Goal: Transaction & Acquisition: Purchase product/service

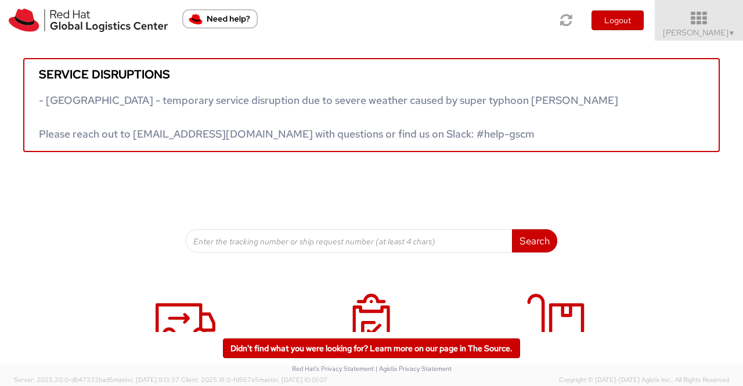
click at [713, 35] on span "Sumitra Hansdah ▼" at bounding box center [699, 32] width 73 height 10
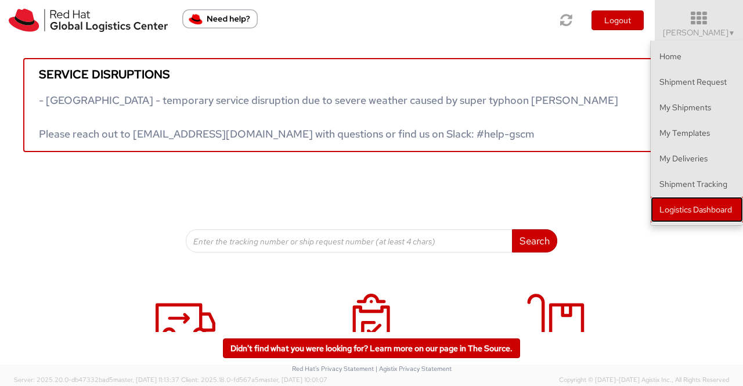
click at [716, 207] on link "Logistics Dashboard" at bounding box center [697, 210] width 92 height 26
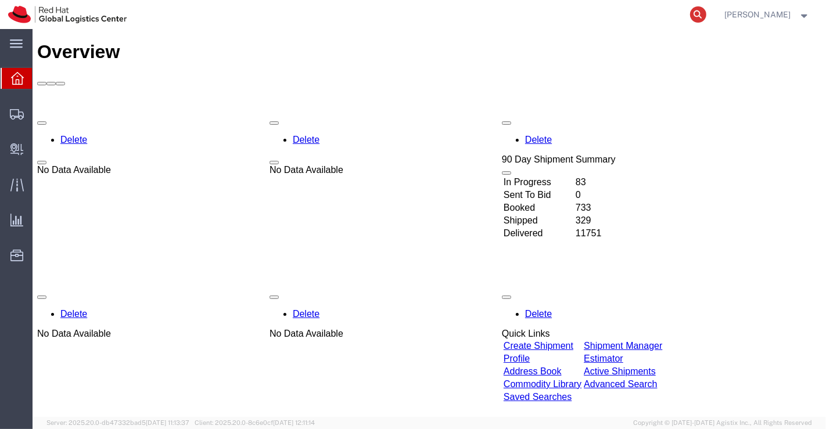
click at [698, 14] on icon at bounding box center [698, 14] width 16 height 16
paste input "393977700776"
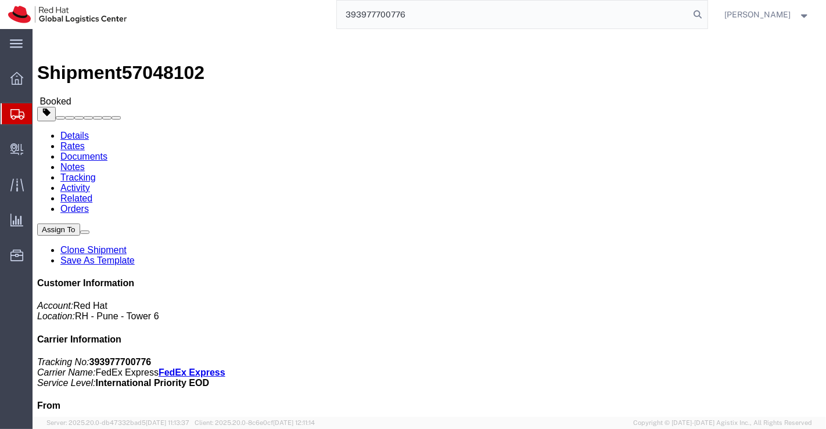
type input "393977700776"
click link "Documents"
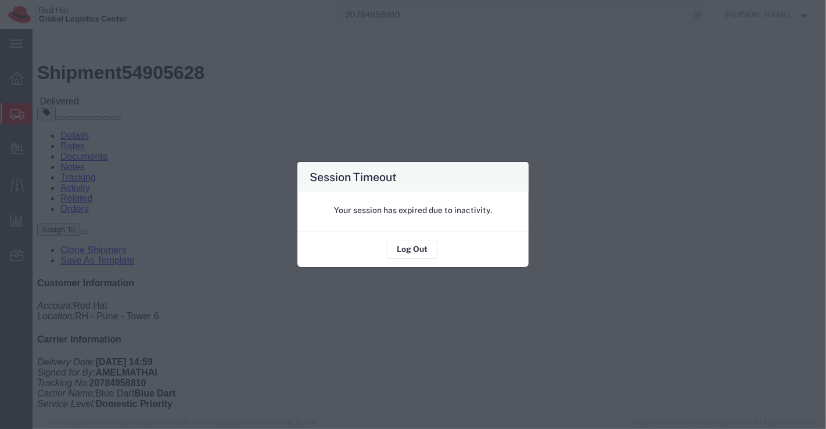
scroll to position [404, 0]
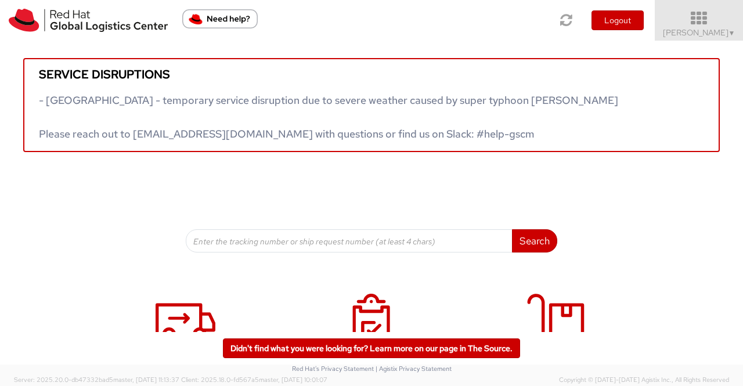
click at [733, 34] on span "▼" at bounding box center [732, 32] width 7 height 9
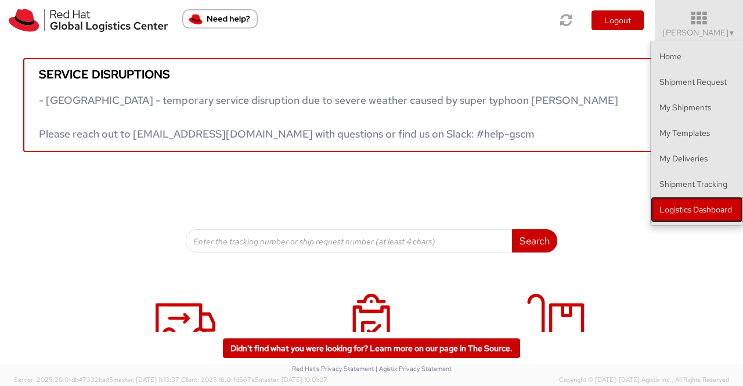
click at [716, 206] on link "Logistics Dashboard" at bounding box center [697, 210] width 92 height 26
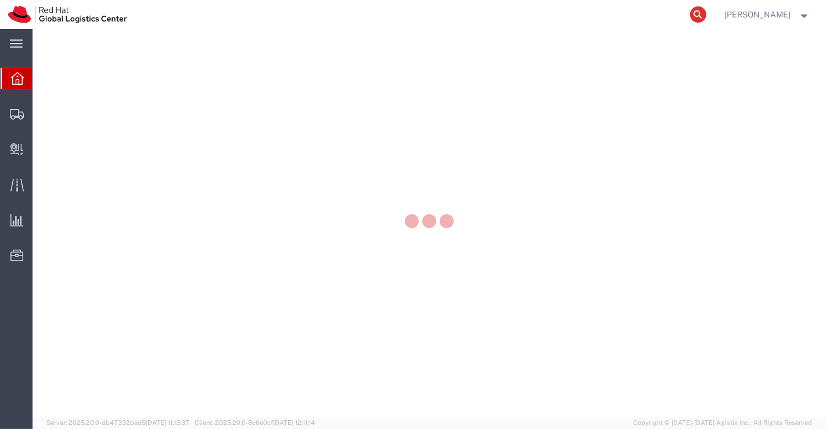
click at [700, 14] on icon at bounding box center [698, 14] width 16 height 16
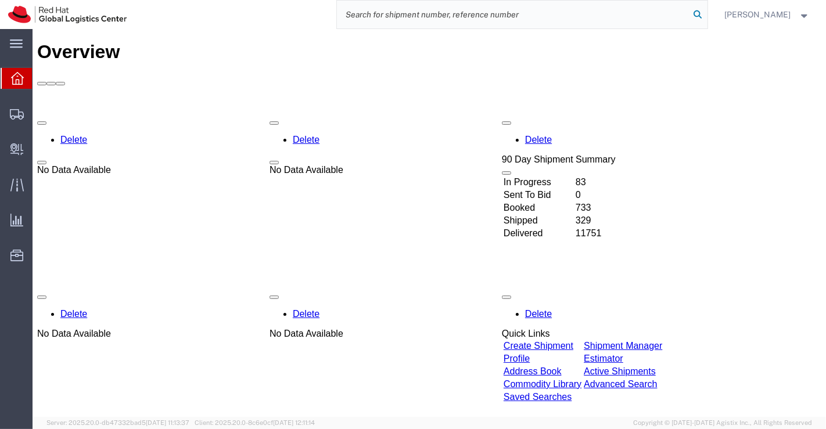
paste input "53603587601"
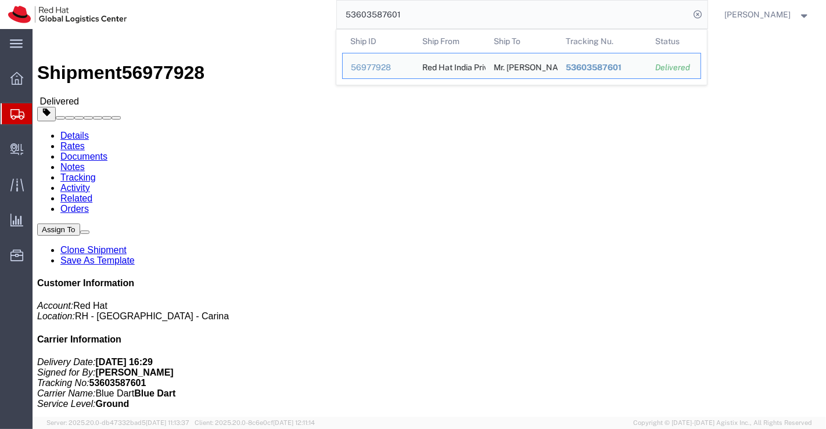
type input "53603587601"
click h4 "Routing & Vehicle Information"
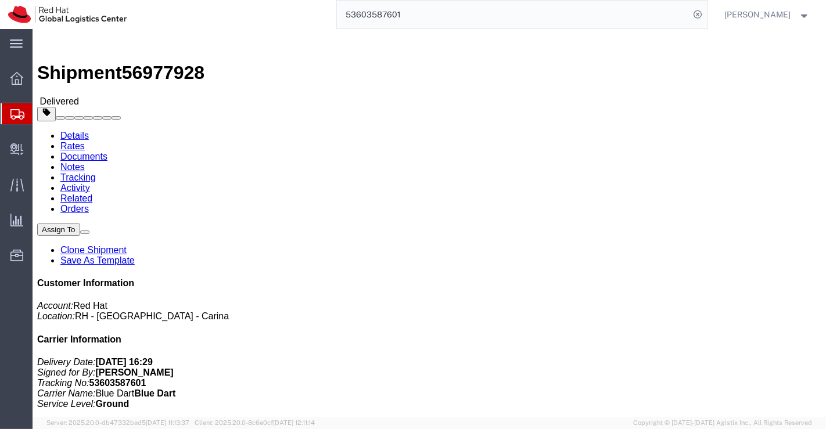
click link "Clone Shipment"
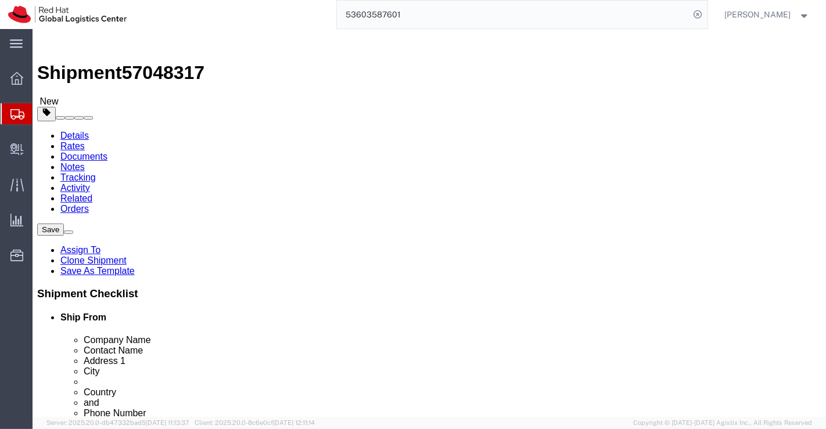
select select
drag, startPoint x: 180, startPoint y: 245, endPoint x: 100, endPoint y: 249, distance: 80.2
click div "Supriya Menon"
paste input "Amel Mathai"
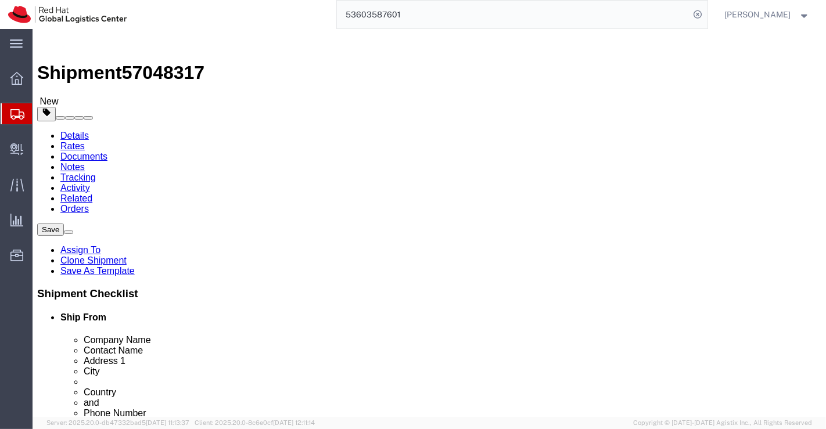
type input "Amel Mathai"
drag, startPoint x: 504, startPoint y: 227, endPoint x: 385, endPoint y: 225, distance: 119.0
click div "Mr. Manoj Kumar Meena"
paste input "Sanju Raj"
type input "Sanju Raj"
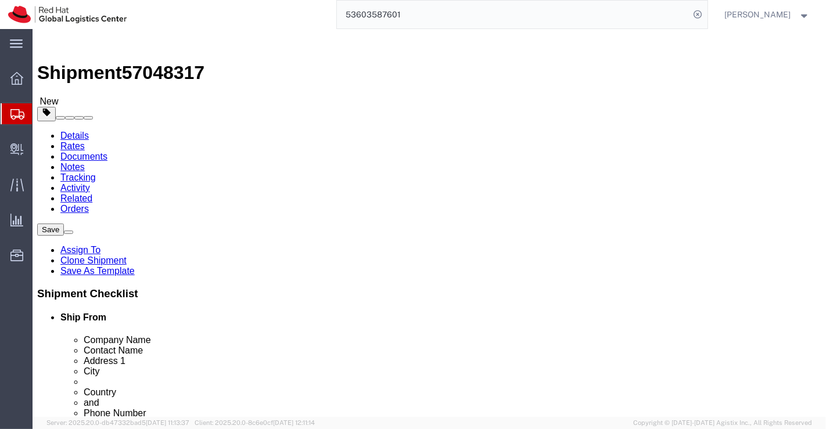
drag, startPoint x: 490, startPoint y: 246, endPoint x: 387, endPoint y: 247, distance: 103.4
click input "Mr. Manoj Kumar Meena"
paste input "Sanju Raj"
type input "Sanju Raj"
drag, startPoint x: 516, startPoint y: 270, endPoint x: 378, endPoint y: 263, distance: 138.4
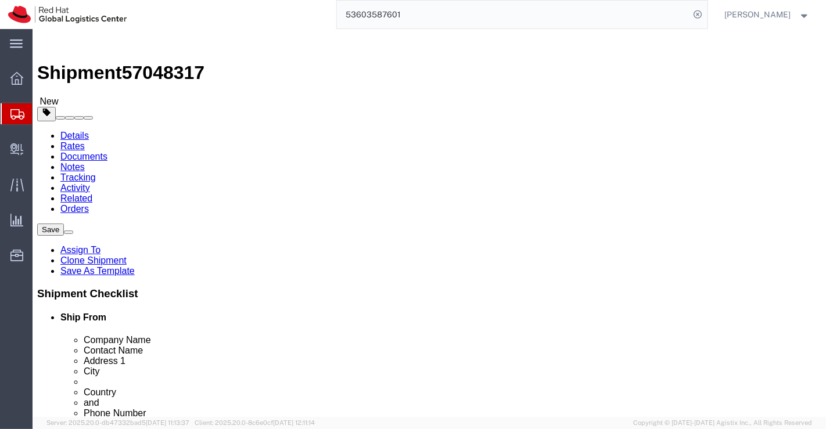
click div "ACP (Dep. Dy.) , iStartNest,"
paste input "Oozhathamalayil House, Pazhoor"
type input "Oozhathamalayil House, Pazhoor"
select select
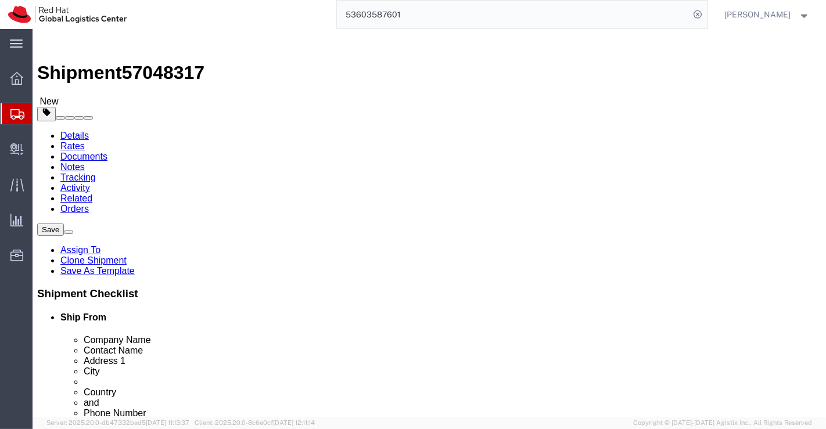
drag, startPoint x: 390, startPoint y: 291, endPoint x: 561, endPoint y: 293, distance: 171.3
click div "Please fix the following errors Ship From Location Location My Profile Location…"
paste input "P.O.,"
paste input "Mamala Kavala, Piravom (Via), Landmark:Electricity post num"
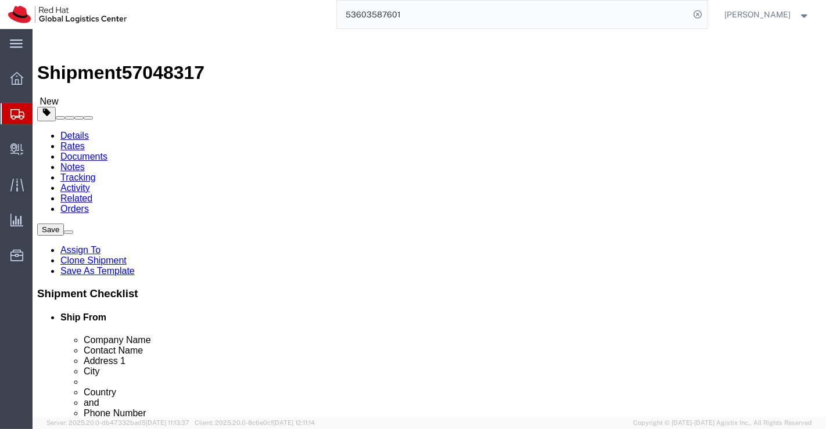
scroll to position [0, 104]
type input "P.O.Mamala Kavala, Piravom (Via), Landmark:Electricity post num"
drag, startPoint x: 422, startPoint y: 316, endPoint x: 355, endPoint y: 317, distance: 67.4
click div "City Kota"
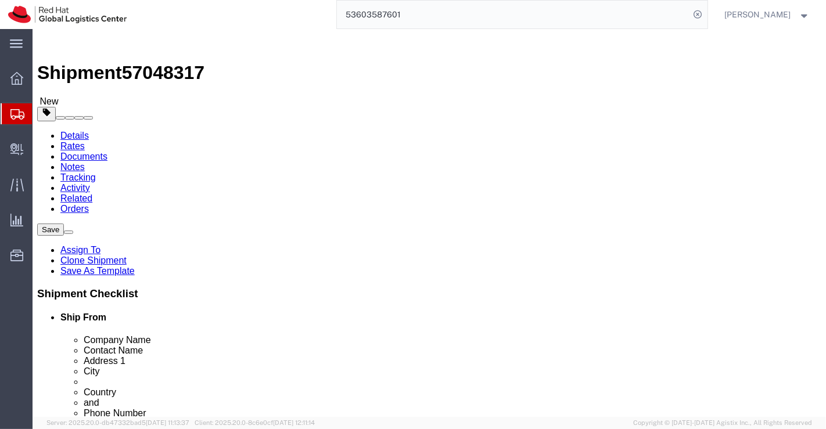
select select
paste input "Piravom"
type input "Piravom"
select select
type input "K"
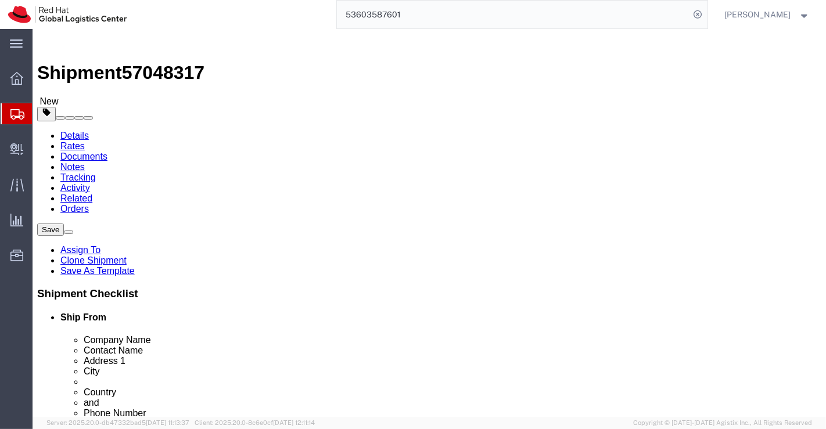
select select
select select "KL"
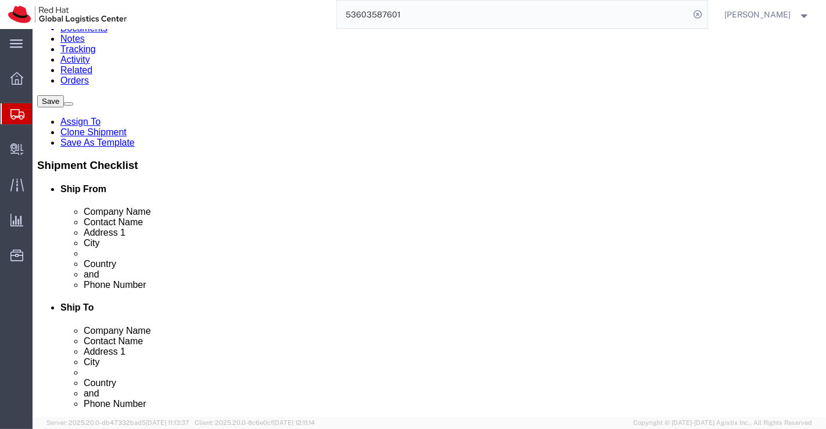
scroll to position [129, 0]
drag, startPoint x: 426, startPoint y: 247, endPoint x: 385, endPoint y: 250, distance: 41.4
click div "324007"
paste input "686664"
type input "686664"
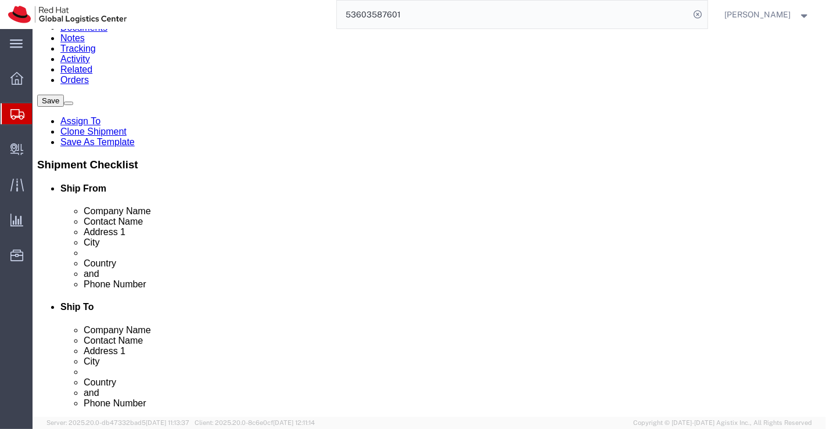
select select
drag, startPoint x: 458, startPoint y: 273, endPoint x: 402, endPoint y: 272, distance: 55.2
click input "8003117872"
paste input "9539188090"
type input "9539188090"
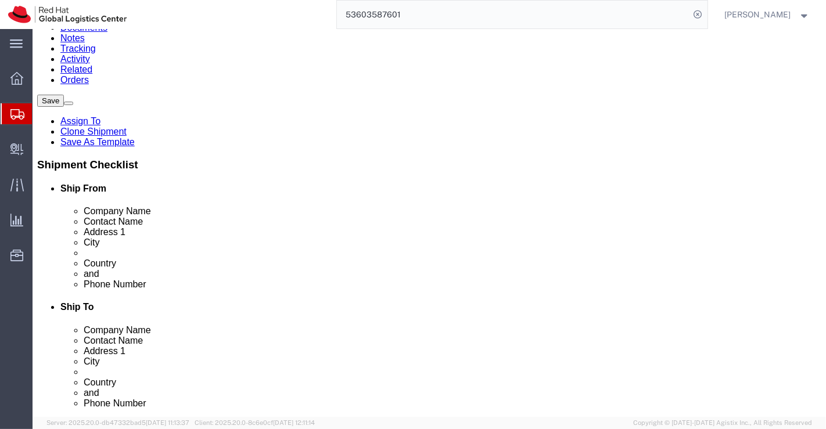
drag, startPoint x: 500, startPoint y: 293, endPoint x: 401, endPoint y: 287, distance: 99.5
click input "besingh@redhat.com"
checkbox input "false"
paste input "sanjuraj@redhat.com"
type input "sanjuraj@redhat.com"
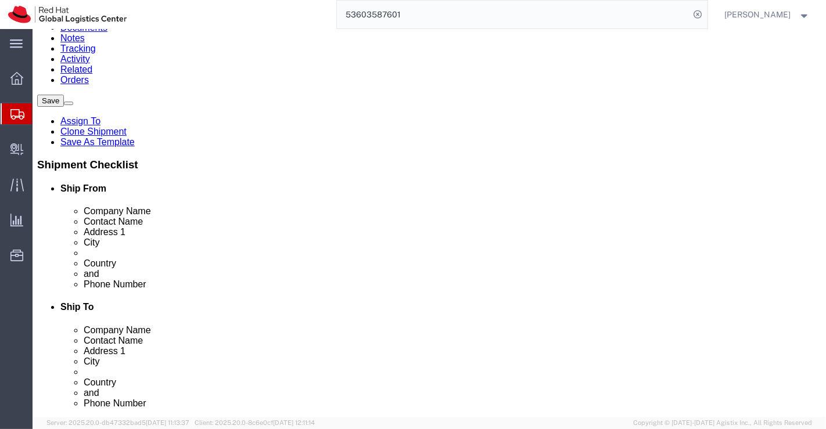
checkbox input "true"
click div "Location My Profile Location RH - Amsterdam - MSO RH - Amsterdam Data Center RH…"
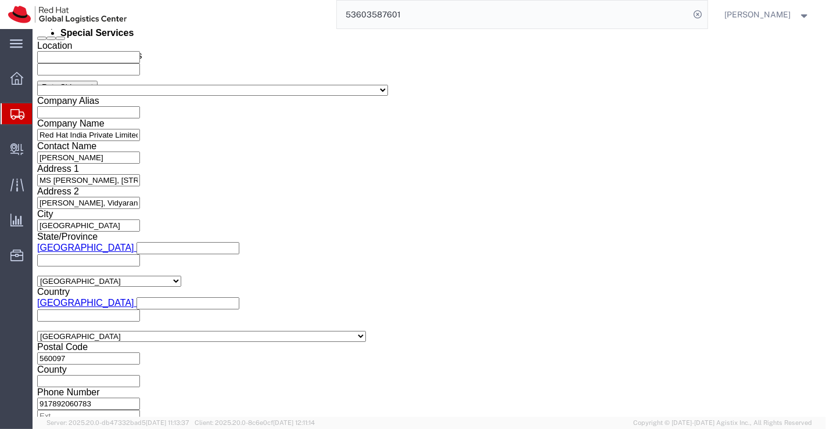
scroll to position [732, 0]
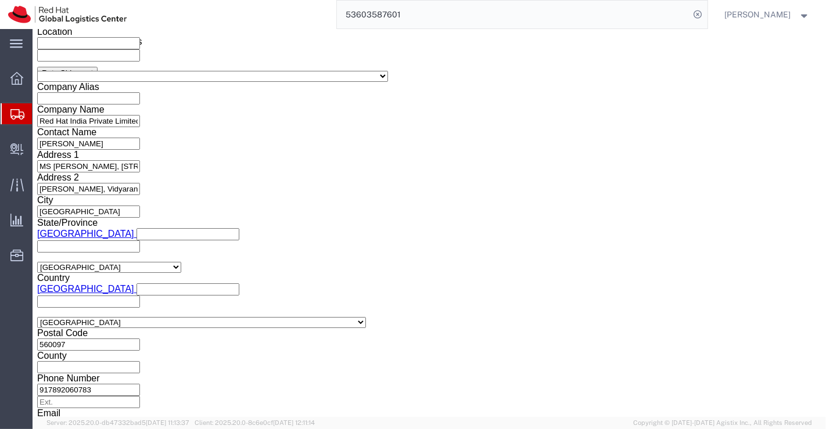
click icon
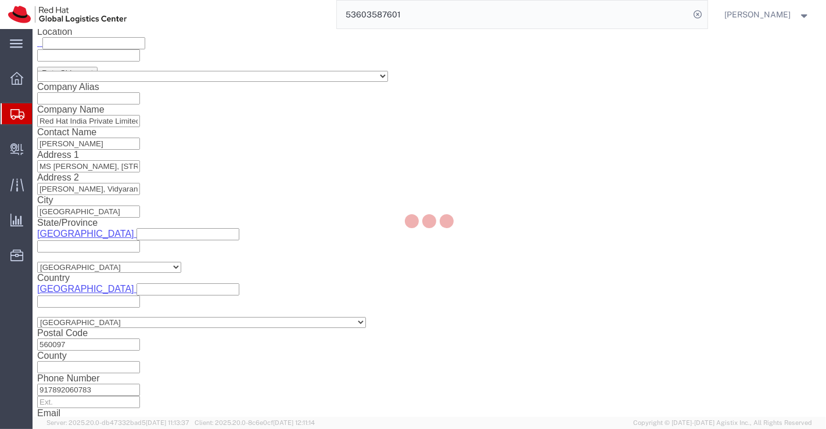
scroll to position [62, 0]
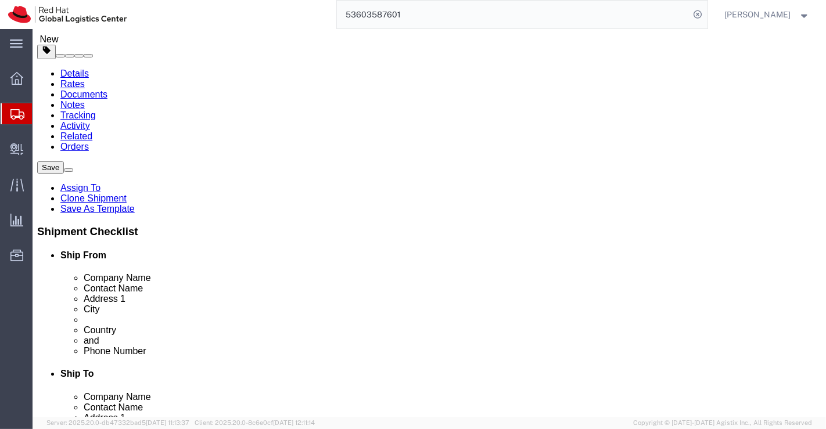
click input "21.00"
type input "15.00"
click input "24.00"
type input "26.00"
click input "3.00"
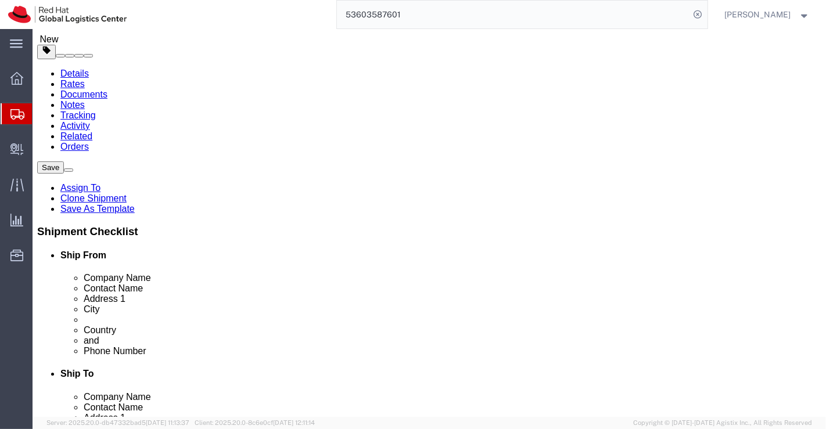
type input "8.00"
click input "1.20"
type input "1"
type input "0.71"
click div "Pieces: 1.00 Each Total value: 870.00 INR"
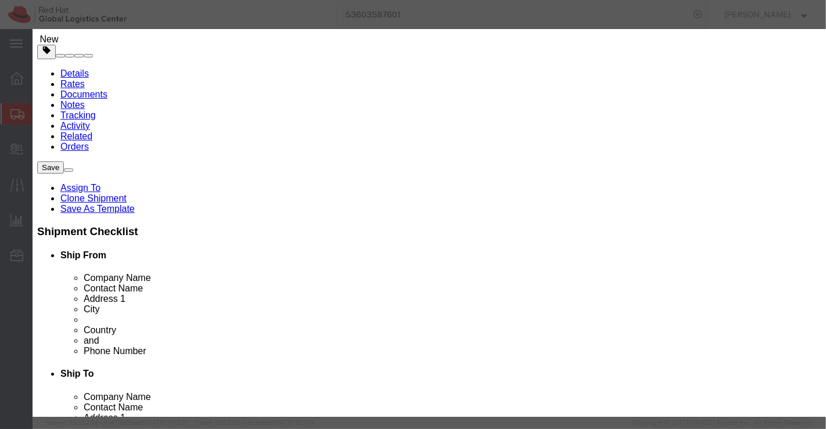
drag, startPoint x: 312, startPoint y: 91, endPoint x: 135, endPoint y: 91, distance: 177.7
click div "Product Name RH294 - Courseware (Books)"
paste input "Vacuum Flask"
type input "Vacuum Flask"
click input "870.00"
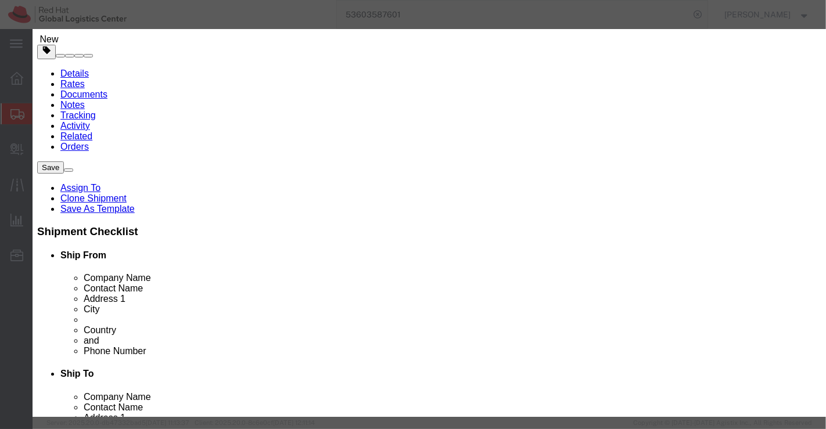
type input "750.00"
click div "Save & Add Another Save & Close Close"
click button "Save & Close"
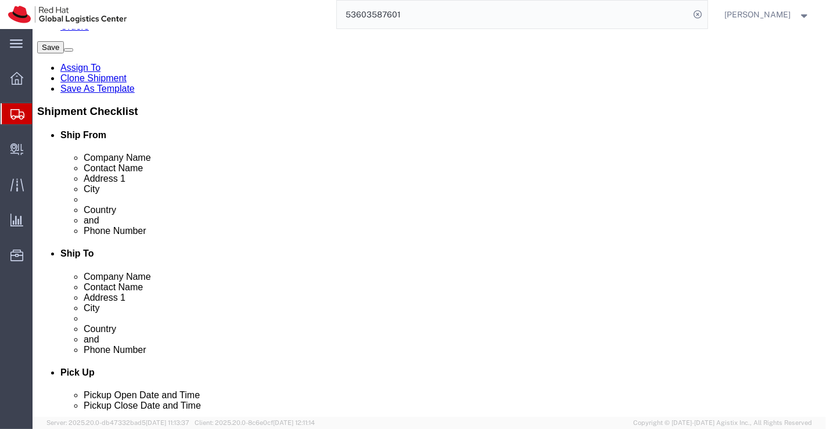
scroll to position [191, 0]
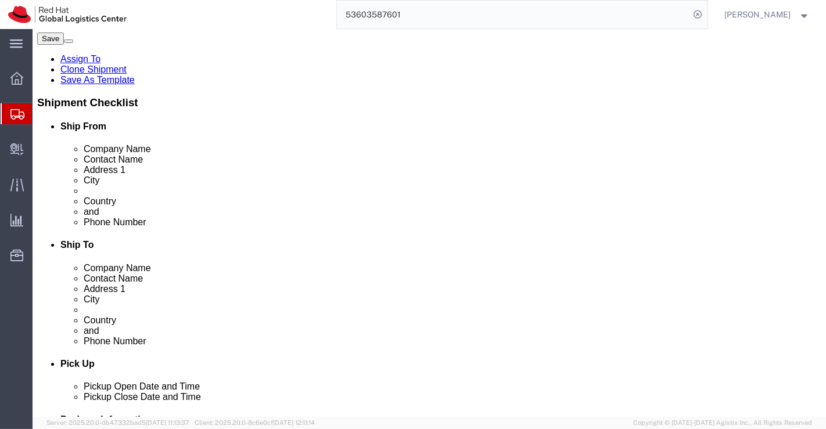
click link "Clone this content"
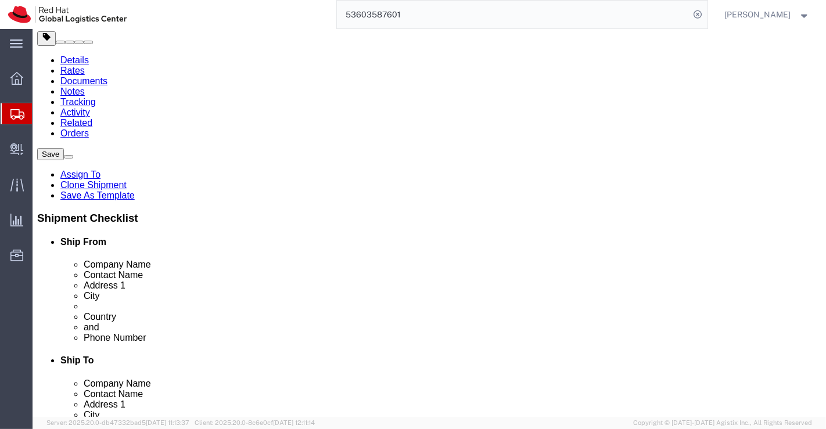
scroll to position [193, 0]
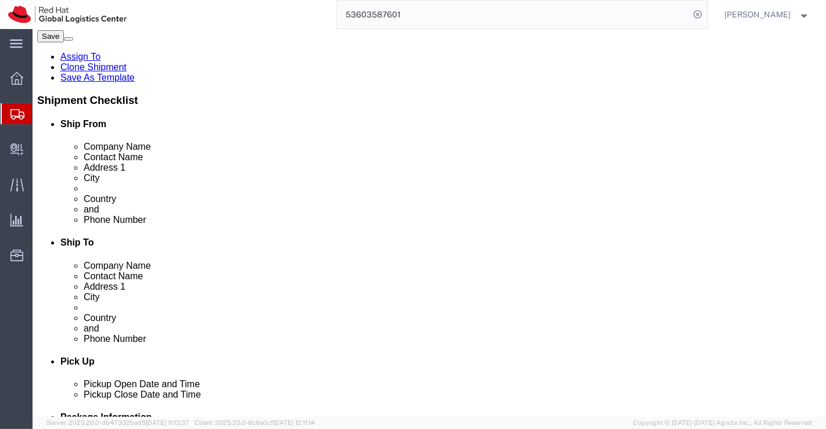
click link "Clone this content"
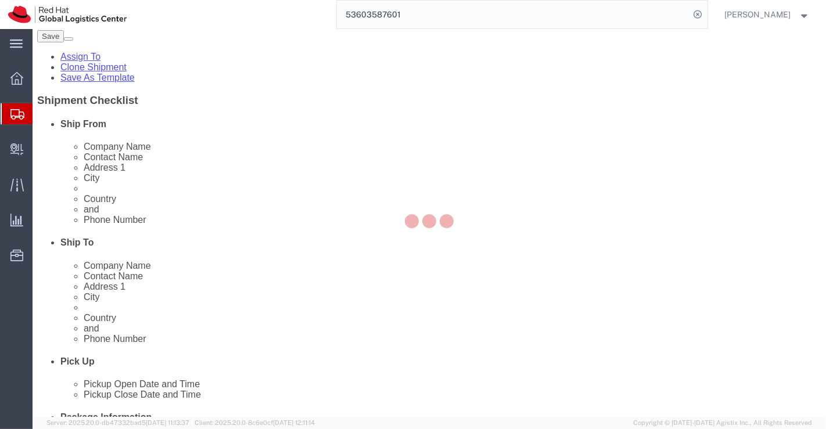
scroll to position [145, 0]
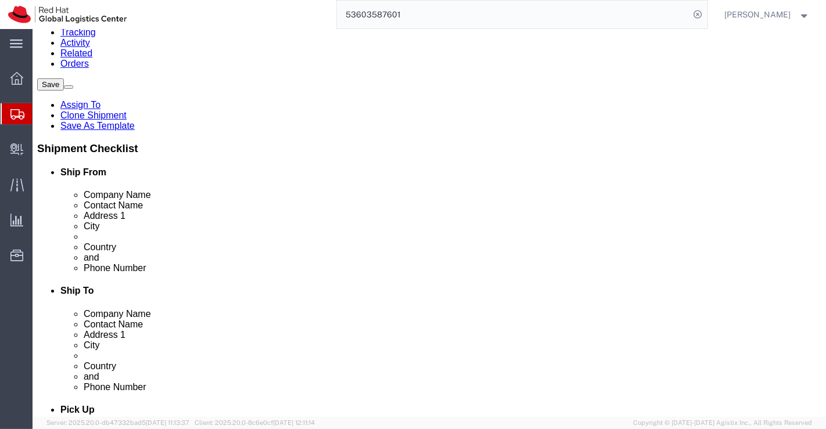
click dd "1.00 Each"
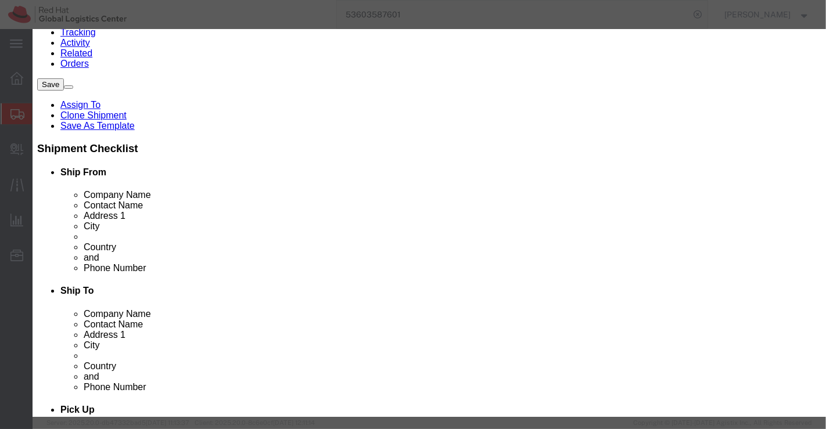
drag, startPoint x: 258, startPoint y: 86, endPoint x: 191, endPoint y: 84, distance: 66.8
click input "Vacuum Flask"
type input "Mug"
click div "Commodity library"
click button "Save & Close"
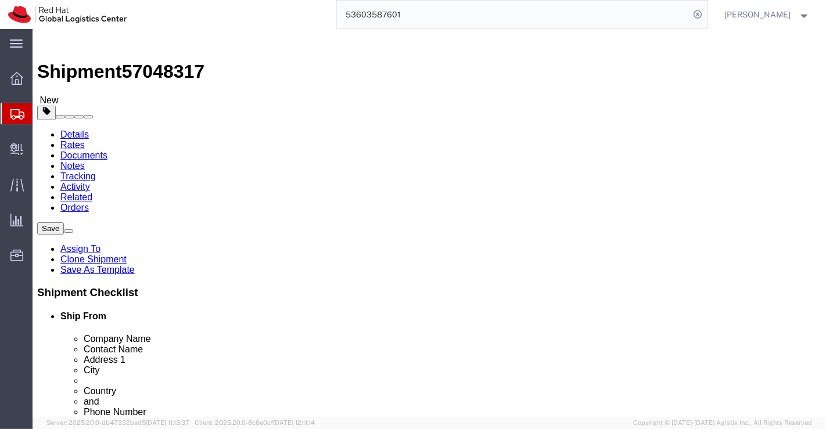
scroll to position [0, 0]
click icon
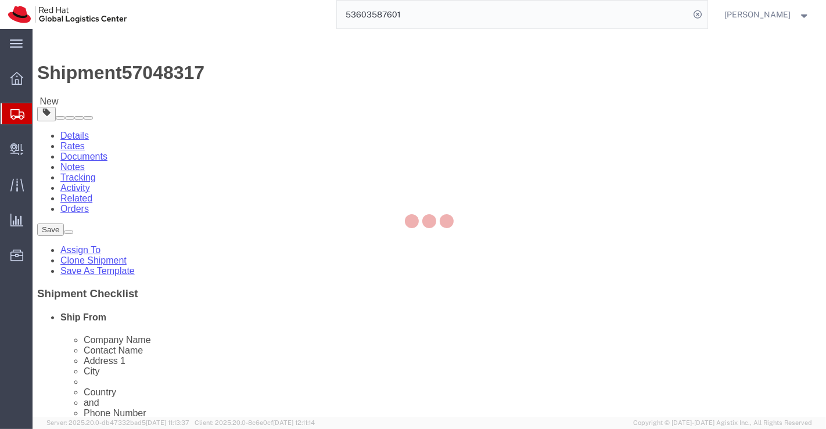
select select "COSTCENTER"
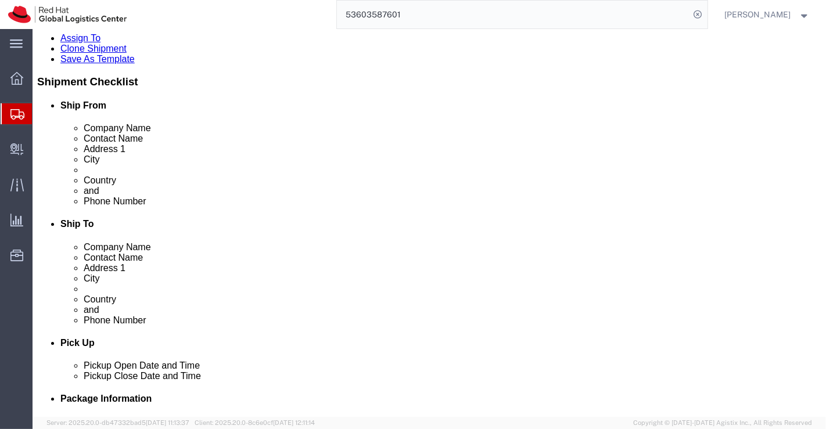
scroll to position [258, 0]
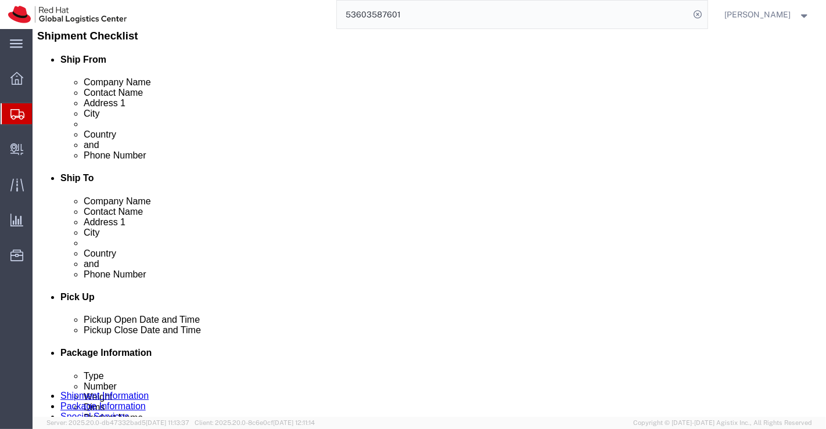
type input "200"
click icon "button"
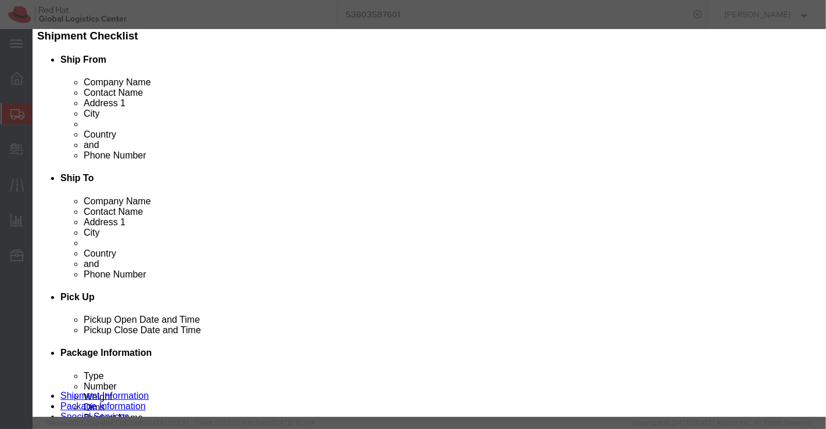
click input "text"
type input "200"
click icon "submit"
click td "Training - Geo Delivery"
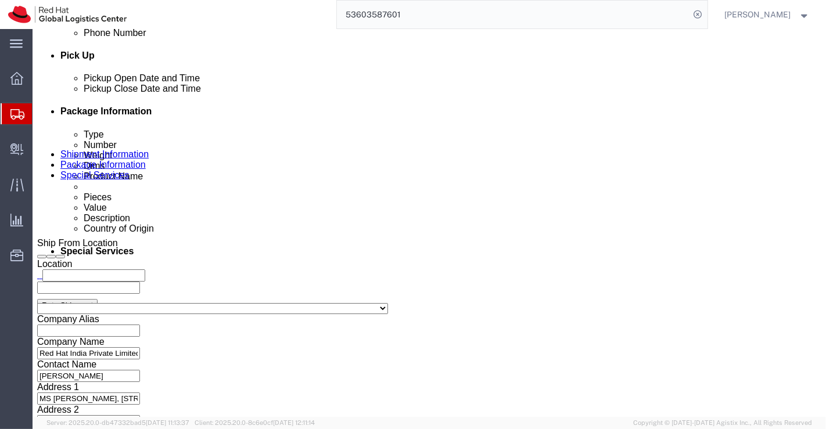
scroll to position [516, 0]
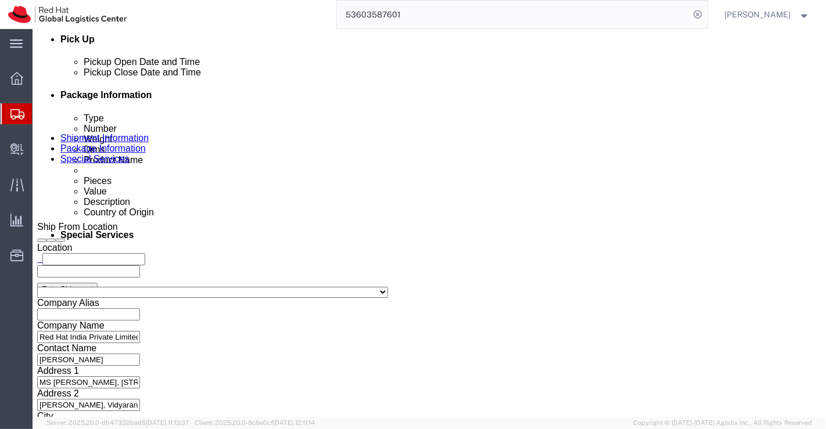
drag, startPoint x: 512, startPoint y: 163, endPoint x: 369, endPoint y: 170, distance: 142.4
click div "Message RH294 - Courseware (Books)"
paste textarea "Vacuum Flask + Mug"
type textarea "Vacuum Flask + Mug"
click div "To Enter Email Address Include shipping documents What documents that would lik…"
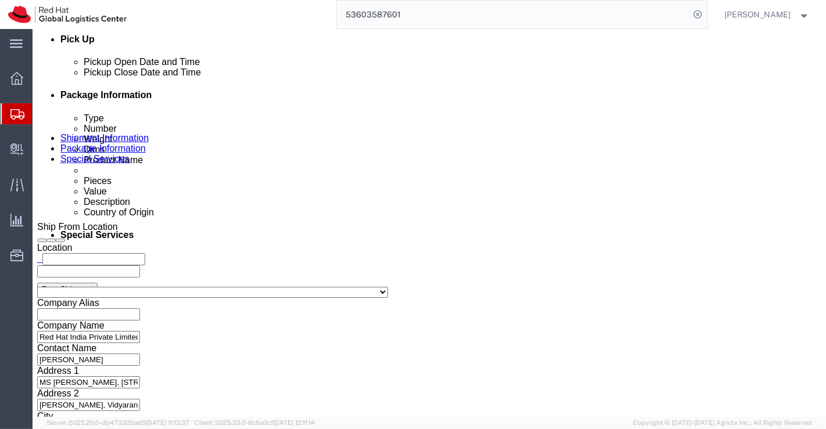
click button "Rate Shipment"
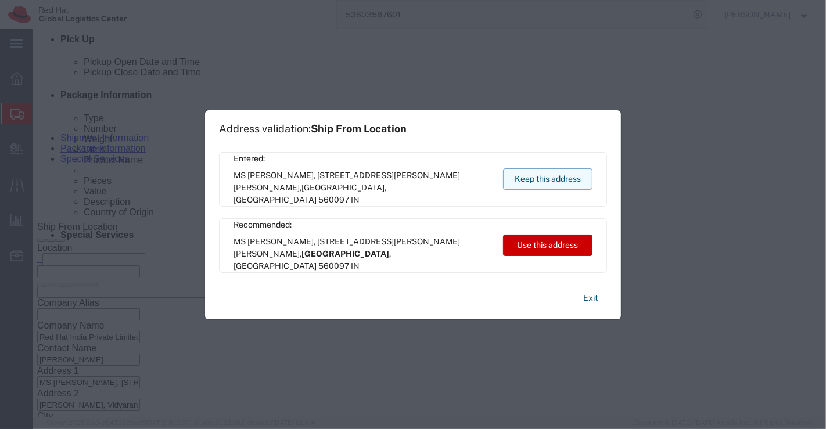
click at [550, 179] on button "Keep this address" at bounding box center [547, 178] width 89 height 21
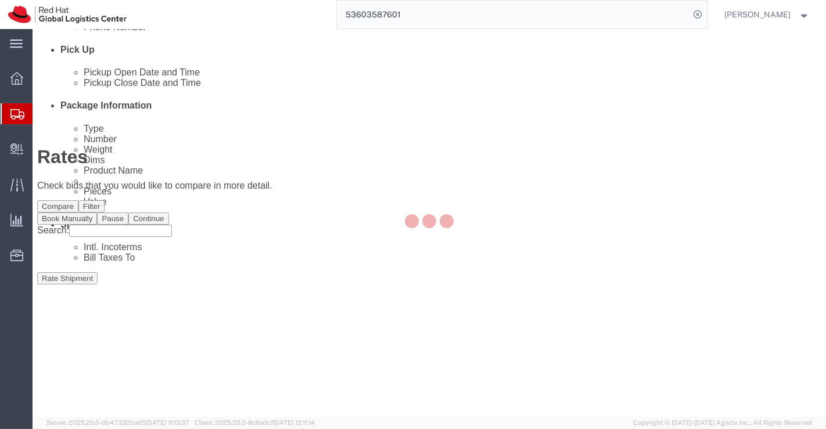
scroll to position [0, 0]
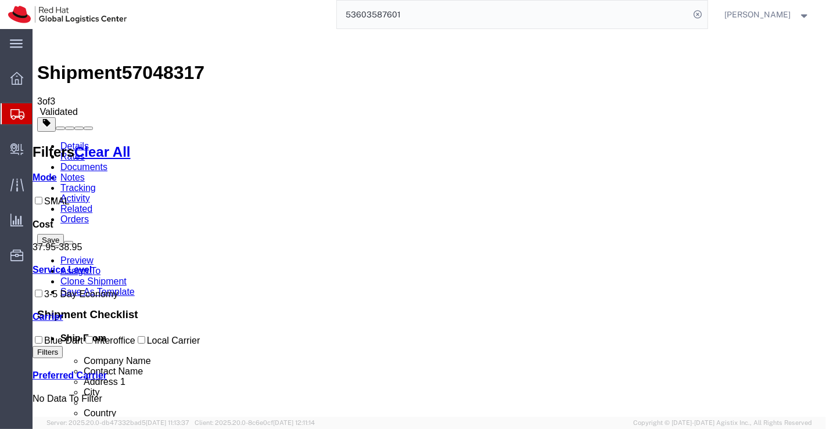
click at [65, 141] on link "Details" at bounding box center [74, 146] width 28 height 10
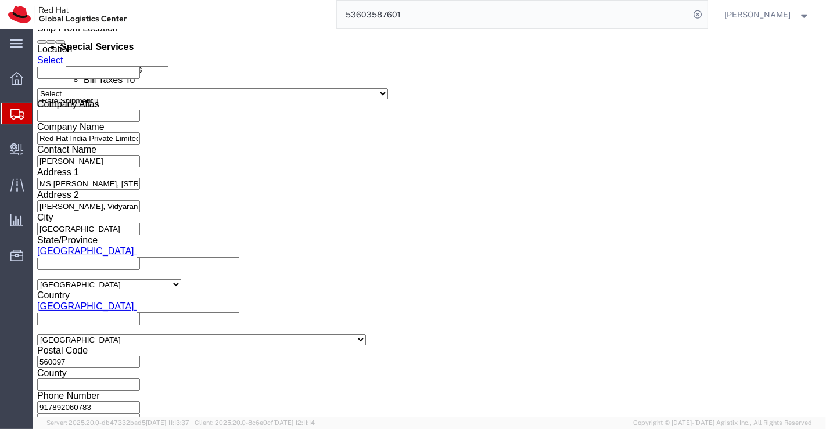
scroll to position [732, 0]
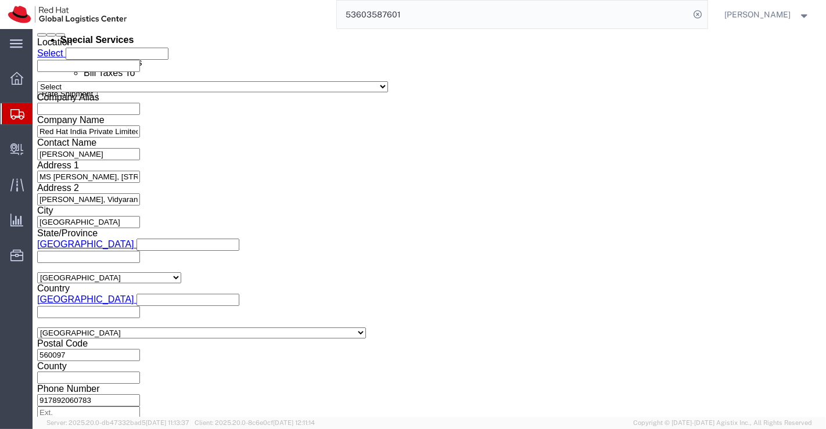
click select "Select Air Less than Truckload Multi-Leg Ocean Freight Rail Small Parcel Truckl…"
select select
click select "Select Air Less than Truckload Multi-Leg Ocean Freight Rail Small Parcel Truckl…"
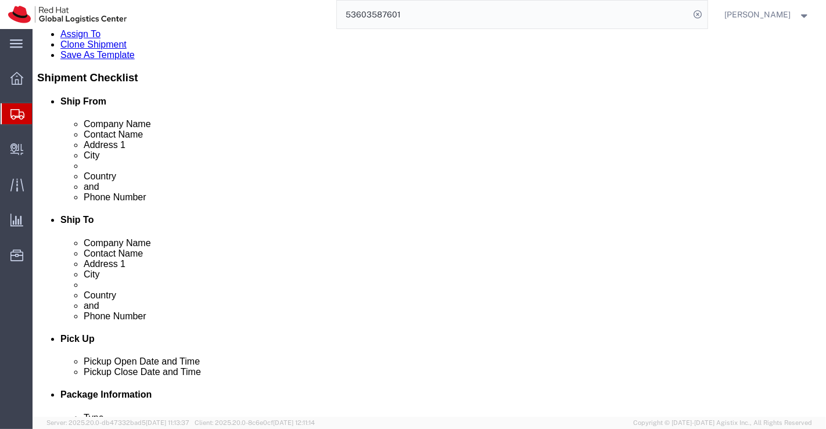
scroll to position [151, 0]
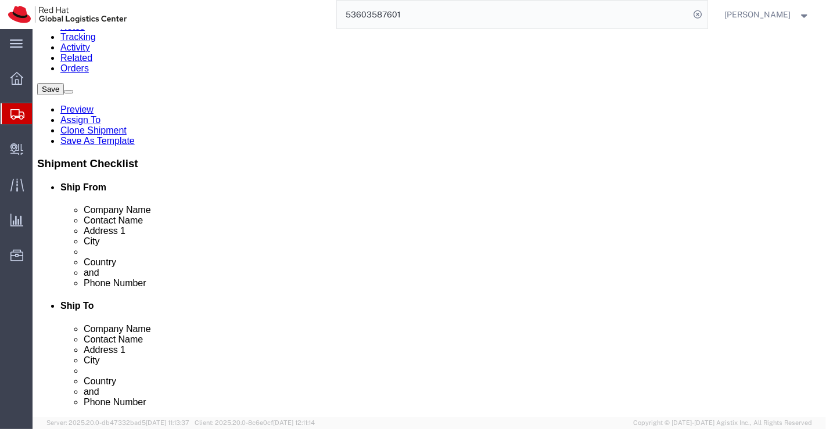
click icon
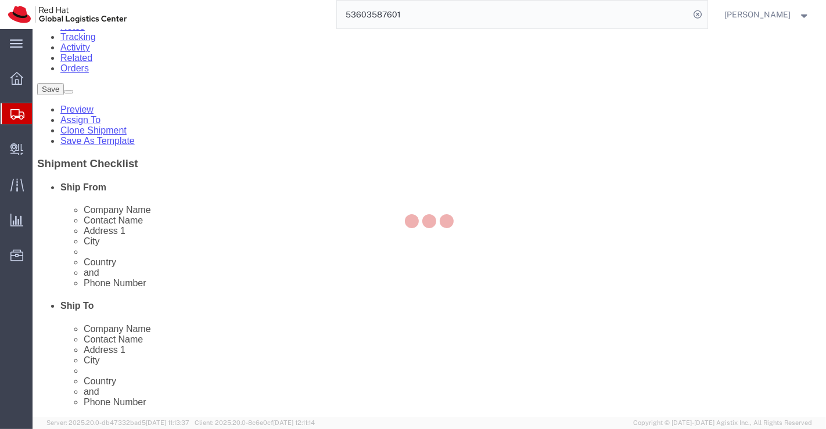
scroll to position [145, 0]
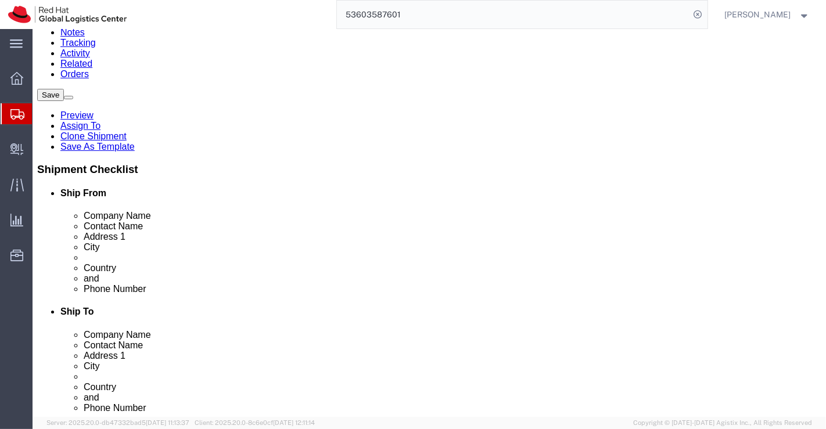
click icon
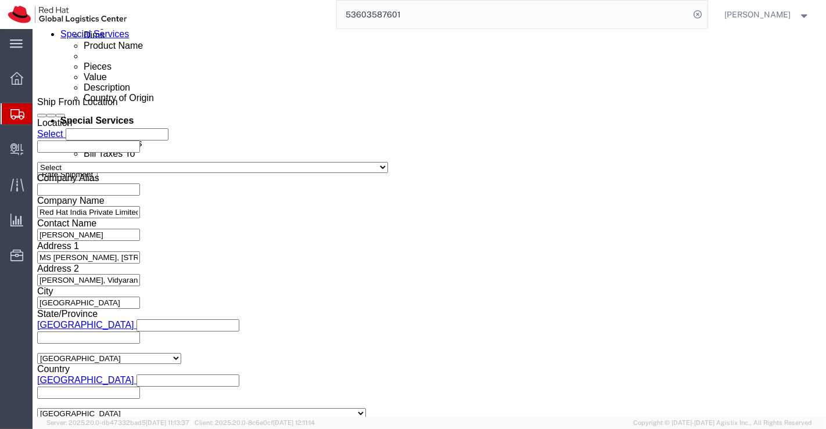
scroll to position [700, 0]
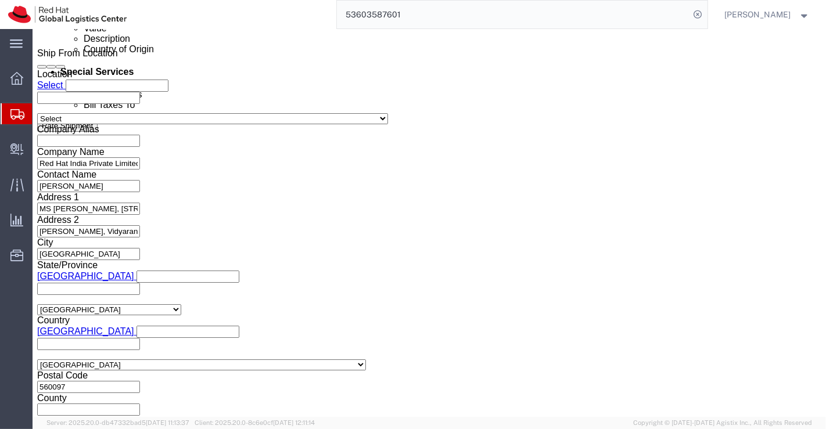
click button "Rate Shipment"
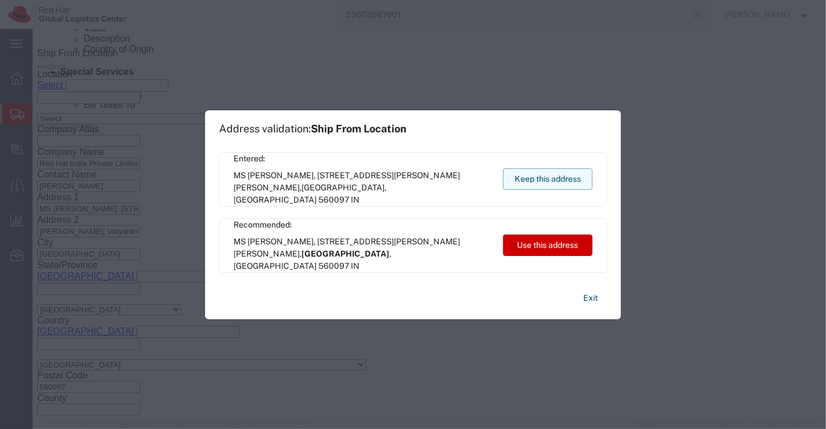
click at [533, 173] on button "Keep this address" at bounding box center [547, 178] width 89 height 21
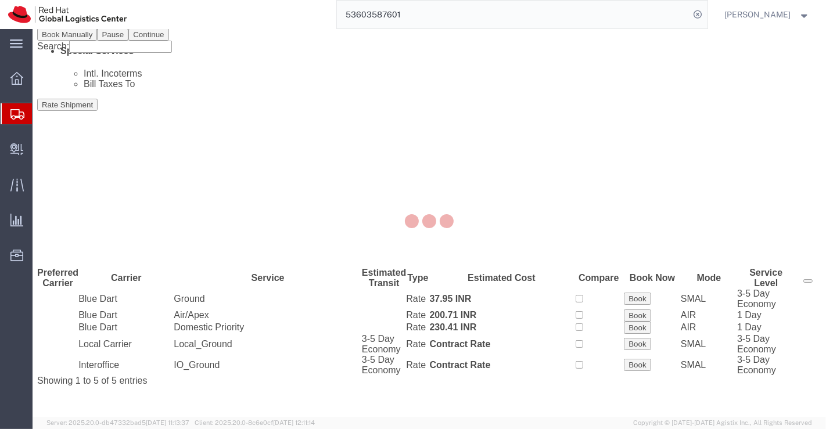
scroll to position [0, 0]
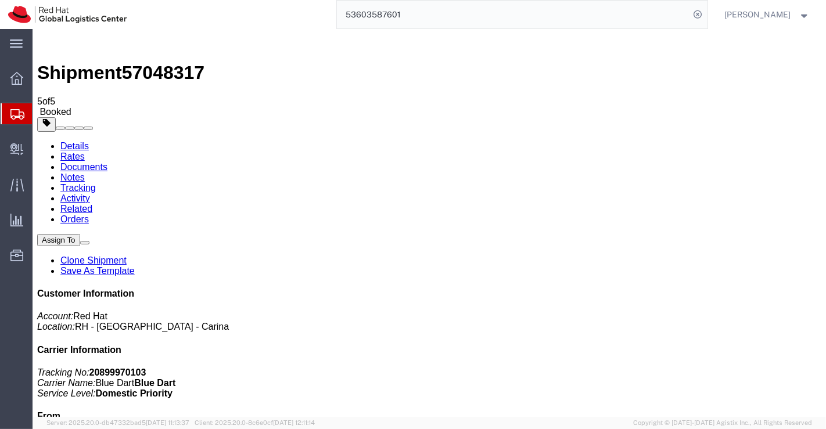
click at [62, 141] on link "Details" at bounding box center [74, 146] width 28 height 10
click link "Schedule pickup request"
click link "Documents"
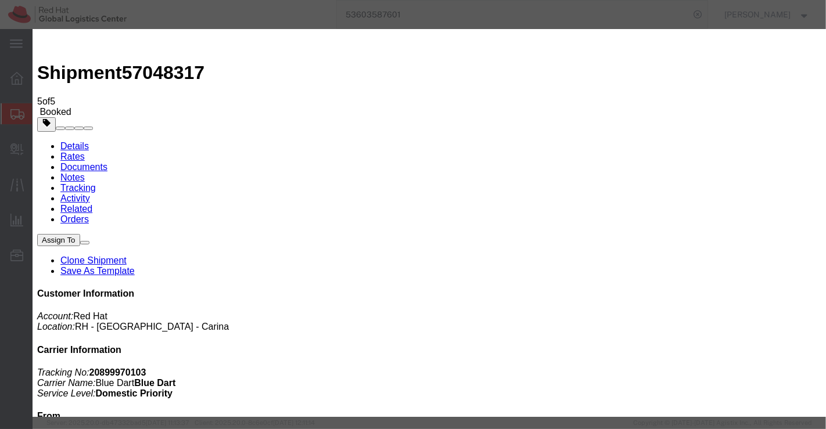
checkbox input "true"
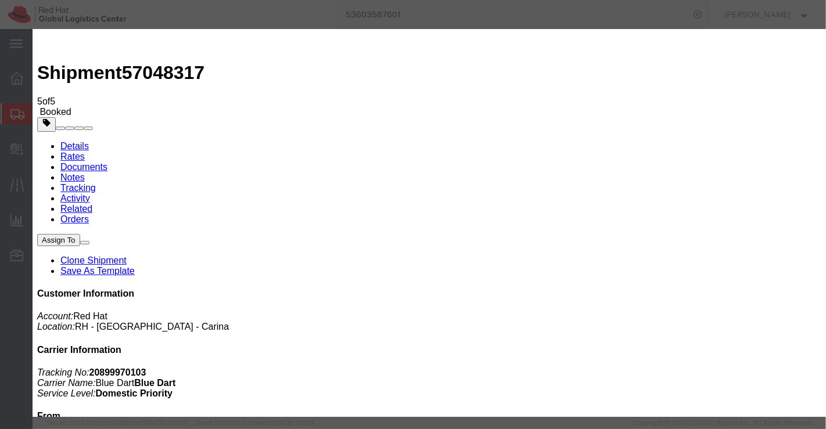
checkbox input "false"
paste input "mohan@msgrafix.in"
type input "mohan@msgrafix.in"
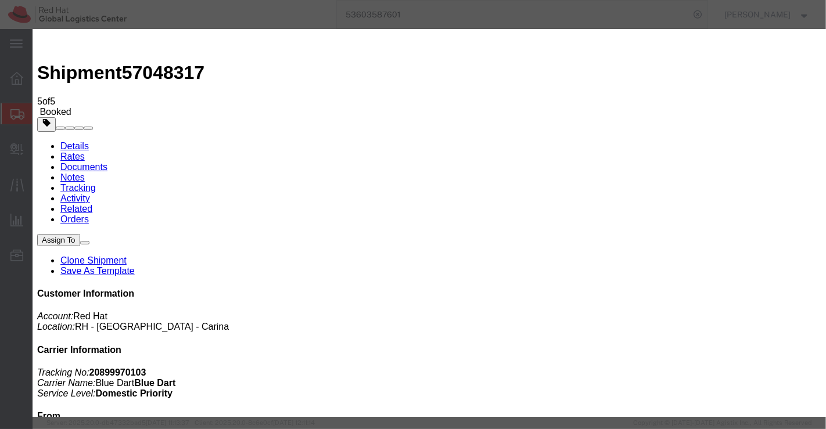
type textarea "Please find the documents."
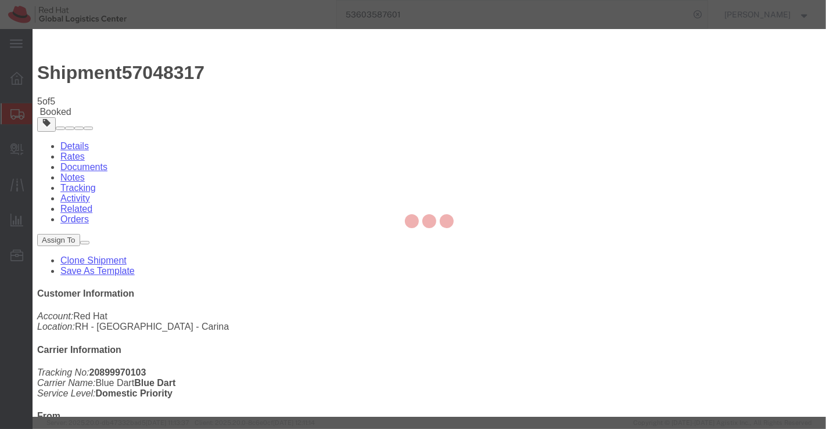
checkbox input "false"
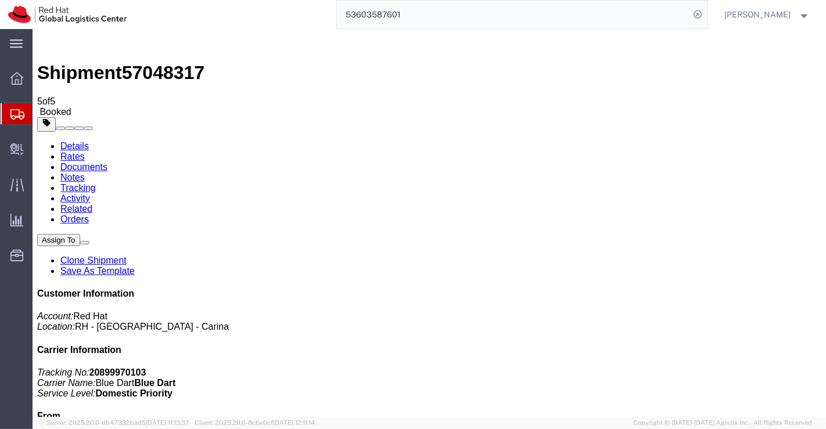
click at [75, 141] on link "Details" at bounding box center [74, 146] width 28 height 10
drag, startPoint x: 623, startPoint y: 147, endPoint x: 687, endPoint y: 149, distance: 64.5
click p "Tracking No: 20899970103 Carrier Name: Blue Dart Blue Dart Service Level: Domes…"
copy b "20899970103"
click div "Leg 1 - Air"
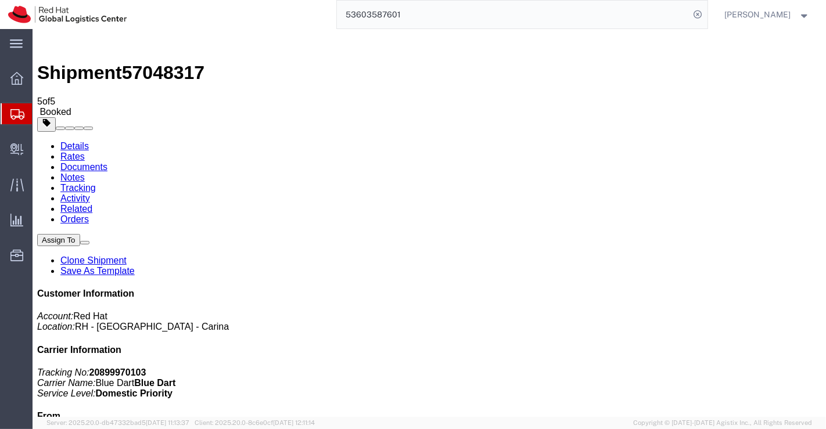
click link "Clone Shipment"
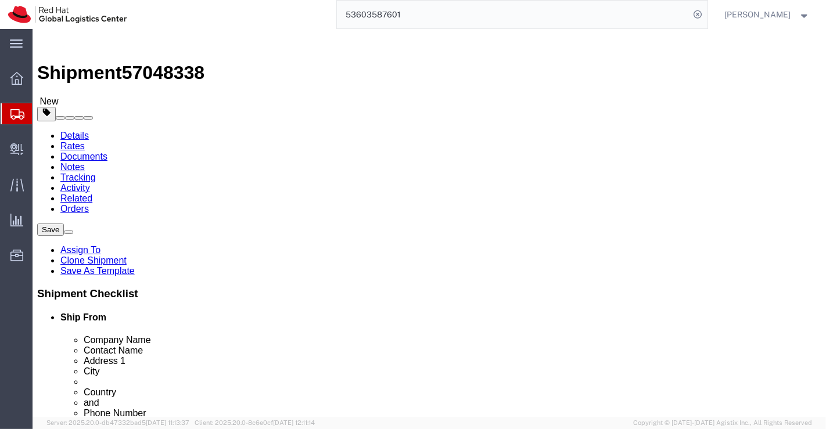
drag, startPoint x: 452, startPoint y: 229, endPoint x: 348, endPoint y: 230, distance: 103.9
click div "Company Name Sanju Raj"
paste input "Jijo Joy"
type input "Jijo Joy"
drag, startPoint x: 444, startPoint y: 250, endPoint x: 359, endPoint y: 247, distance: 84.8
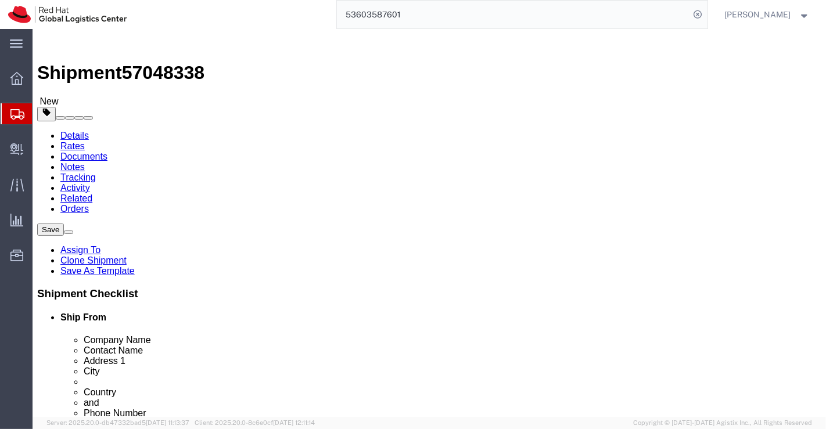
click div "Contact Name Sanju Raj"
paste input "Jijo Joy"
type input "Jijo Joy"
click label "Address 1"
drag, startPoint x: 388, startPoint y: 272, endPoint x: 570, endPoint y: 277, distance: 181.2
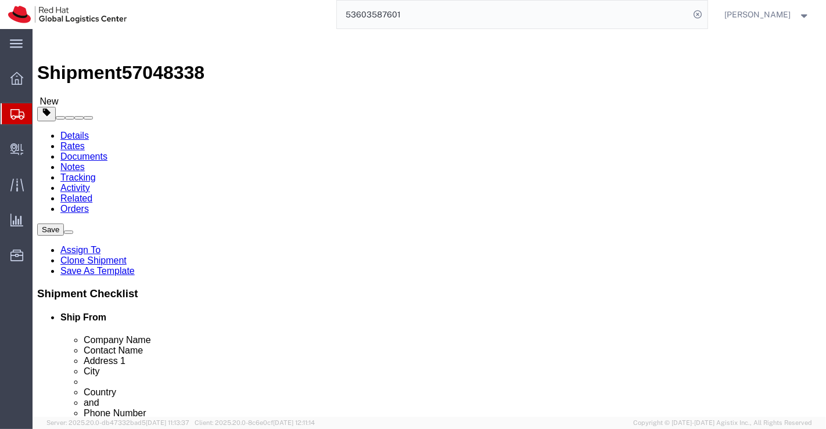
click form "Shipment 57048338 New Details Rates Documents Notes Tracking Activity Related O…"
paste input "KARUTHEDATHU House , THAYIKATTUKARA, PIPELINE ROAD"
type input "KARUTHEDATHU House , THAYIKATTUKARA, PIPELINE ROAD"
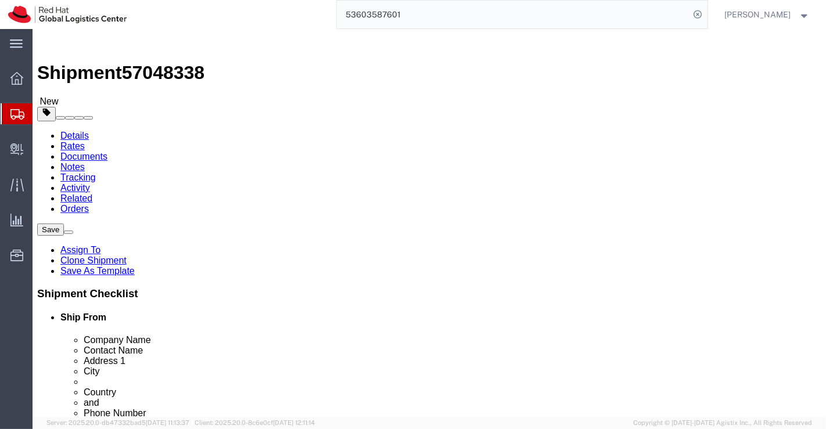
drag, startPoint x: 387, startPoint y: 289, endPoint x: 583, endPoint y: 295, distance: 196.3
click form "Shipment 57048338 New Details Rates Documents Notes Tracking Activity Related O…"
paste input "Near Nirmala Higher Secondary School,"
type input "Near Nirmala Higher Secondary School,"
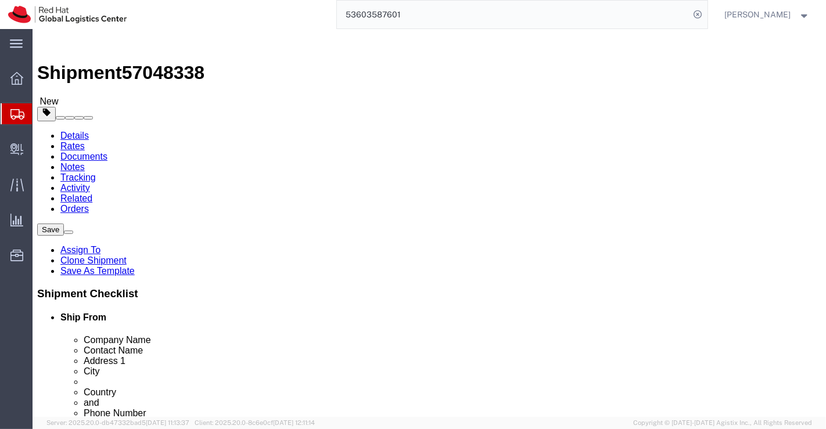
drag, startPoint x: 444, startPoint y: 318, endPoint x: 366, endPoint y: 326, distance: 78.2
click div "Location Select Select My Profile Location RH - Amsterdam - MSO RH - Amsterdam …"
paste input "ALUVA,"
type input "ALUVA"
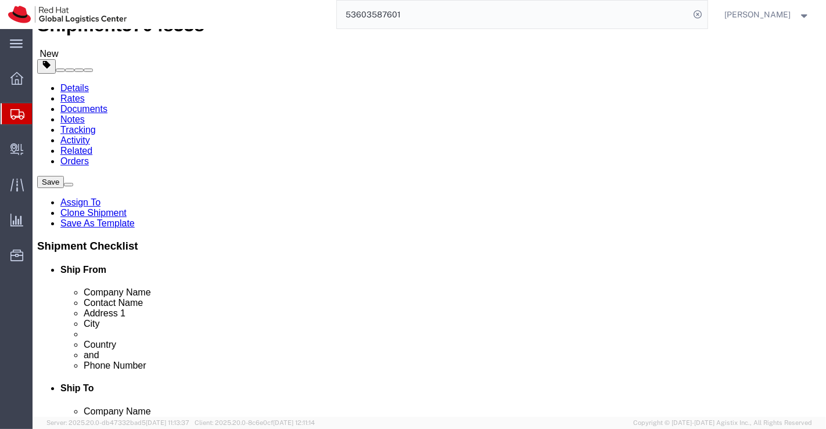
scroll to position [129, 0]
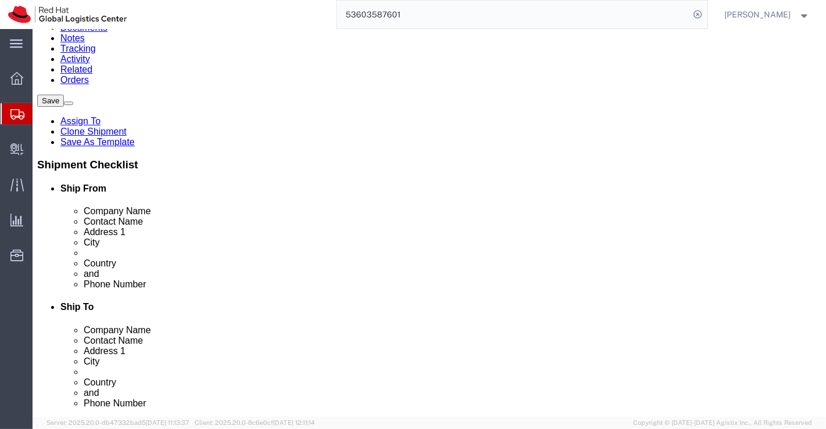
drag, startPoint x: 425, startPoint y: 251, endPoint x: 376, endPoint y: 252, distance: 48.8
click div "Postal Code 686664"
paste input "683106"
type input "683106"
drag, startPoint x: 470, startPoint y: 273, endPoint x: 386, endPoint y: 277, distance: 84.3
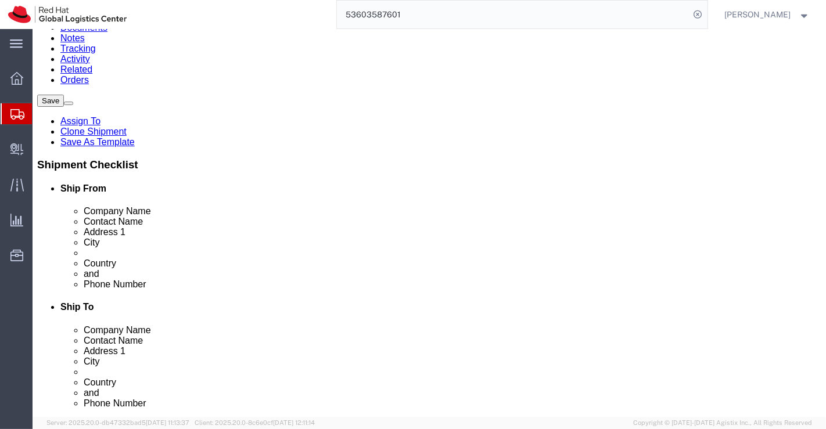
click div "9539188090"
paste input "8904421441"
type input "8904421441"
drag, startPoint x: 495, startPoint y: 296, endPoint x: 398, endPoint y: 293, distance: 96.4
click div "sanjuraj@redhat.com"
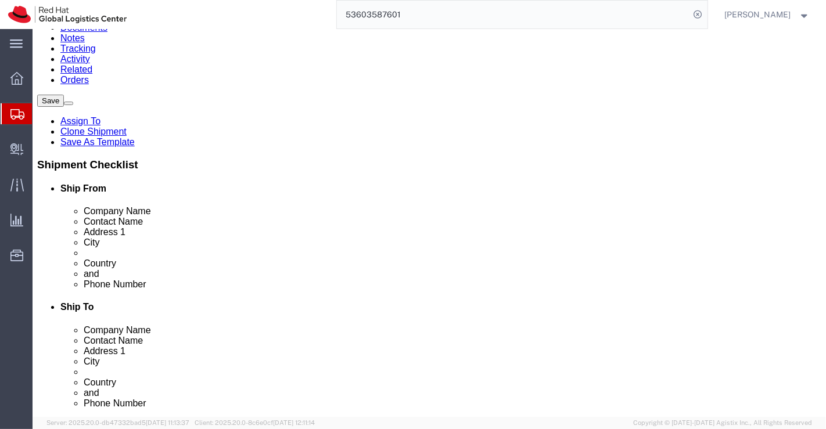
checkbox input "false"
paste input "jjoy@redhat.com"
type input "jjoy@redhat.com"
checkbox input "true"
click div "ADDITIONAL INFORMATION"
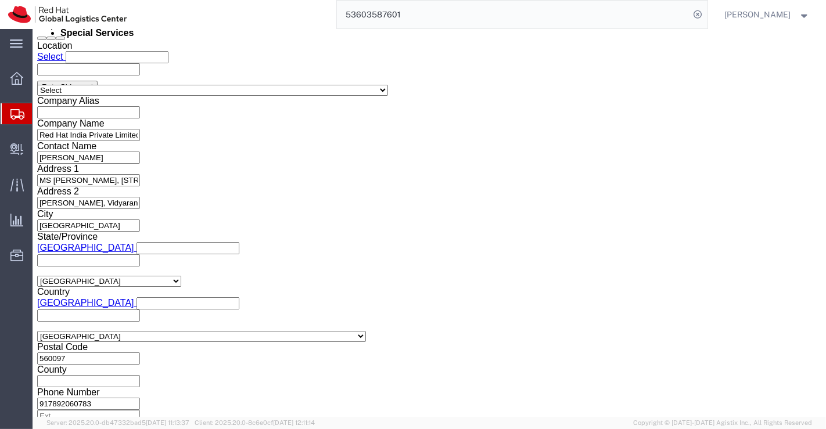
scroll to position [771, 0]
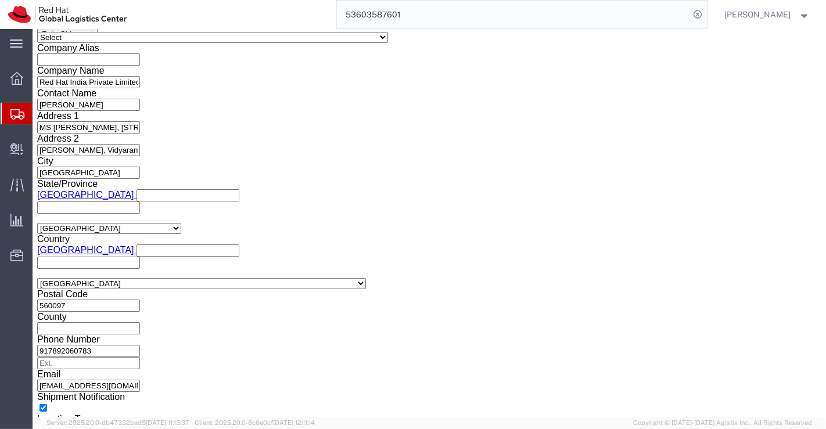
click select "Select Air Less than Truckload Multi-Leg Ocean Freight Rail Small Parcel Truckl…"
select select
click select "Select Air Less than Truckload Multi-Leg Ocean Freight Rail Small Parcel Truckl…"
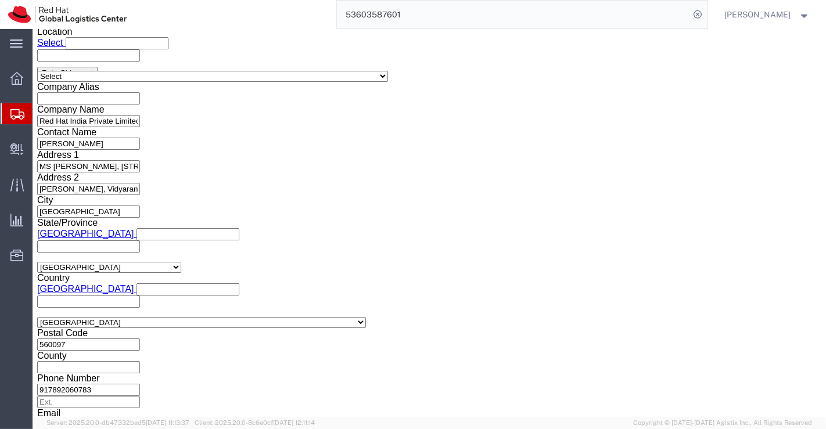
click icon
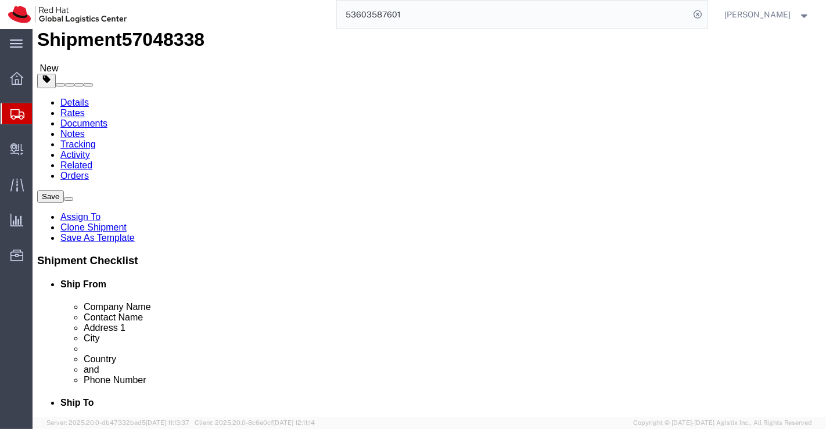
scroll to position [16, 0]
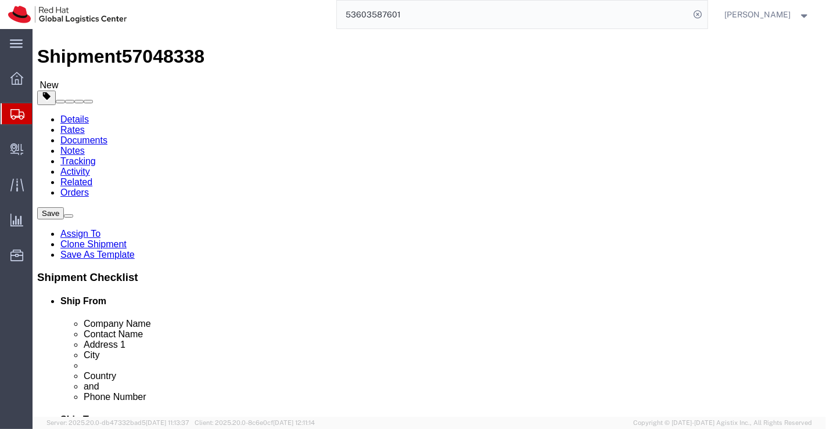
click input "15.00"
type input "9.00"
click input "26.00"
type input "19.00"
click input "8.00"
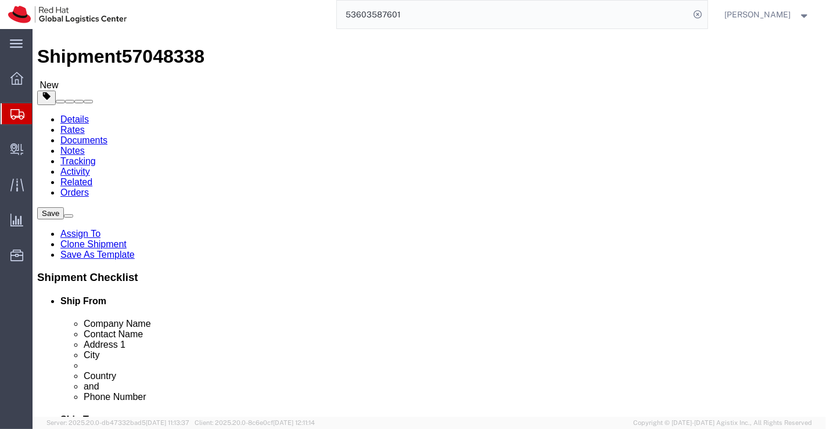
type input "9.00"
click input "0.71"
type input "0.29"
click div "1 x Your Packaging Package Type Select Case(s) Crate(s) Envelope Large Box Medi…"
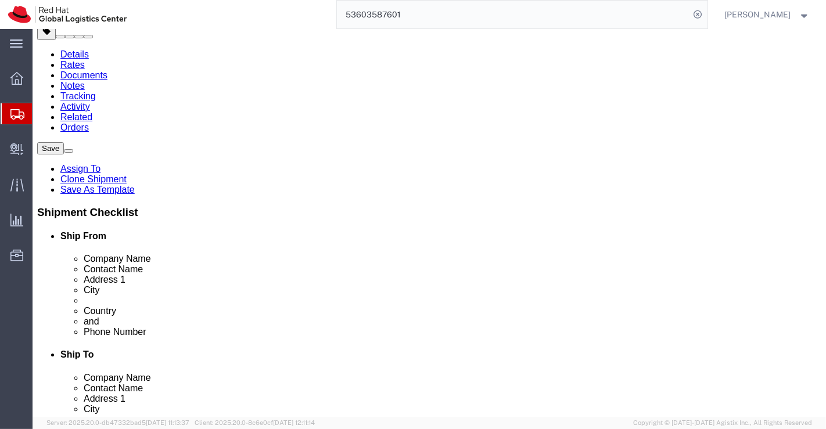
scroll to position [145, 0]
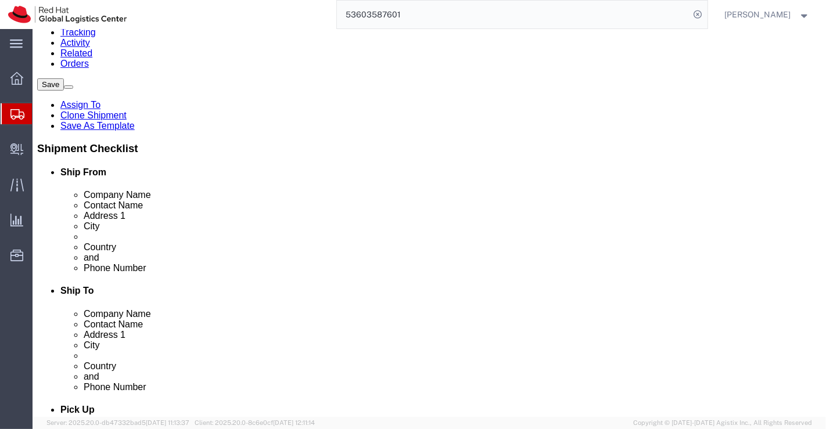
click link "Delete this content"
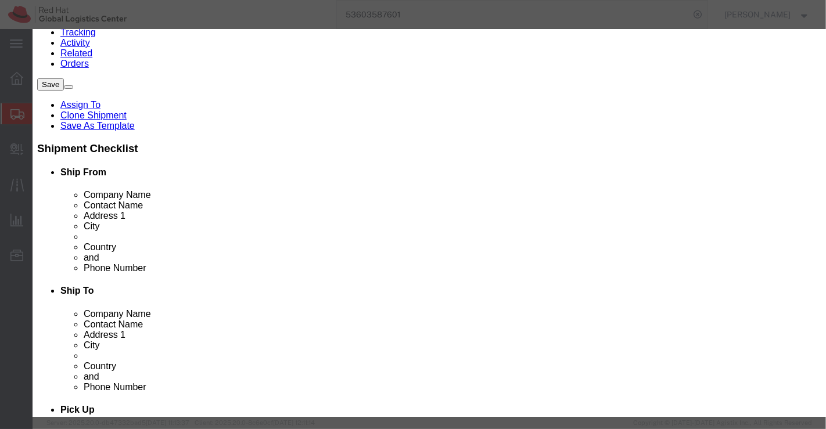
click button "Yes"
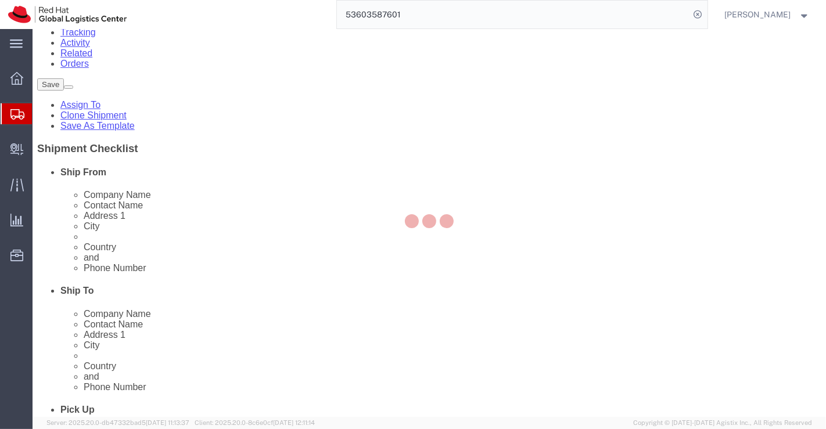
scroll to position [62, 0]
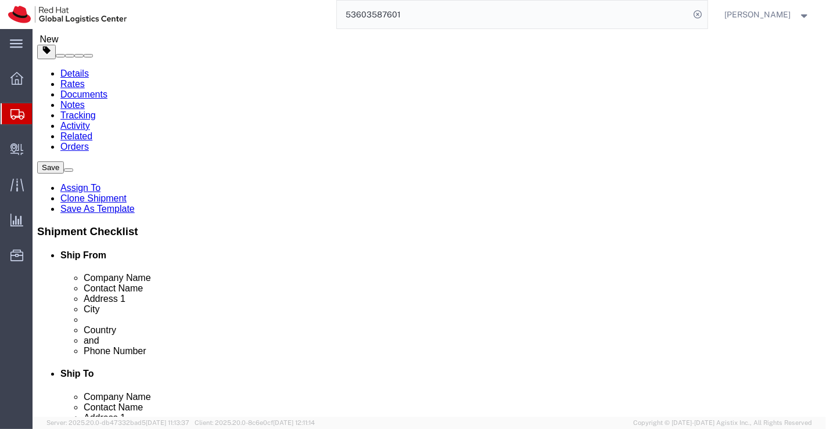
click dd "750.00 INR"
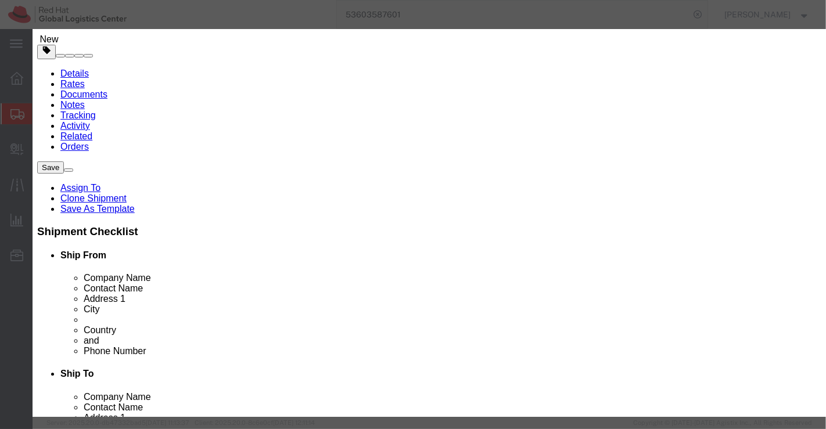
click input "750.00"
type input "500.00"
click button "Save & Close"
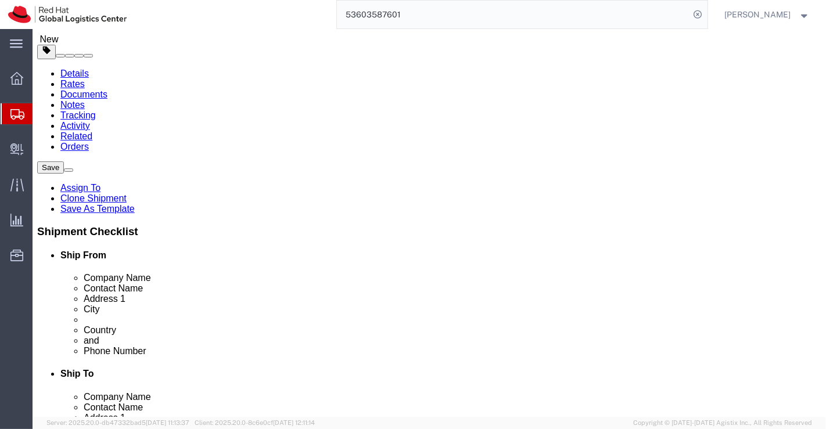
click icon
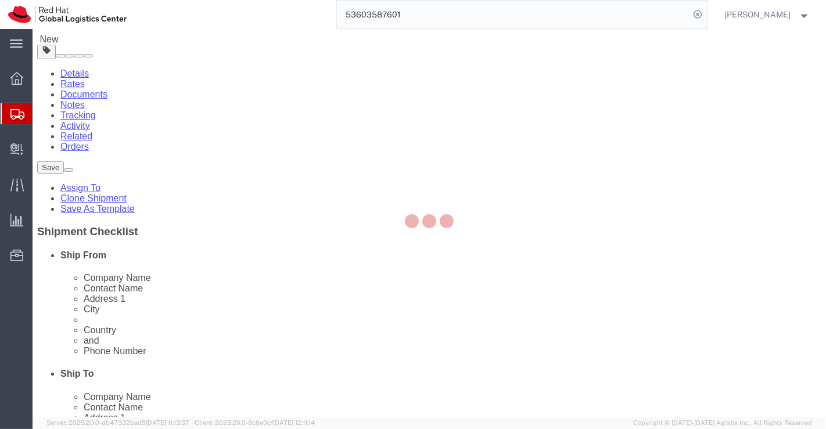
select select "COSTCENTER"
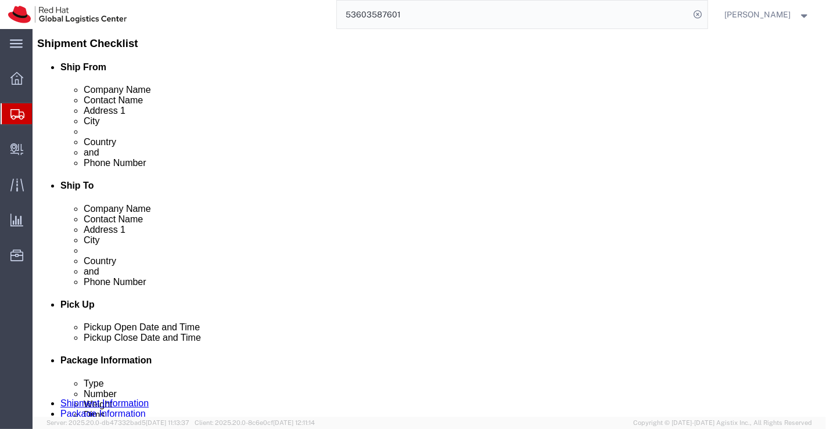
scroll to position [384, 0]
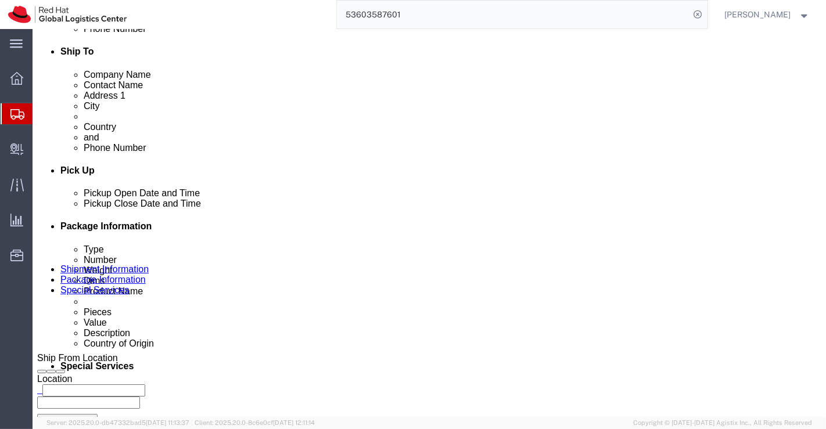
drag, startPoint x: 439, startPoint y: 291, endPoint x: 375, endPoint y: 293, distance: 64.5
click div "Vacuum Flask + Mug"
type textarea "Mug"
click div "To Enter Email Address Include shipping documents What documents that would lik…"
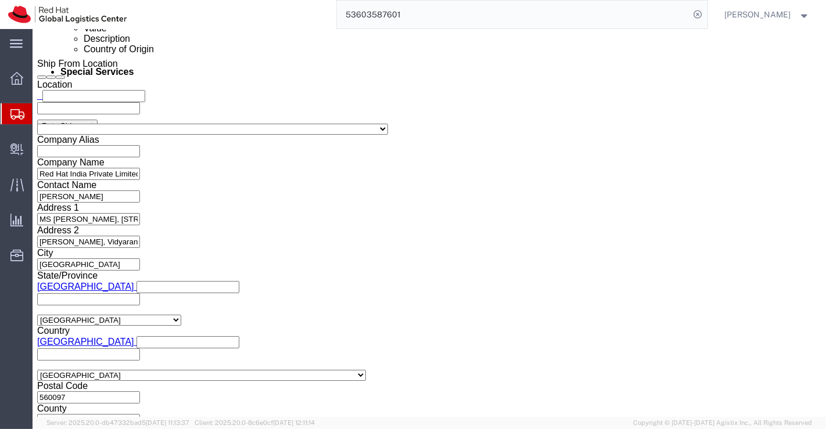
scroll to position [700, 0]
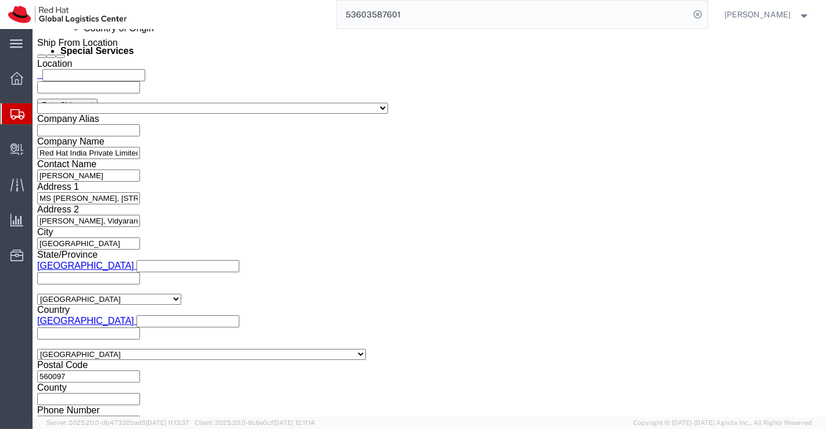
click button "Rate Shipment"
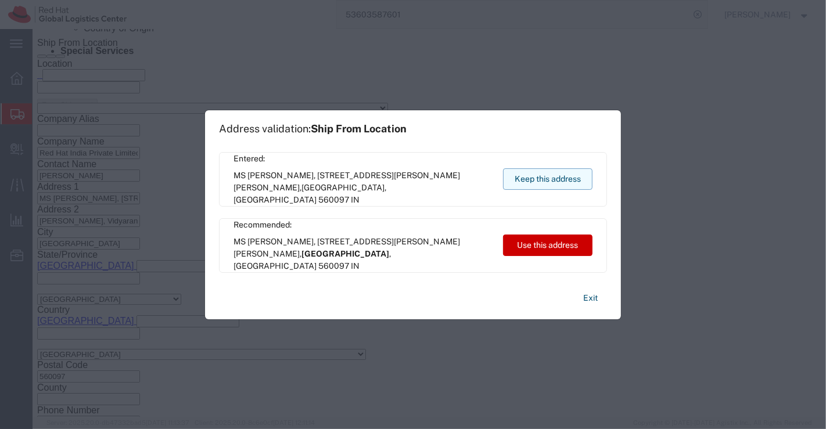
click at [513, 175] on button "Keep this address" at bounding box center [547, 178] width 89 height 21
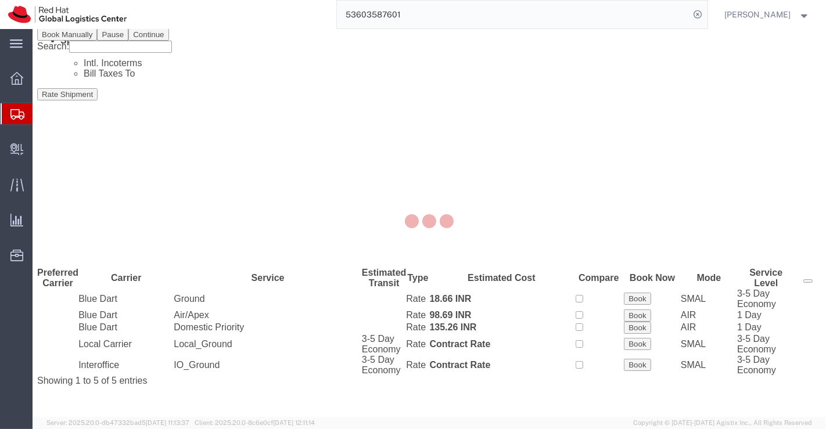
scroll to position [0, 0]
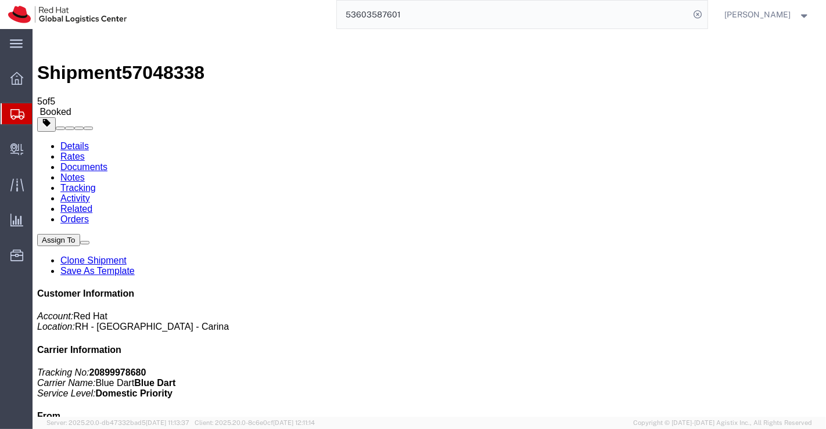
click at [75, 141] on link "Details" at bounding box center [74, 146] width 28 height 10
drag, startPoint x: 357, startPoint y: 165, endPoint x: 361, endPoint y: 171, distance: 7.1
click link "Schedule pickup request"
click link "Documents"
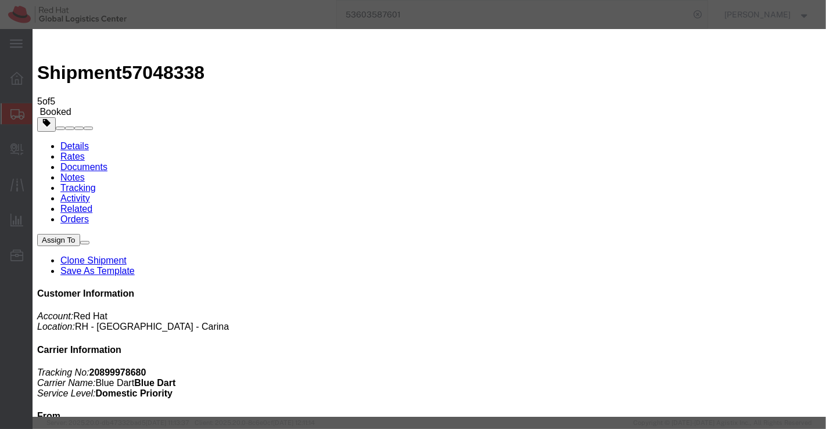
checkbox input "false"
checkbox input "true"
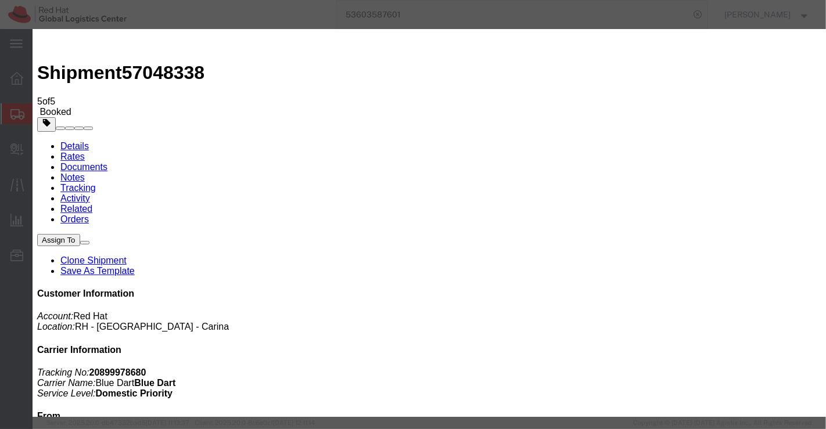
checkbox input "true"
paste input "mohan@msgrafix.in"
type input "mohan@msgrafix.in"
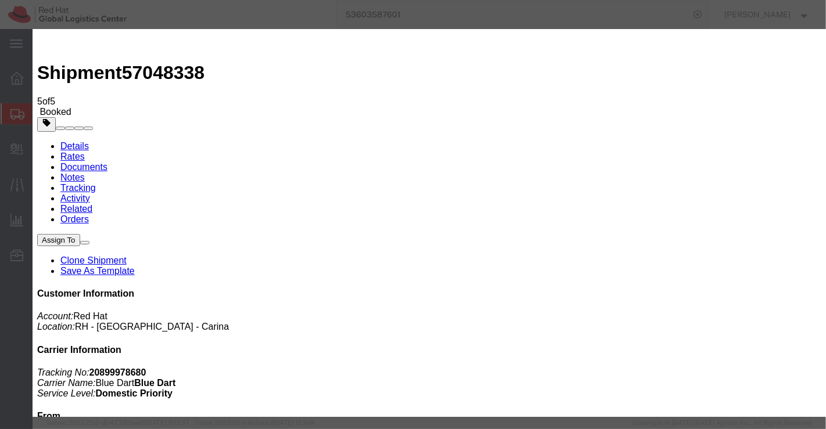
type textarea "Please find the documents."
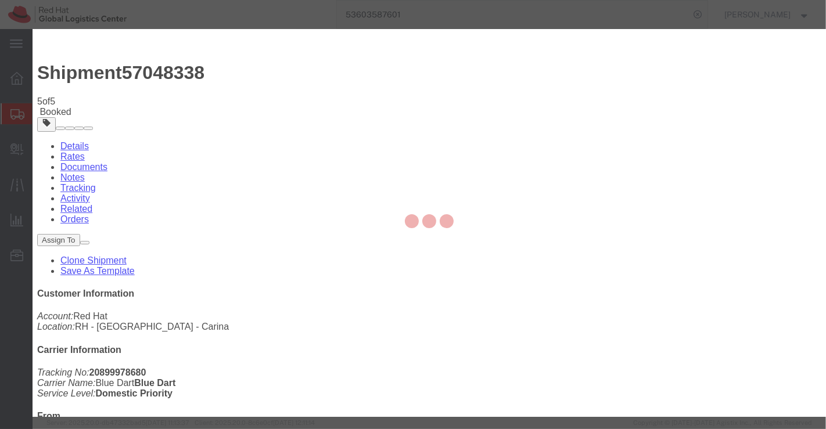
checkbox input "false"
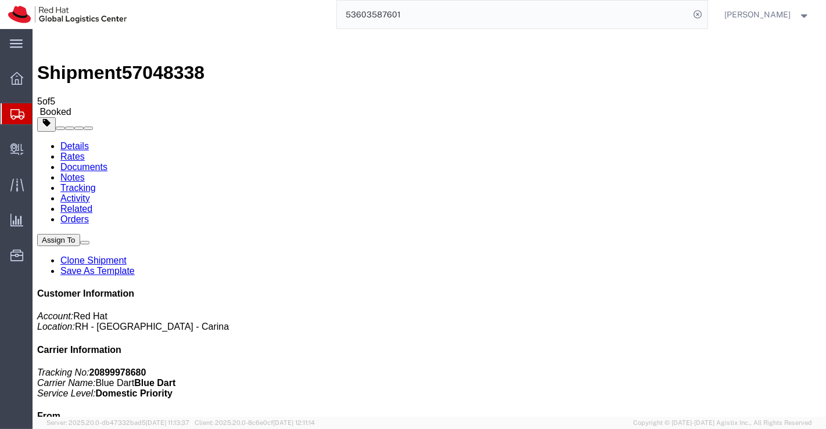
click at [62, 141] on link "Details" at bounding box center [74, 146] width 28 height 10
drag, startPoint x: 622, startPoint y: 149, endPoint x: 679, endPoint y: 147, distance: 56.3
click p "Tracking No: 20899978680 Carrier Name: Blue Dart Blue Dart Service Level: Domes…"
copy b "20899978680"
drag, startPoint x: 368, startPoint y: 253, endPoint x: 296, endPoint y: 195, distance: 92.5
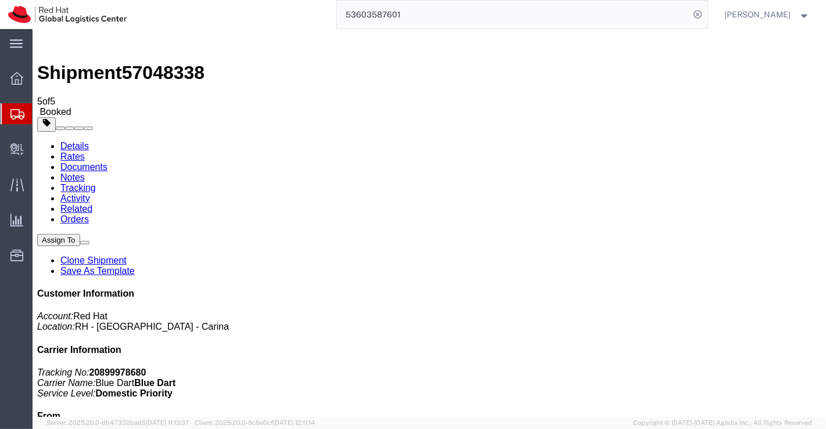
click div "Shipment Detail Ship From Red Hat India Private Limited (Amel Mathai) MS Grafix…"
click link "Clone Shipment"
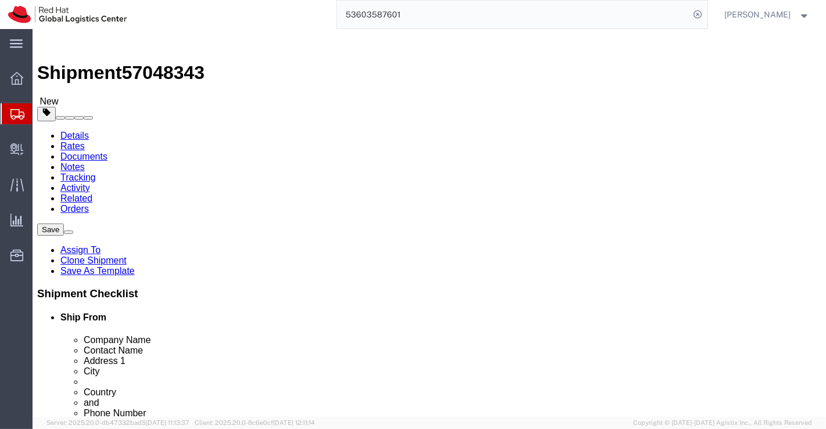
drag, startPoint x: 425, startPoint y: 224, endPoint x: 384, endPoint y: 222, distance: 40.7
click div "Jijo Joy"
paste input "Sindhu Karunakaran"
type input "Sindhu Karunakaran"
drag, startPoint x: 440, startPoint y: 245, endPoint x: 352, endPoint y: 252, distance: 88.5
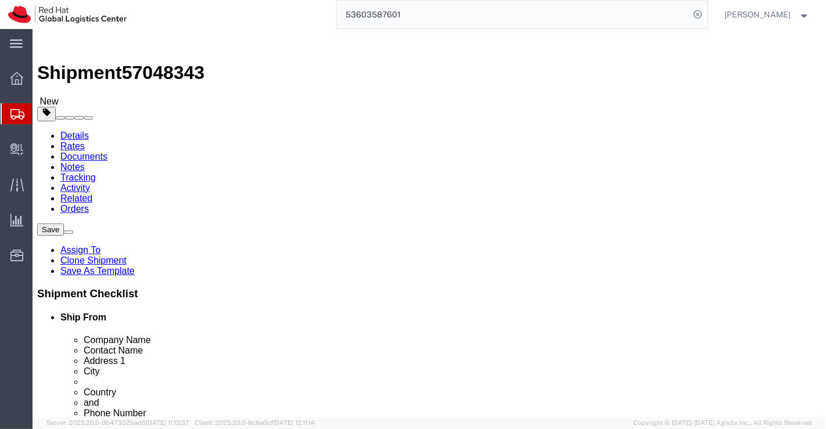
click div "Contact Name Jijo Joy"
paste input "Sindhu Karunakaran"
type input "Sindhu Karunakaran"
click div "Ship From Location Location Select Select My Profile Location RH - Amsterdam - …"
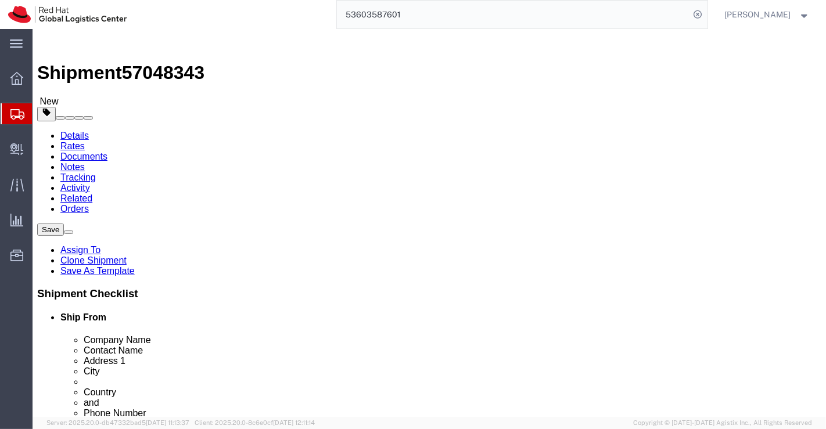
drag, startPoint x: 388, startPoint y: 269, endPoint x: 568, endPoint y: 270, distance: 180.0
click form "Shipment 57048343 New Details Rates Documents Notes Tracking Activity Related O…"
paste input "House No: O-7, Police Quarters, Jail Corner,"
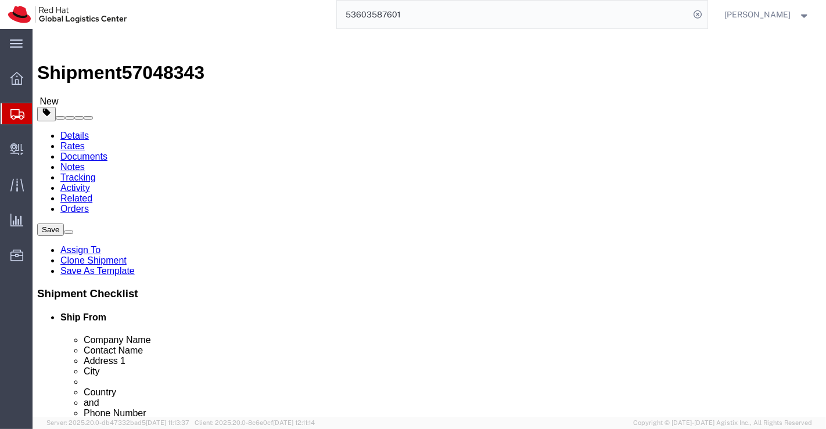
type input "House No: O-7, Police Quarters, Jail Corner"
drag, startPoint x: 388, startPoint y: 289, endPoint x: 552, endPoint y: 294, distance: 163.8
click div "Ship To Location Location Select Select My Profile Location RH - Amsterdam - MS…"
paste input "Landmark: Opp to Central Prison"
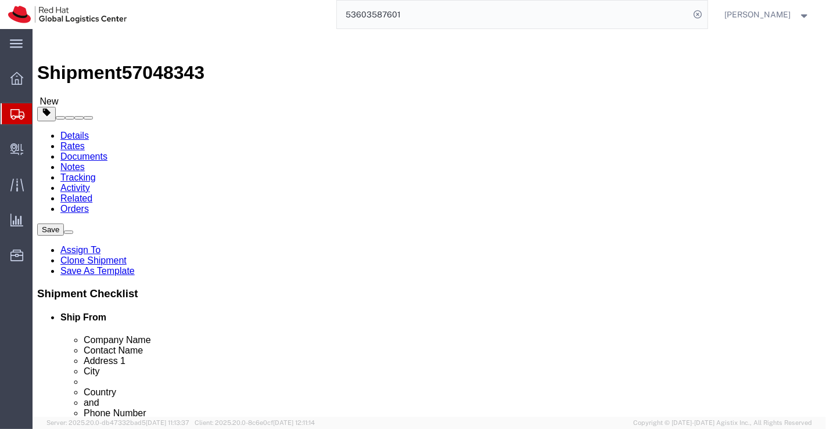
type input "Landmark: Opp to Central Prison"
drag, startPoint x: 432, startPoint y: 318, endPoint x: 357, endPoint y: 315, distance: 75.0
click div "City ALUVA"
paste input "Tiruchirappalli,"
type input "Tiruchirappalli,"
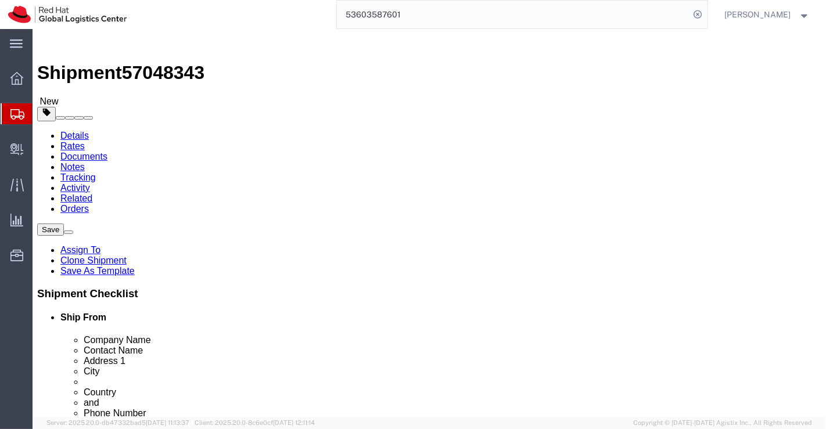
scroll to position [1, 0]
drag, startPoint x: 434, startPoint y: 337, endPoint x: 415, endPoint y: 335, distance: 19.2
type input "T"
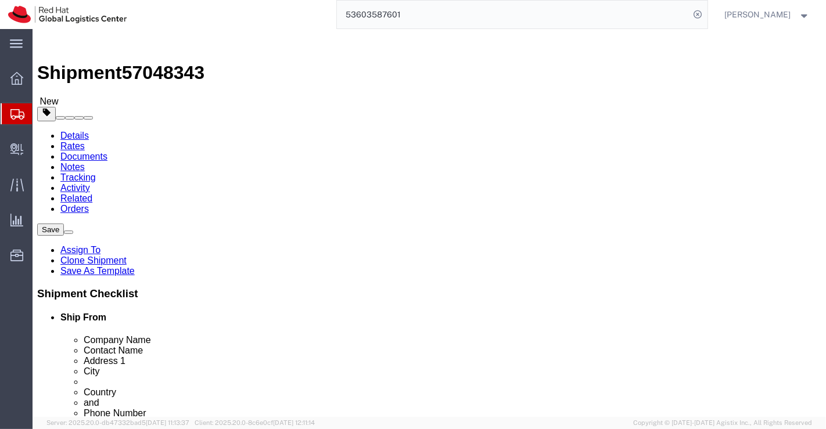
select select "TN"
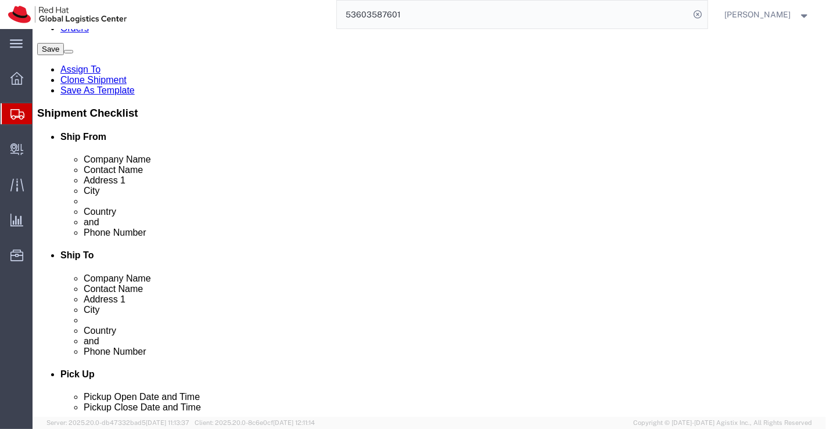
scroll to position [193, 0]
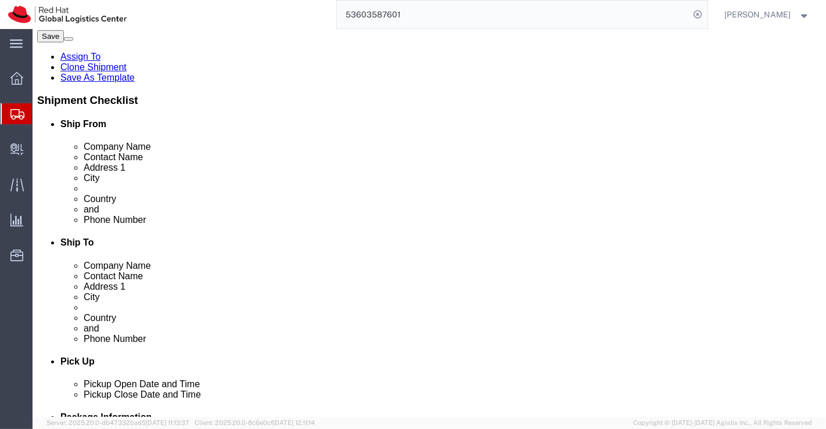
drag, startPoint x: 425, startPoint y: 189, endPoint x: 367, endPoint y: 181, distance: 58.6
click div "Postal Code 683106"
paste input "620020"
type input "620020"
drag, startPoint x: 460, startPoint y: 206, endPoint x: 404, endPoint y: 202, distance: 56.4
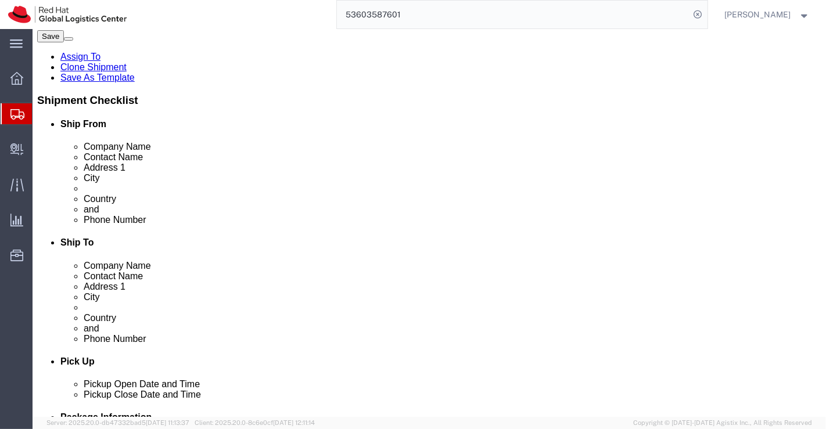
click input "8904421441"
paste input "7760653627"
type input "7760653627"
drag, startPoint x: 507, startPoint y: 229, endPoint x: 394, endPoint y: 226, distance: 113.2
click div "jjoy@redhat.com"
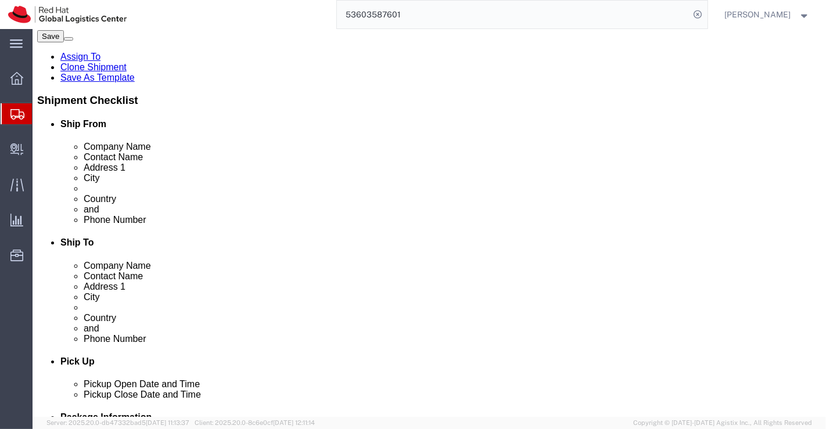
checkbox input "false"
paste input "sindhu@redhat.com"
type input "sindhu@redhat.com"
checkbox input "true"
click div "Pickup Date and Time"
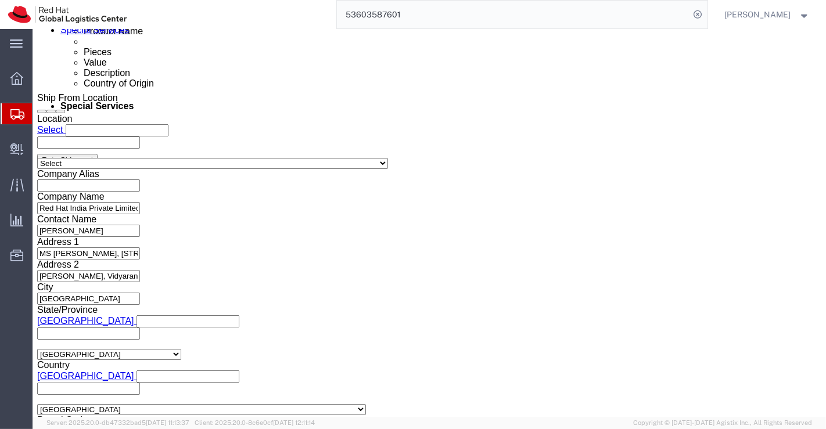
scroll to position [645, 0]
click icon
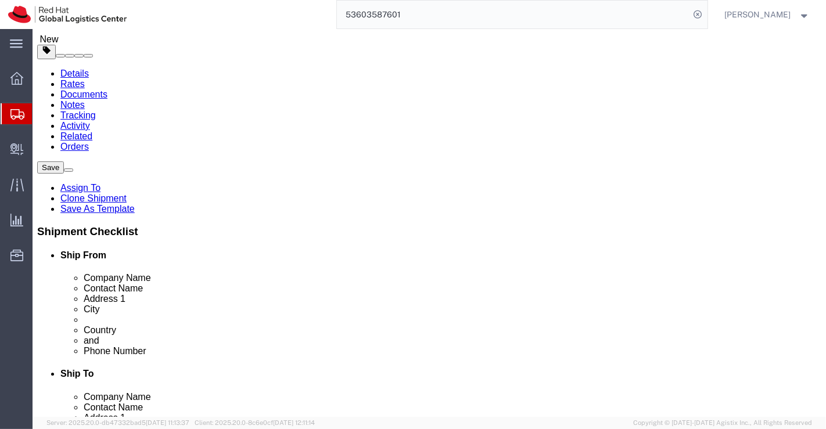
click icon
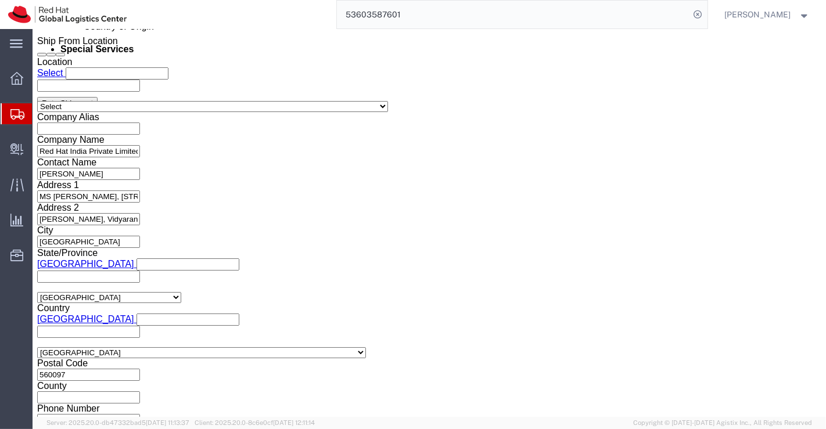
scroll to position [707, 0]
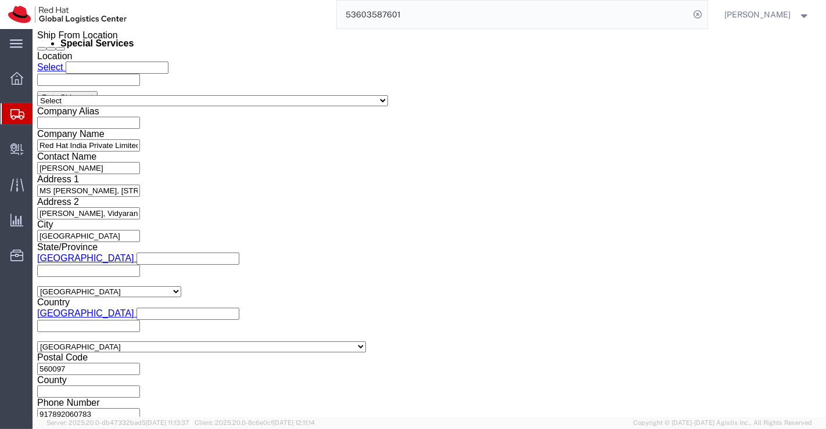
click select "Select Air Less than Truckload Multi-Leg Ocean Freight Rail Small Parcel Truckl…"
select select
click select "Select Air Less than Truckload Multi-Leg Ocean Freight Rail Small Parcel Truckl…"
click icon
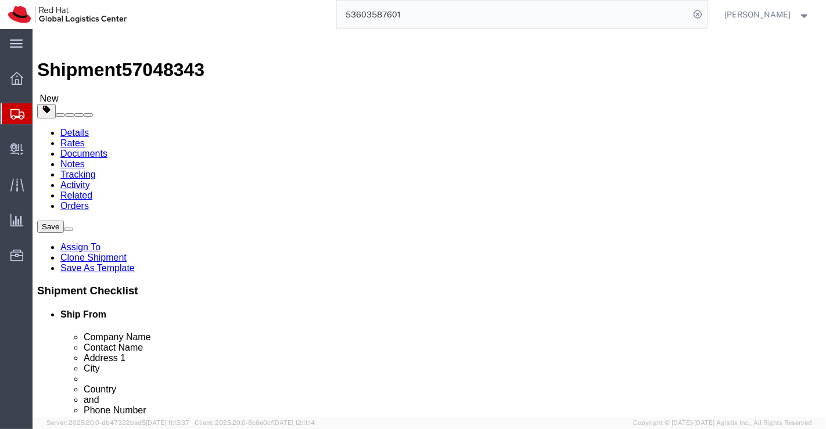
scroll to position [2, 0]
click icon
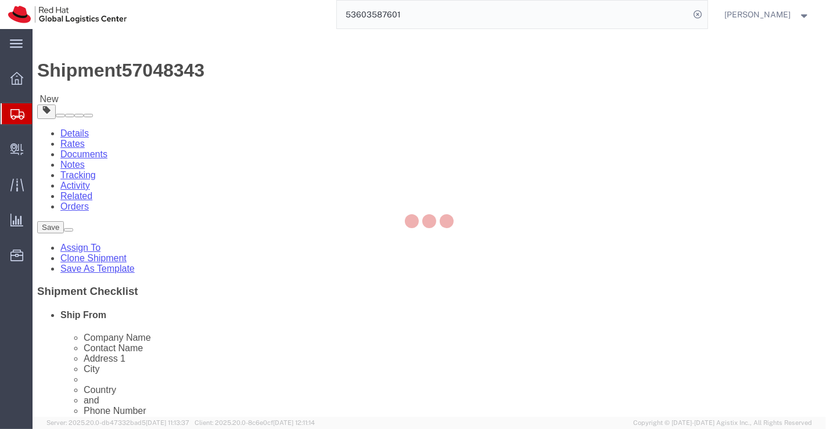
select select "COSTCENTER"
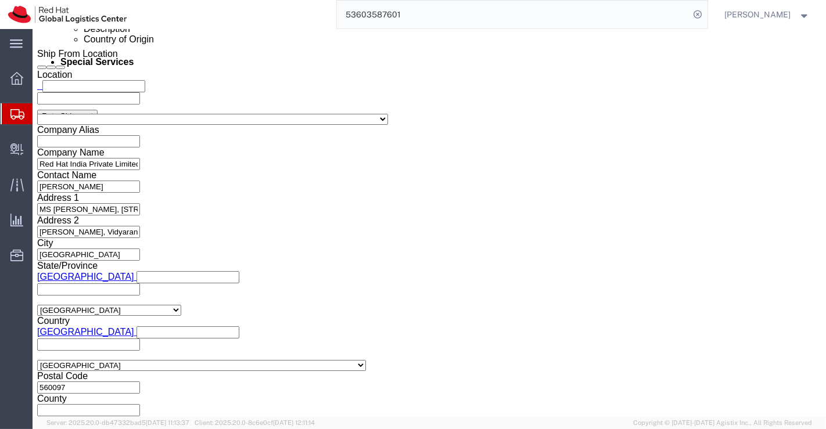
scroll to position [700, 0]
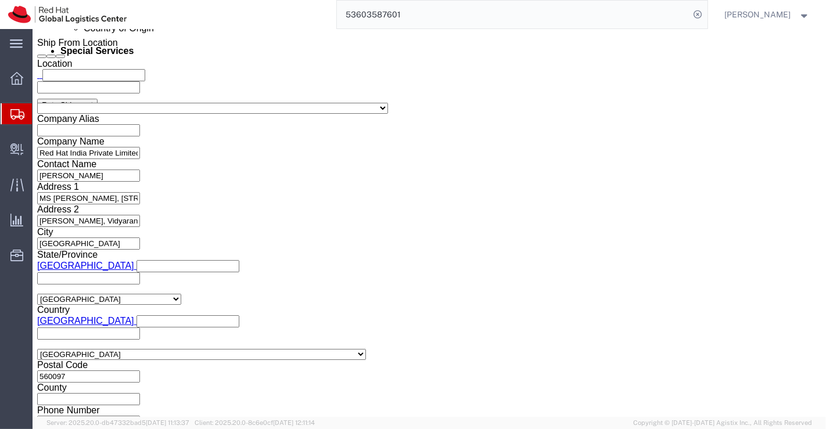
click button "Rate Shipment"
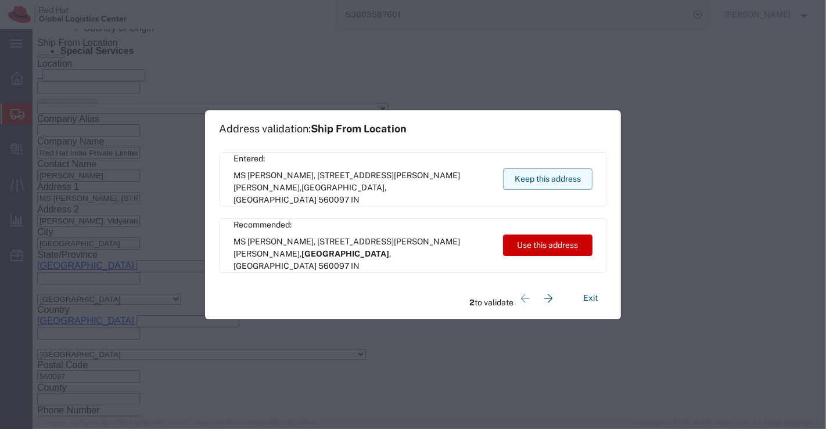
click at [532, 181] on button "Keep this address" at bounding box center [547, 178] width 89 height 21
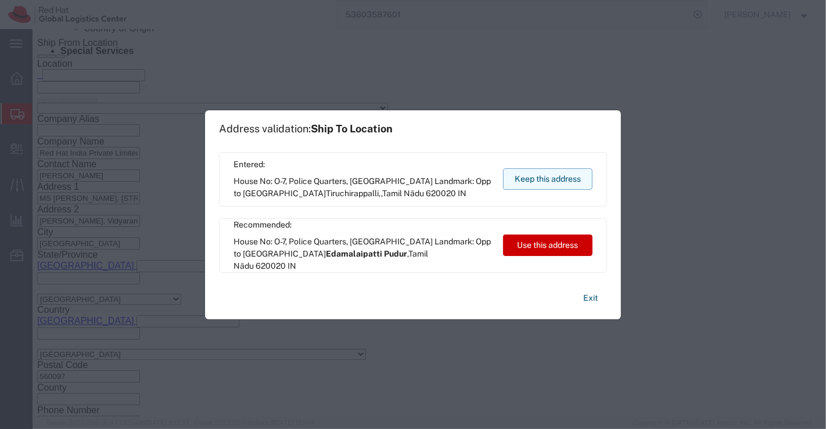
click at [524, 179] on button "Keep this address" at bounding box center [547, 178] width 89 height 21
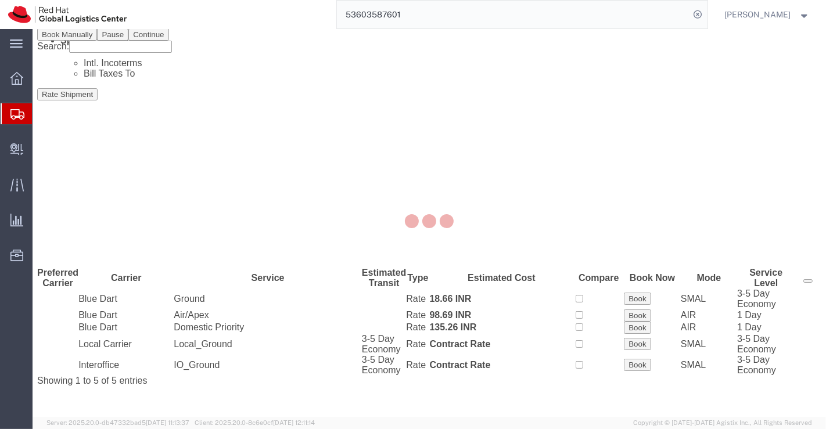
scroll to position [0, 0]
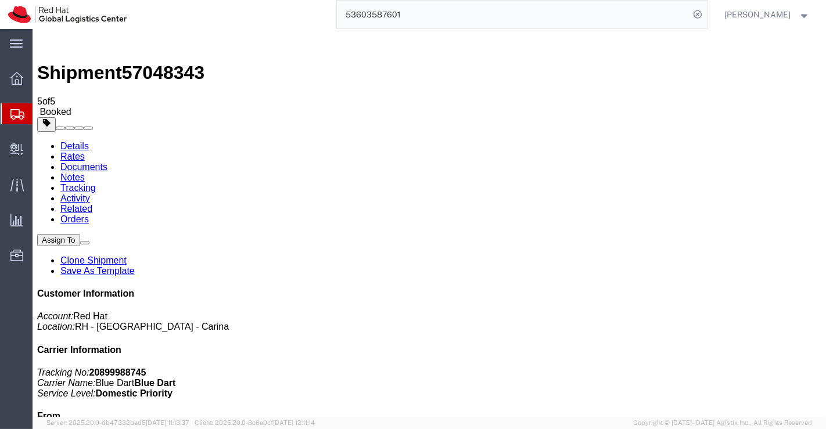
click at [77, 141] on link "Details" at bounding box center [74, 146] width 28 height 10
click link "Schedule pickup request"
click link "Documents"
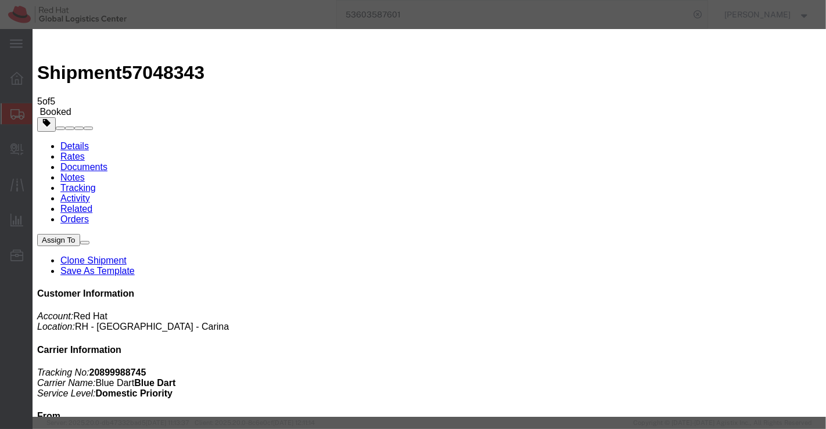
checkbox input "true"
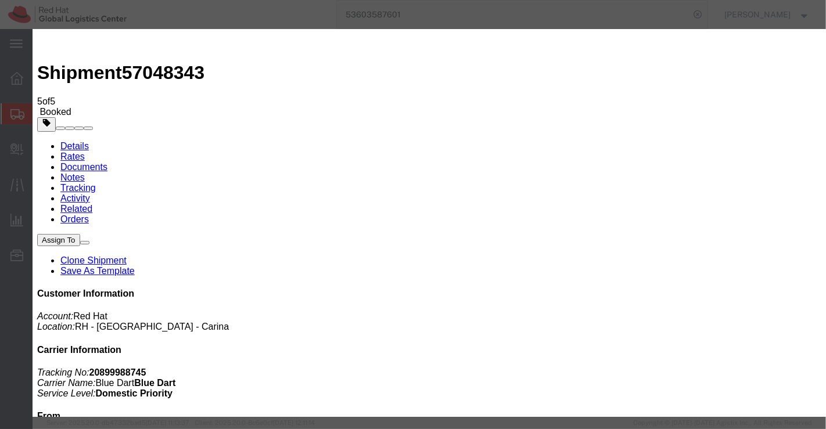
checkbox input "false"
paste input "mohan@msgrafix.in"
type input "mohan@msgrafix.in"
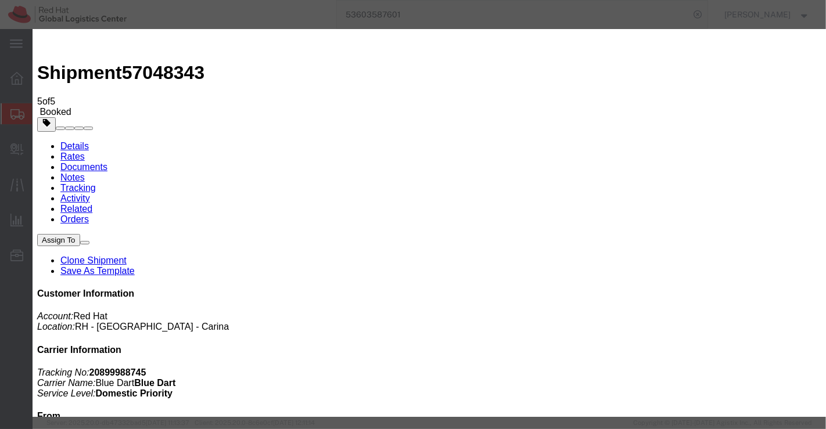
type textarea "Please find the documents."
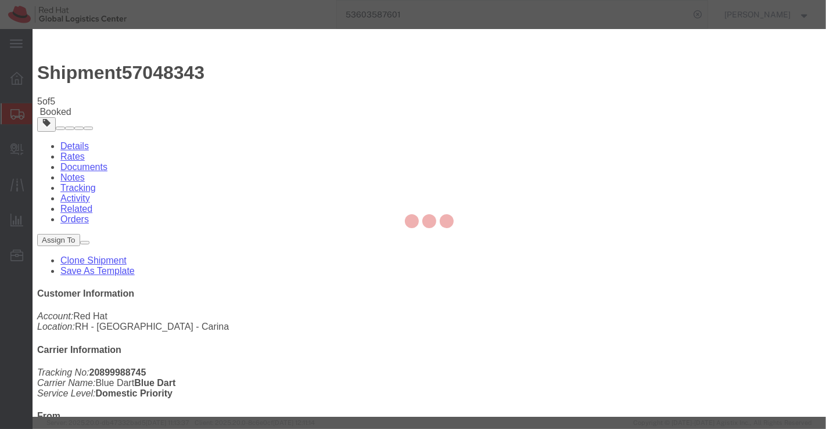
checkbox input "false"
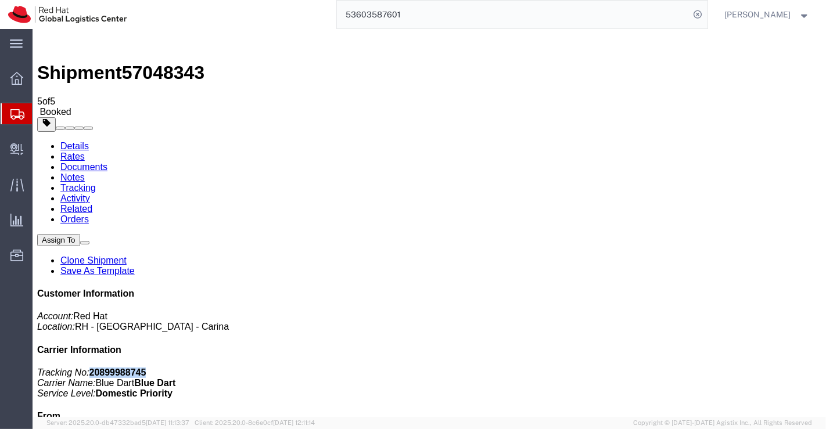
drag, startPoint x: 661, startPoint y: 175, endPoint x: 734, endPoint y: 177, distance: 72.6
click at [734, 368] on p "Tracking No: 20899988745 Carrier Name: Blue Dart Blue Dart Service Level: Domes…" at bounding box center [429, 383] width 784 height 31
copy b "20899988745"
drag, startPoint x: 398, startPoint y: 343, endPoint x: 359, endPoint y: 334, distance: 40.0
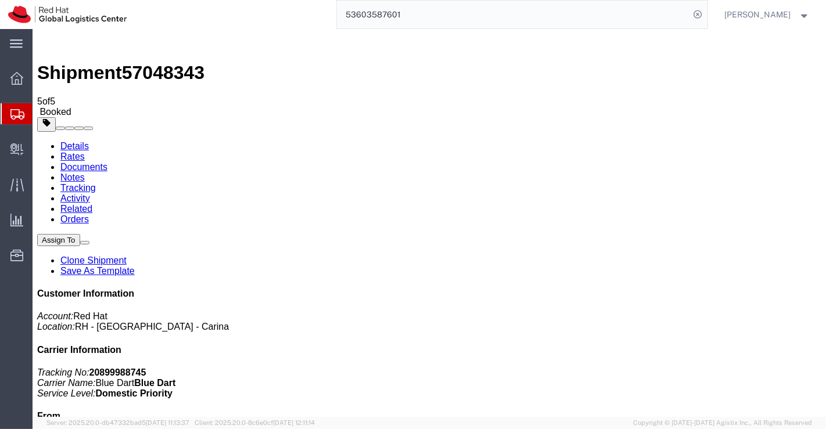
click at [84, 141] on link "Details" at bounding box center [74, 146] width 28 height 10
click link "Clone Shipment"
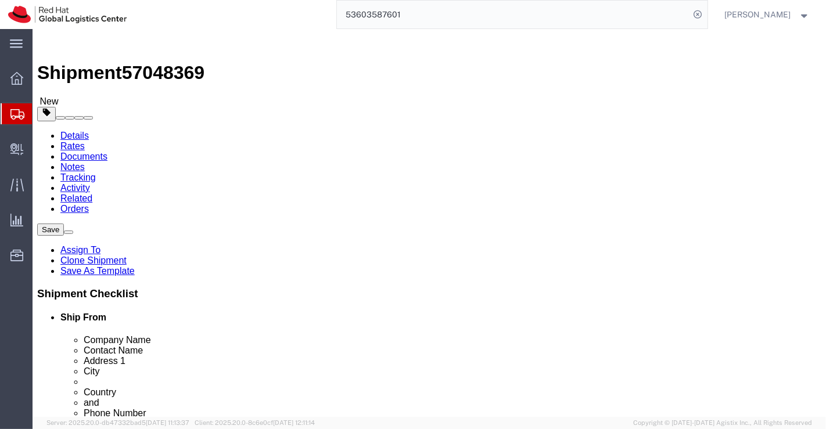
drag, startPoint x: 483, startPoint y: 222, endPoint x: 365, endPoint y: 225, distance: 118.5
click div "Company Name Sindhu Karunakaran"
paste input "Sanju Raj"
type input "Sanju Raj"
drag, startPoint x: 483, startPoint y: 250, endPoint x: 365, endPoint y: 246, distance: 118.0
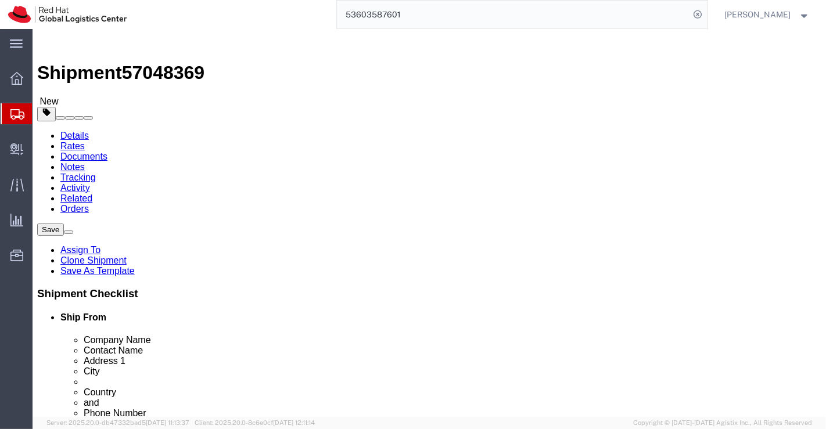
click div "Contact Name Sindhu Karunakaran"
paste input "Sanju Raj"
type input "Sanju Raj"
click div "Ship To Location Location Select Select My Profile Location RH - Amsterdam - MS…"
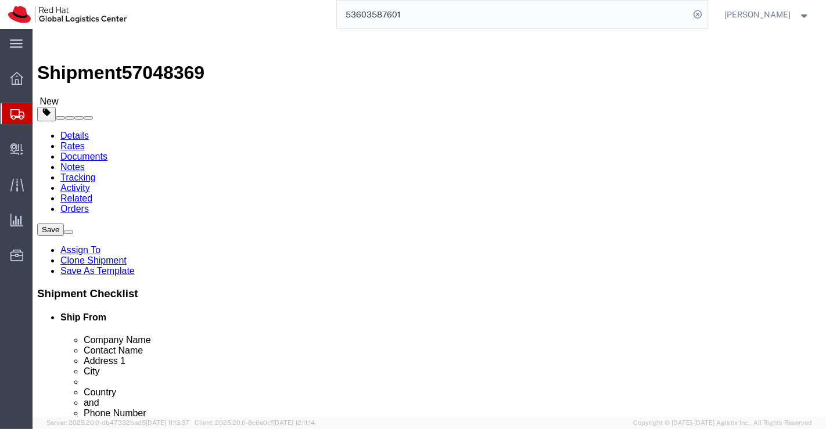
drag, startPoint x: 391, startPoint y: 270, endPoint x: 548, endPoint y: 276, distance: 156.9
click div "House No: O-7, Police Quarters, Jail Corner"
paste input "Oozhathamalayil House, Pazhoor P.O.,"
type input "Oozhathamalayil House, Pazhoor P.O.,"
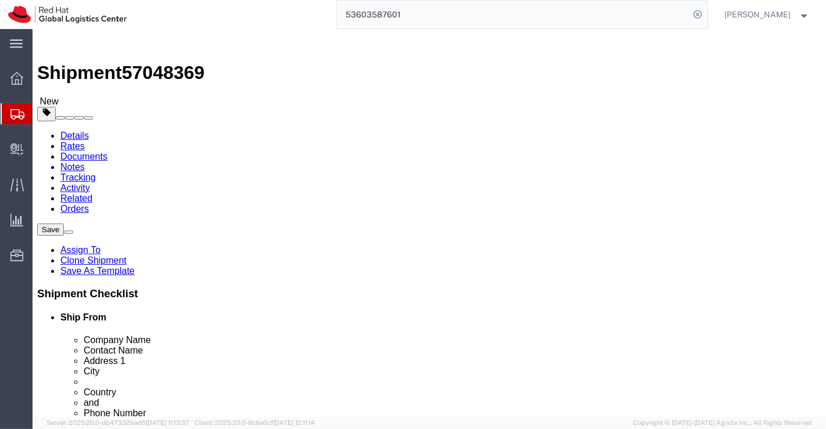
drag, startPoint x: 517, startPoint y: 293, endPoint x: 360, endPoint y: 279, distance: 158.0
click div "Location Select Select My Profile Location RH - Amsterdam - MSO RH - Amsterdam …"
paste input "Mamala Kavala, Piravom (Via), Landmark:Electricity post number 5"
type input "Mamala Kavala, Piravom (Via), Landmark:Electricity post number 5"
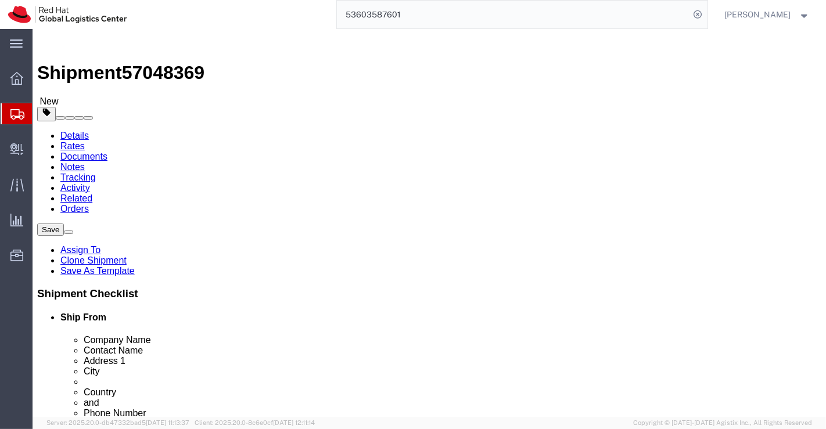
scroll to position [0, 0]
drag, startPoint x: 447, startPoint y: 316, endPoint x: 362, endPoint y: 312, distance: 84.9
click div "City Tiruchirappalli,"
paste input "Piravom,"
type input "Piravom,"
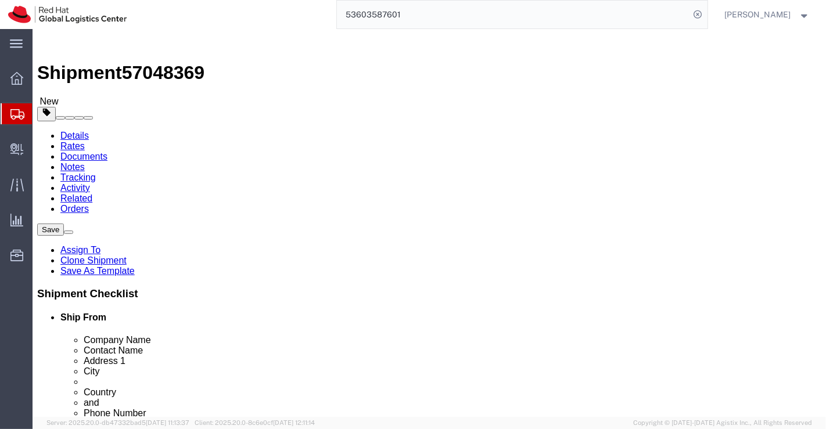
type input "K"
select select "KL"
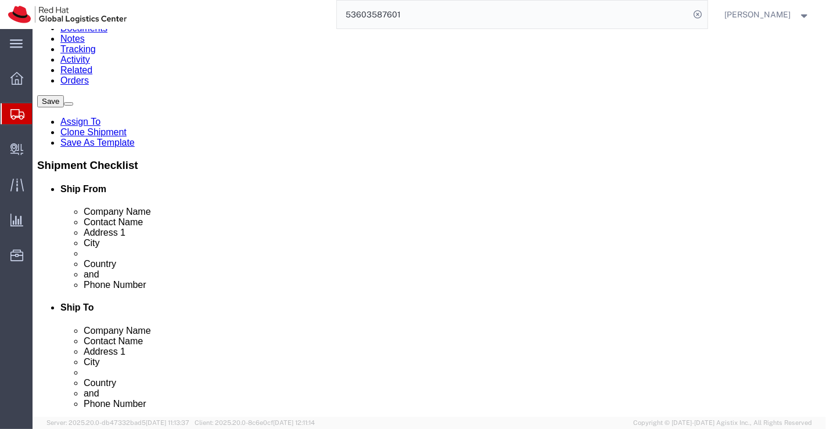
scroll to position [129, 0]
drag, startPoint x: 429, startPoint y: 250, endPoint x: 380, endPoint y: 249, distance: 48.2
click div "620020"
paste input "686664"
type input "686664"
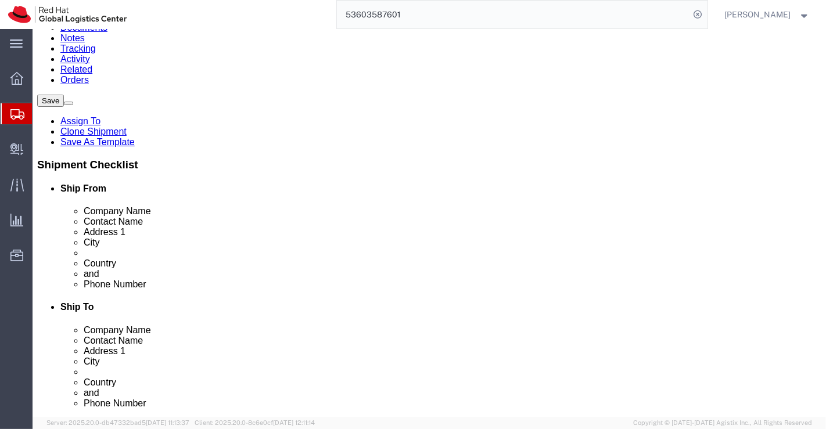
drag, startPoint x: 462, startPoint y: 273, endPoint x: 380, endPoint y: 273, distance: 82.5
click div "7760653627"
paste input "9539188090"
type input "9539188090"
drag, startPoint x: 486, startPoint y: 295, endPoint x: 372, endPoint y: 294, distance: 114.4
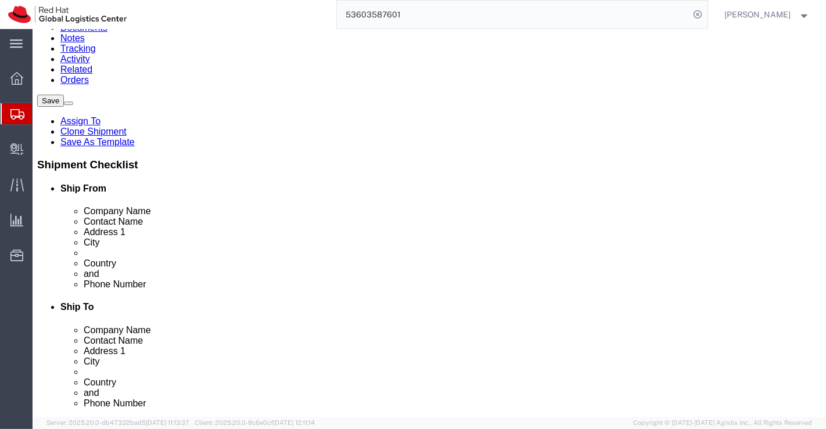
click div "Email sindhu@redhat.com"
checkbox input "false"
paste input "sanjuraj@redhat.com"
type input "sanjuraj@redhat.com"
checkbox input "true"
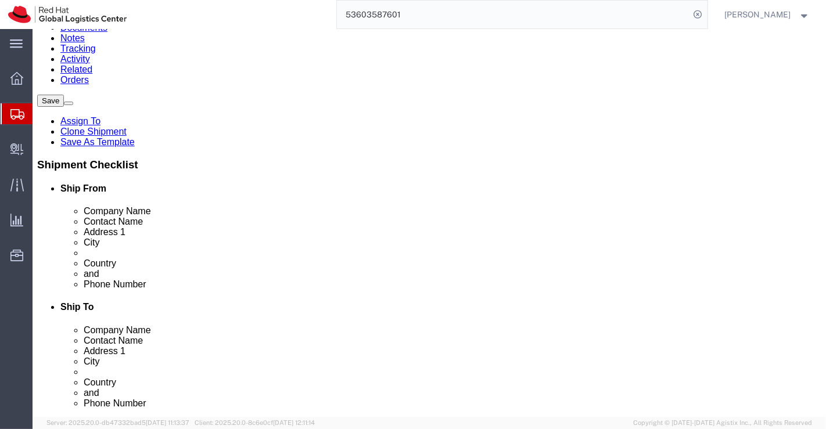
click div "Ship To Location Location Select Select My Profile Location RH - Amsterdam - MS…"
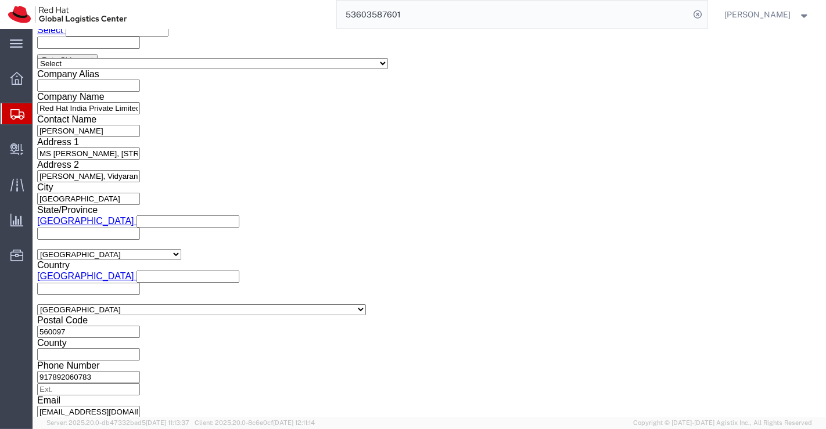
scroll to position [771, 0]
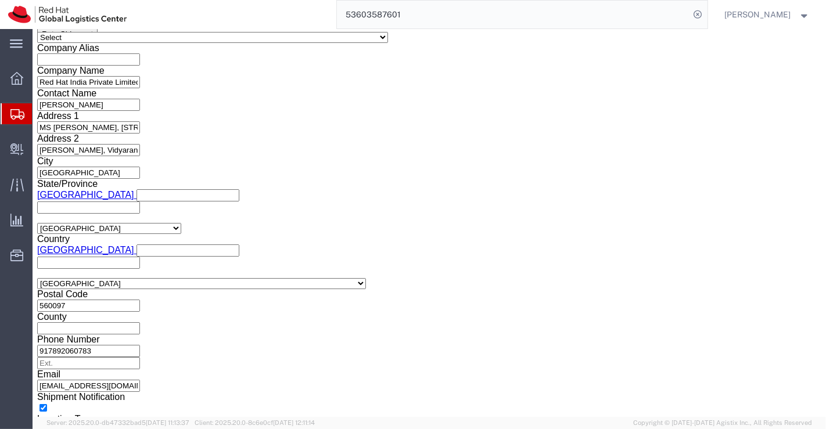
click select "Select Air Less than Truckload Multi-Leg Ocean Freight Rail Small Parcel Truckl…"
select select
click select "Select Air Less than Truckload Multi-Leg Ocean Freight Rail Small Parcel Truckl…"
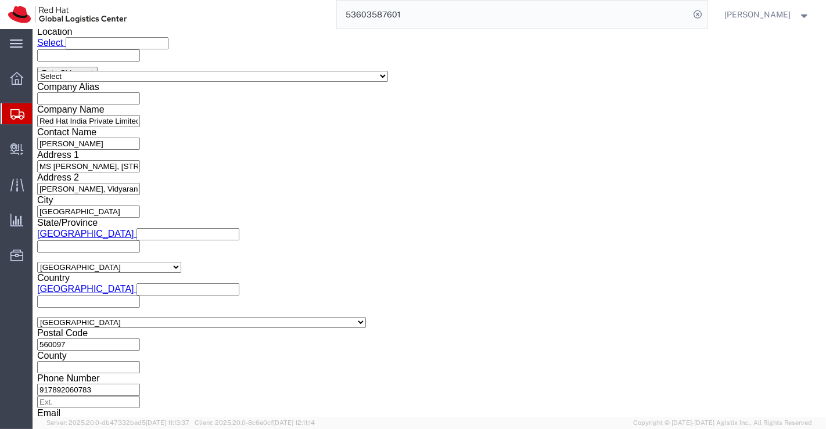
click icon
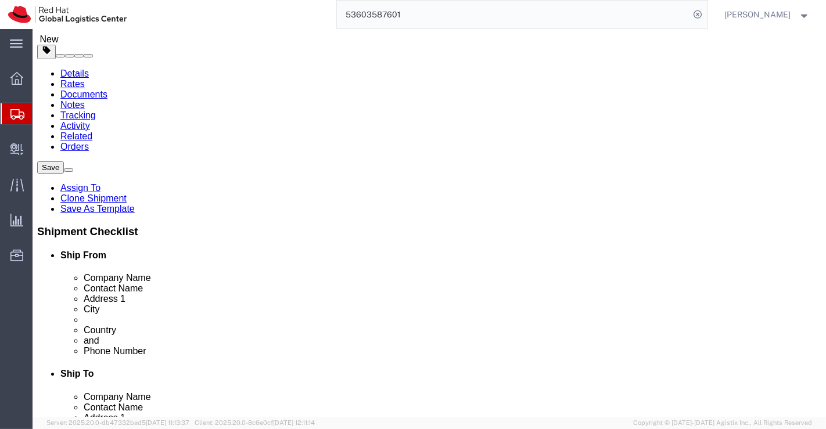
click input "9.00"
type input "15.00"
drag, startPoint x: 159, startPoint y: 203, endPoint x: 149, endPoint y: 228, distance: 27.2
click input "19.00"
type input "26.00"
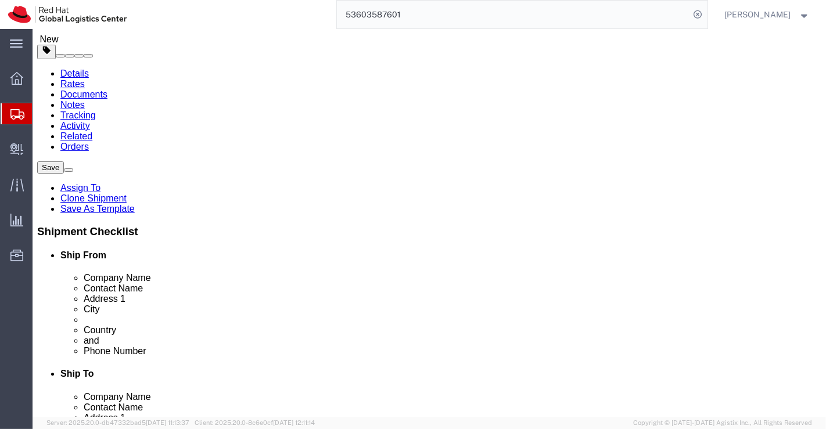
click input "9.00"
type input "8.00"
click input "0.29"
type input "0.71"
click dd "1.00 Each"
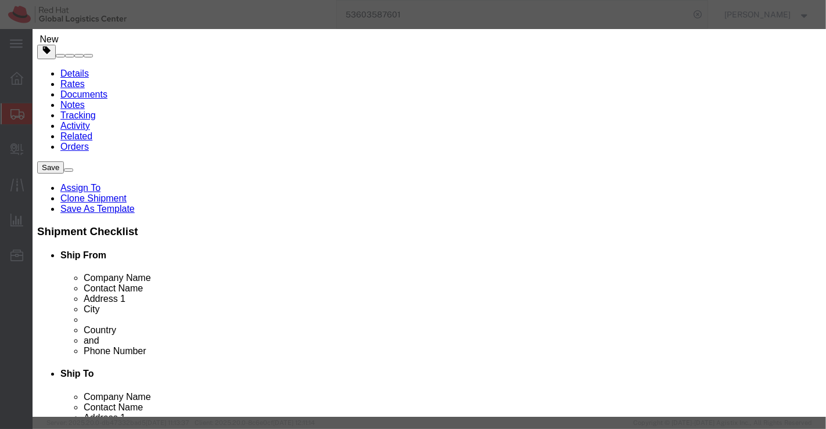
click button "Save & Close"
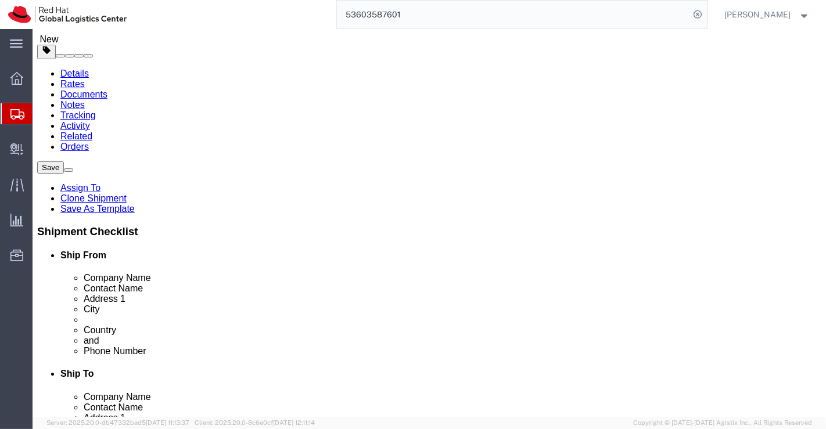
click link "Clone this content"
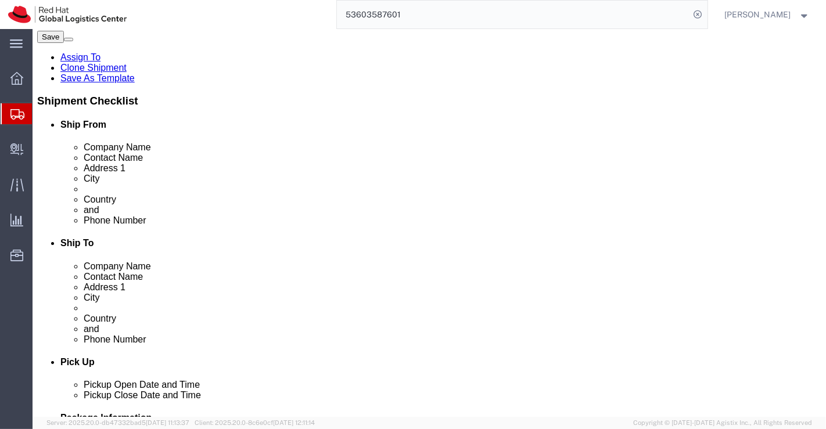
scroll to position [255, 0]
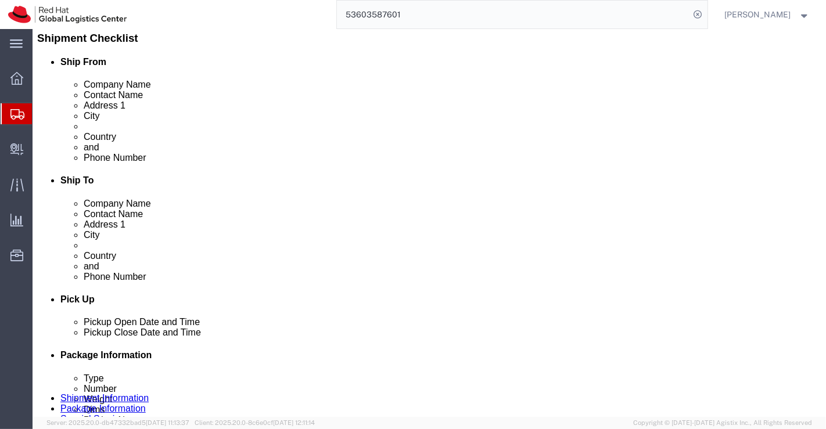
click dd "500.00 INR"
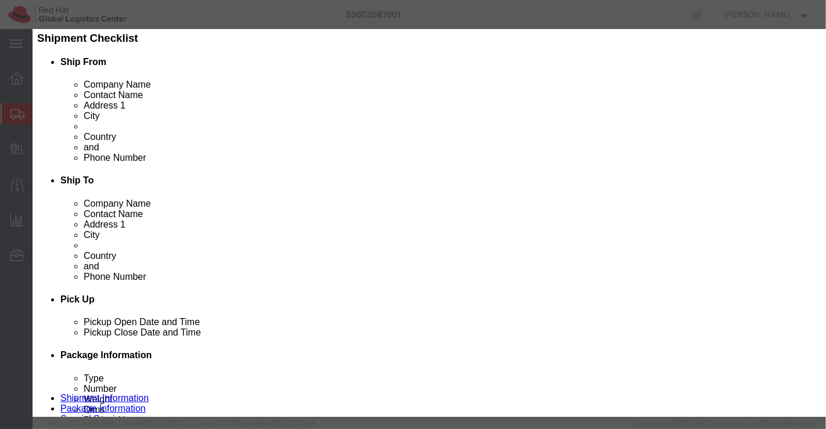
drag, startPoint x: 224, startPoint y: 82, endPoint x: 181, endPoint y: 86, distance: 43.1
click div "Product Name Mug"
paste input "Vacuum Flask"
type input "Vacuum Flask"
click input "500.00"
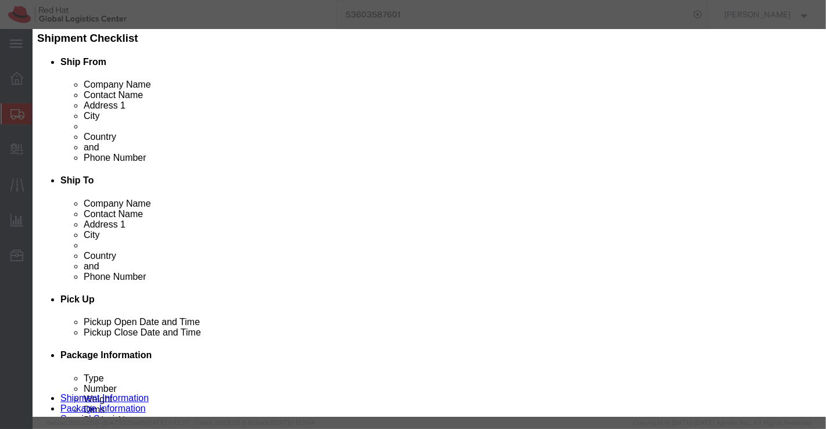
type input "1000.00"
click h3 "Edit content"
click button "Save & Close"
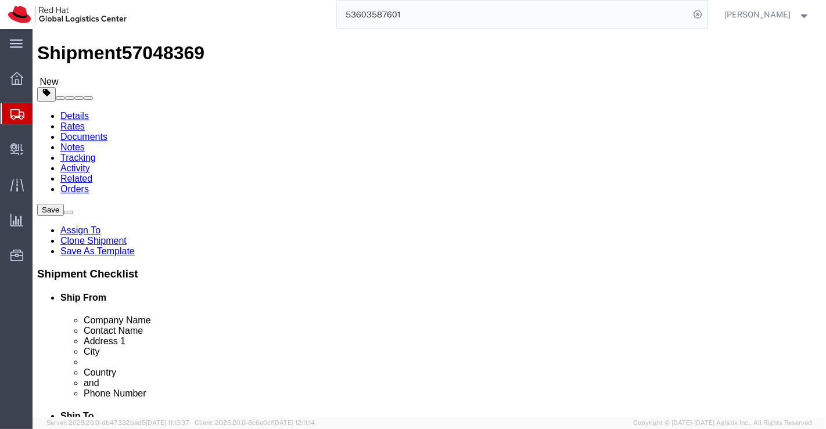
scroll to position [0, 0]
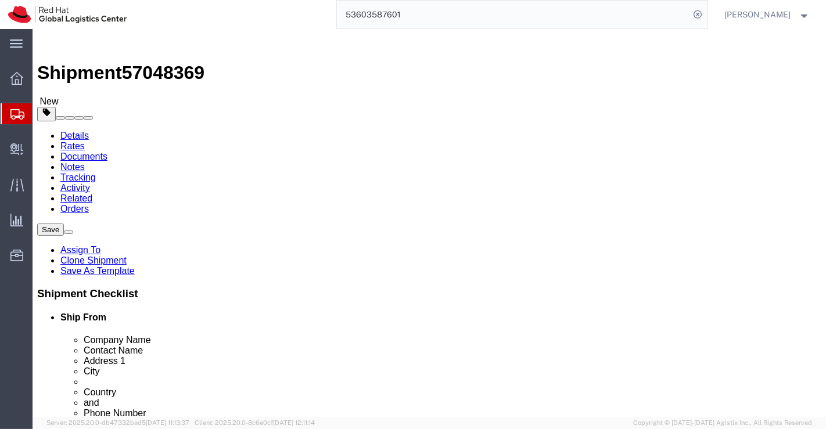
click icon
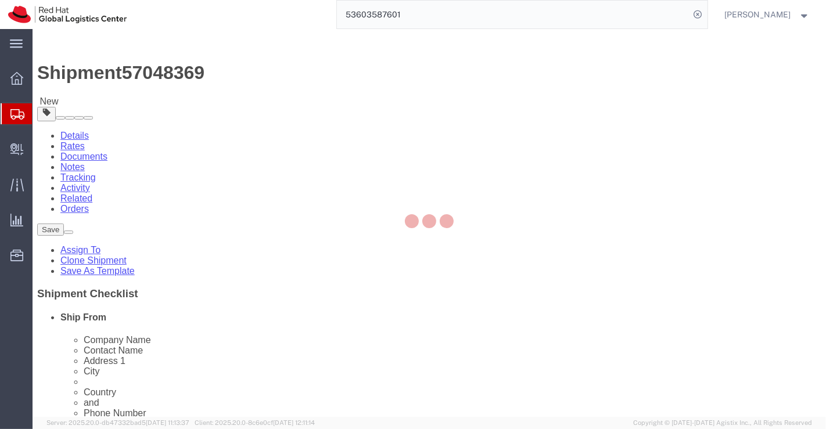
select select "COSTCENTER"
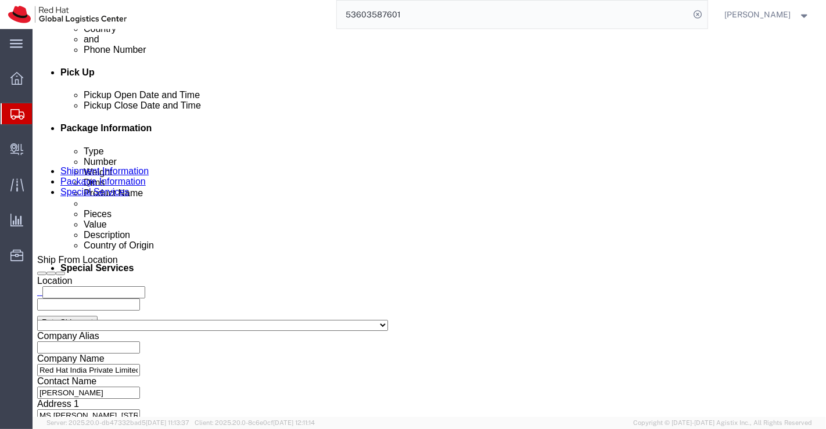
scroll to position [516, 0]
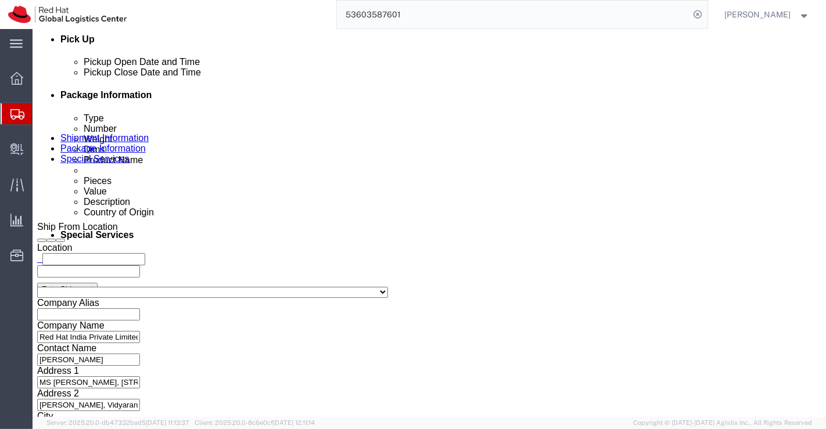
drag, startPoint x: 406, startPoint y: 159, endPoint x: 377, endPoint y: 154, distance: 29.3
click div "Mug"
paste textarea "Vacuum Flask + Mug"
type textarea "Vacuum Flask + Mug"
click div "To Enter Email Address Include shipping documents What documents that would lik…"
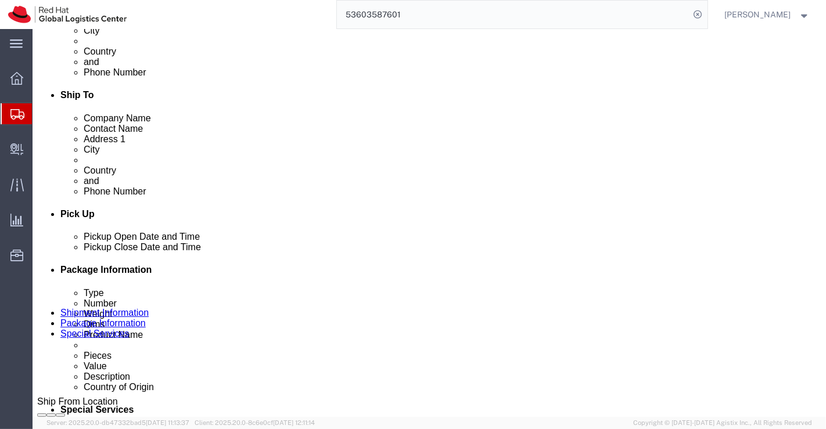
scroll to position [258, 0]
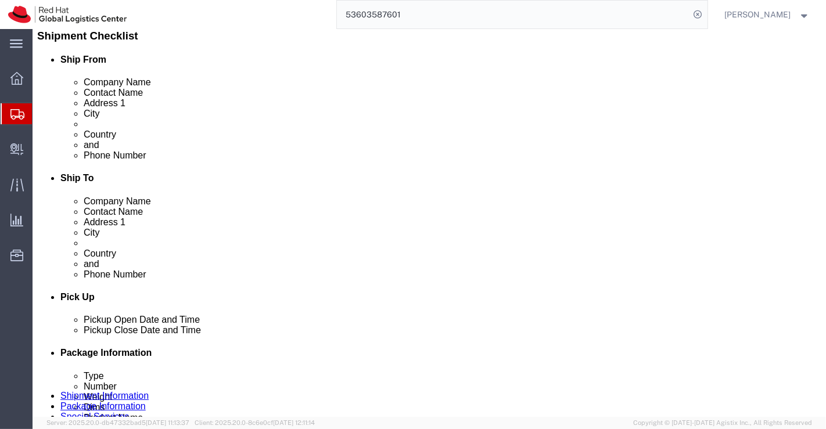
click button "Rate Shipment"
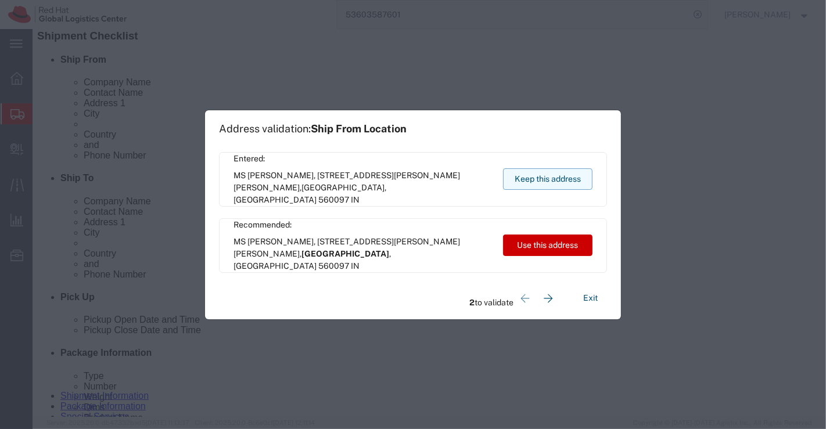
click at [519, 175] on button "Keep this address" at bounding box center [547, 178] width 89 height 21
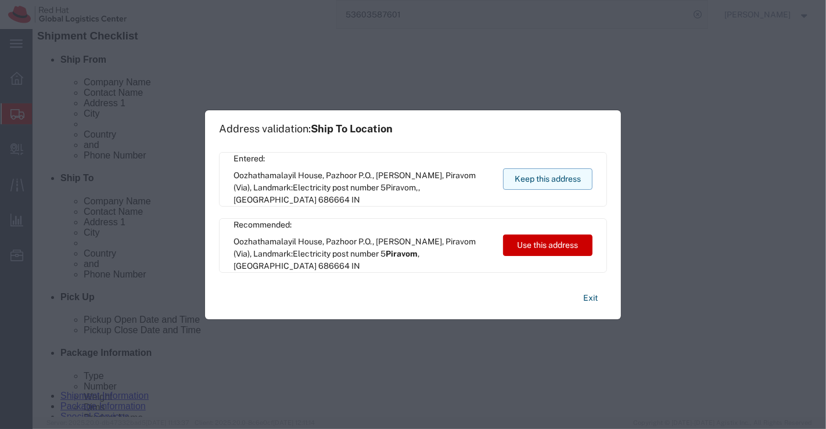
click at [519, 175] on button "Keep this address" at bounding box center [547, 178] width 89 height 21
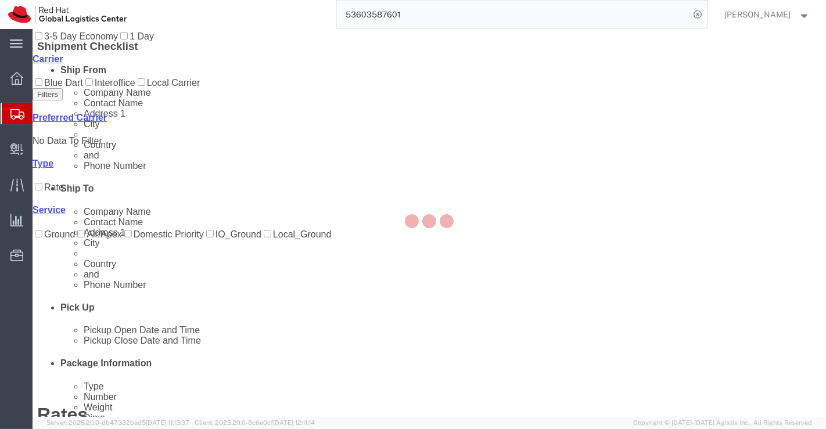
scroll to position [0, 0]
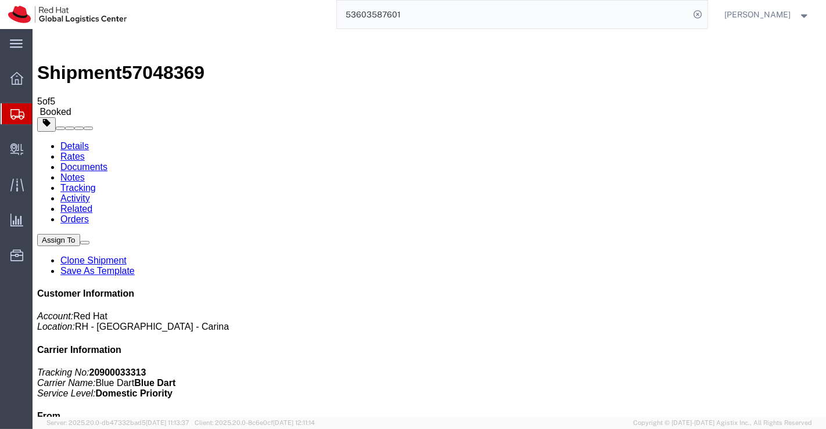
click at [82, 141] on link "Details" at bounding box center [74, 146] width 28 height 10
click link "Schedule pickup request"
click link "Documents"
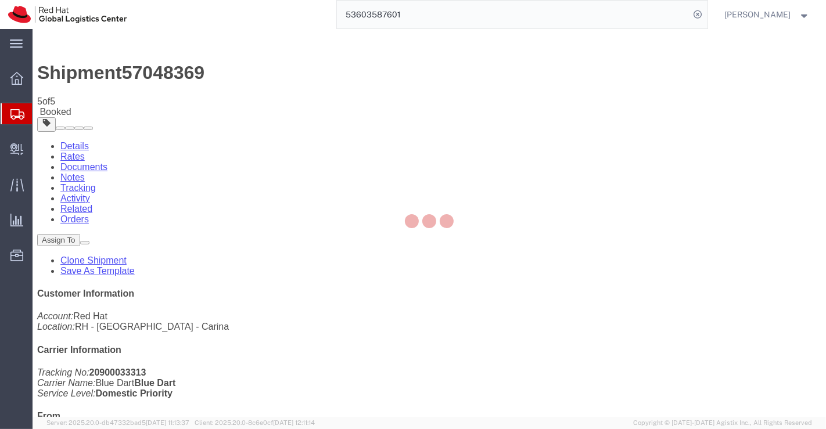
checkbox input "true"
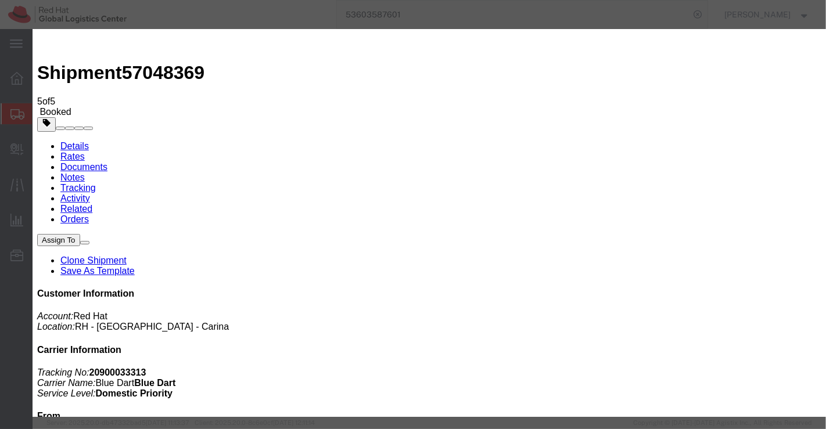
checkbox input "true"
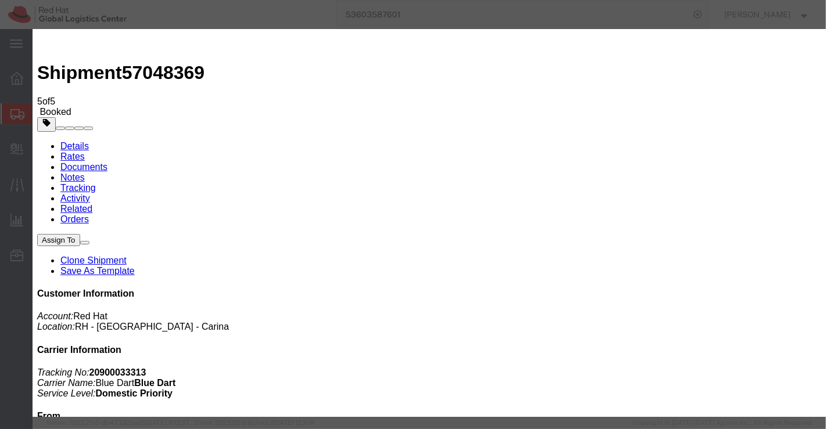
checkbox input "false"
paste input "mohan@msgrafix.in"
type input "mohan@msgrafix.in"
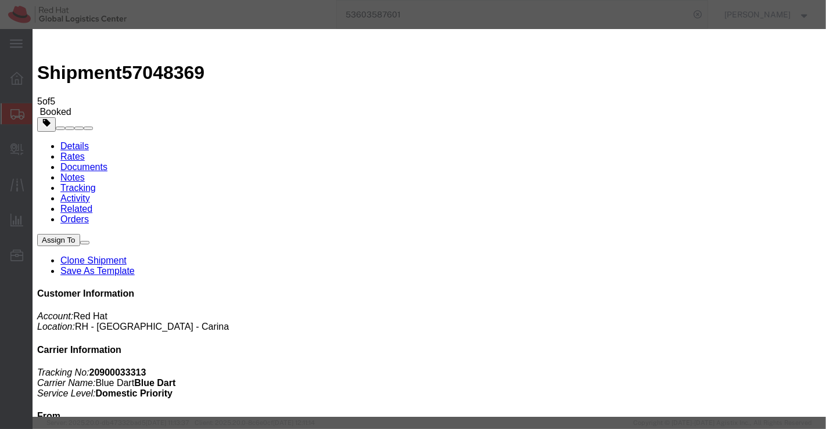
type textarea "Please find the documents."
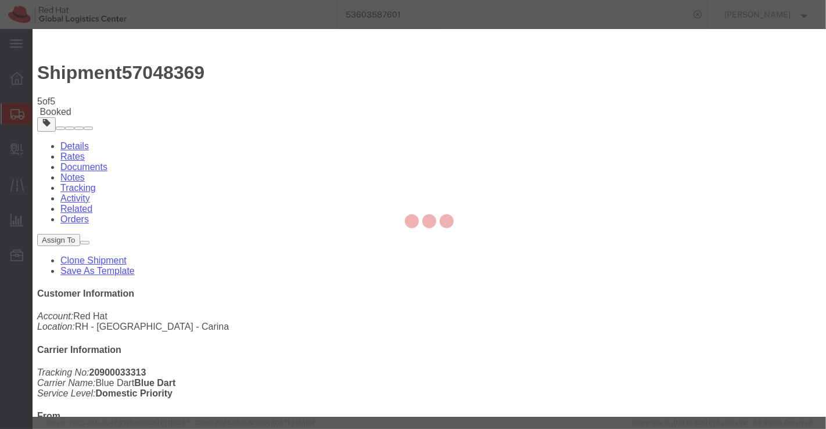
checkbox input "false"
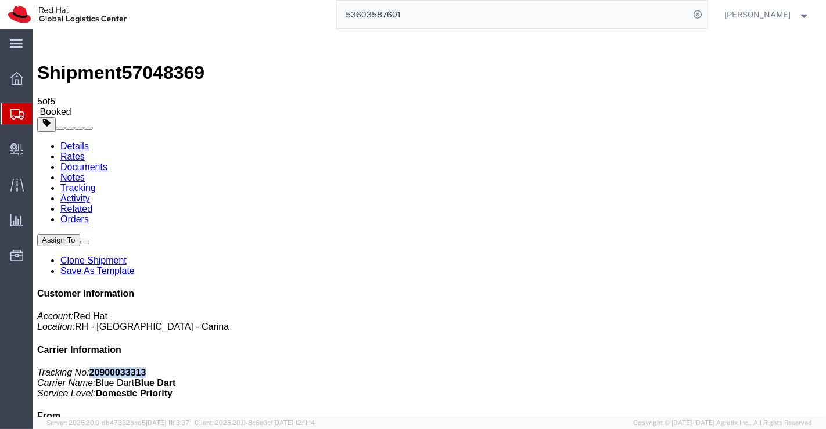
drag, startPoint x: 661, startPoint y: 175, endPoint x: 710, endPoint y: 178, distance: 48.9
click at [710, 368] on p "Tracking No: 20900033313 Carrier Name: Blue Dart Blue Dart Service Level: Domes…" at bounding box center [429, 383] width 784 height 31
copy b "20900033313"
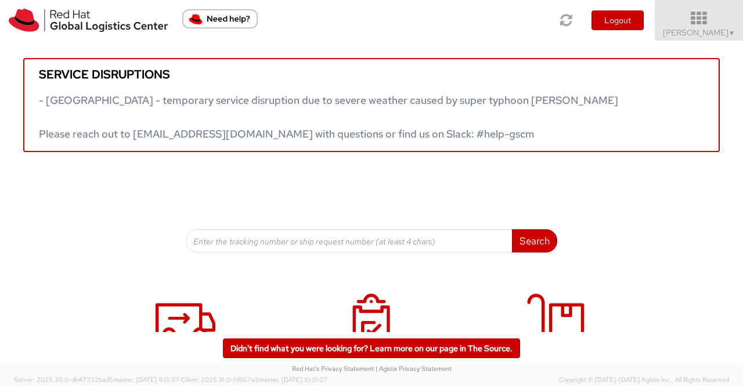
click at [736, 33] on link "Sumitra Hansdah ▼" at bounding box center [699, 20] width 88 height 41
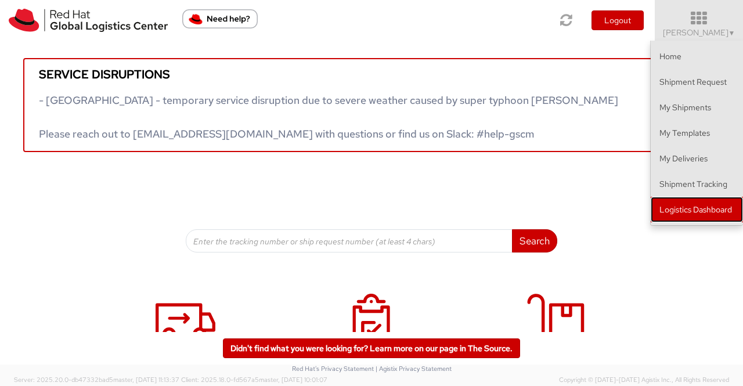
click at [707, 209] on link "Logistics Dashboard" at bounding box center [697, 210] width 92 height 26
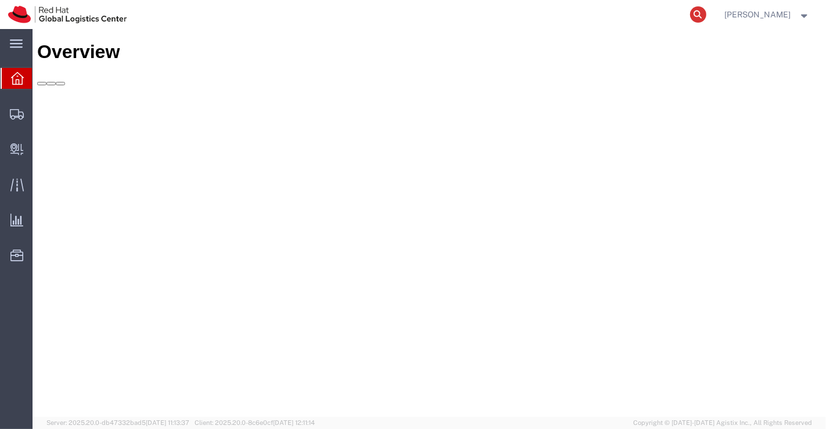
click at [699, 14] on icon at bounding box center [698, 14] width 16 height 16
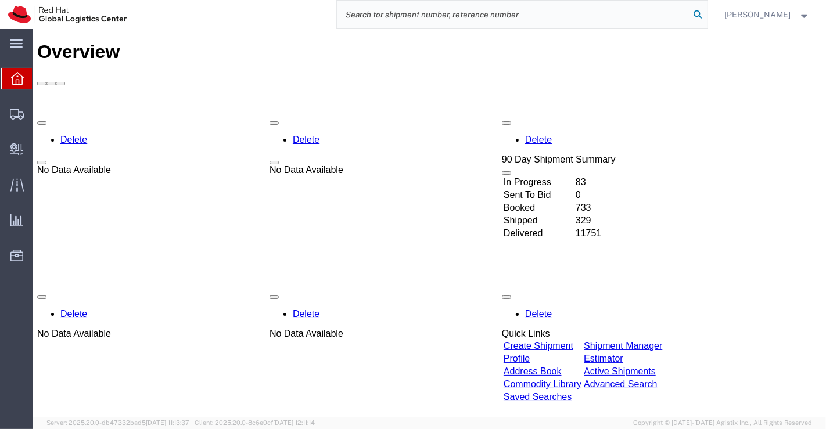
paste input "393861229200"
type input "393861229200"
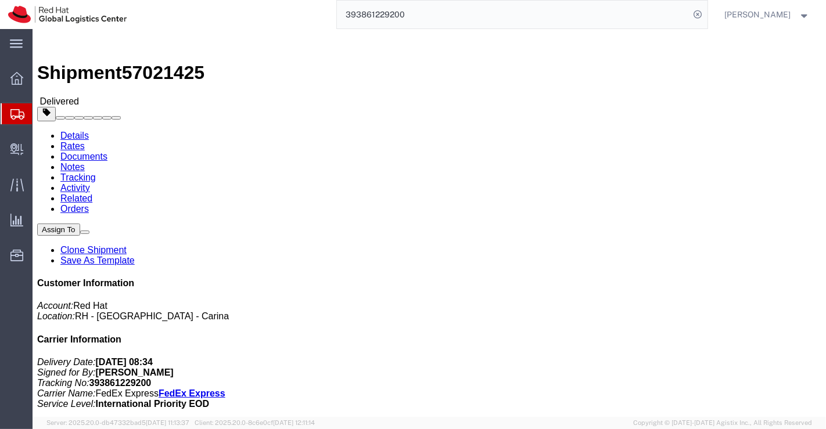
click link "Clone Shipment"
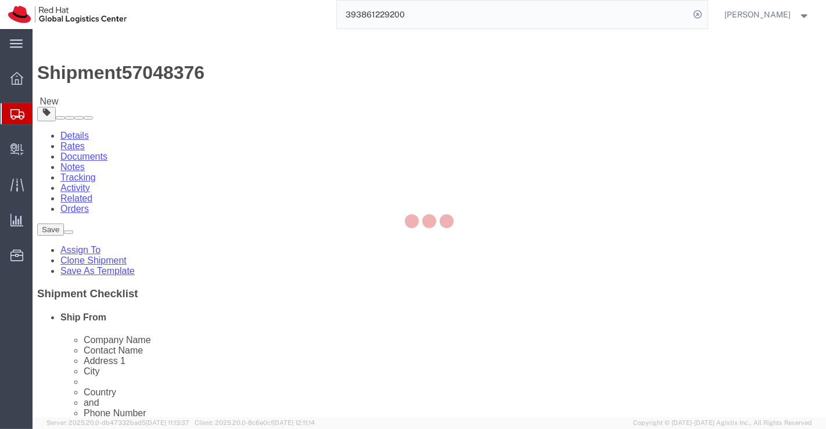
select select "37925"
select select
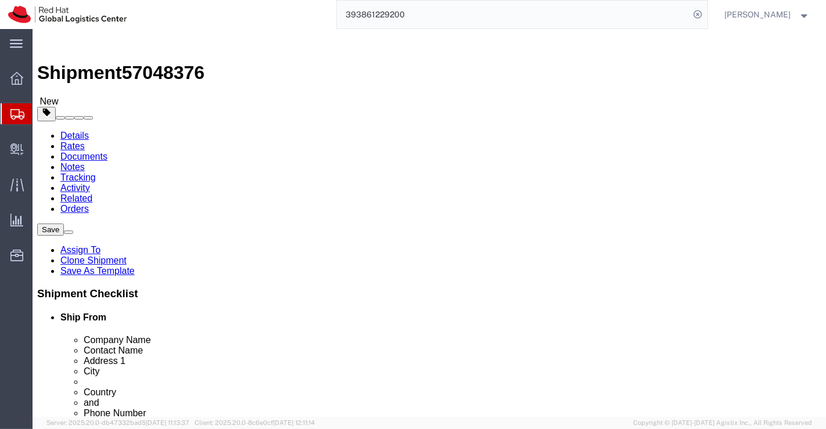
drag, startPoint x: 470, startPoint y: 228, endPoint x: 373, endPoint y: 230, distance: 97.0
click div "Company Name Yukiko Nakayama"
paste input "[PERSON_NAME]"
type input "S"
type input "RH Bejing"
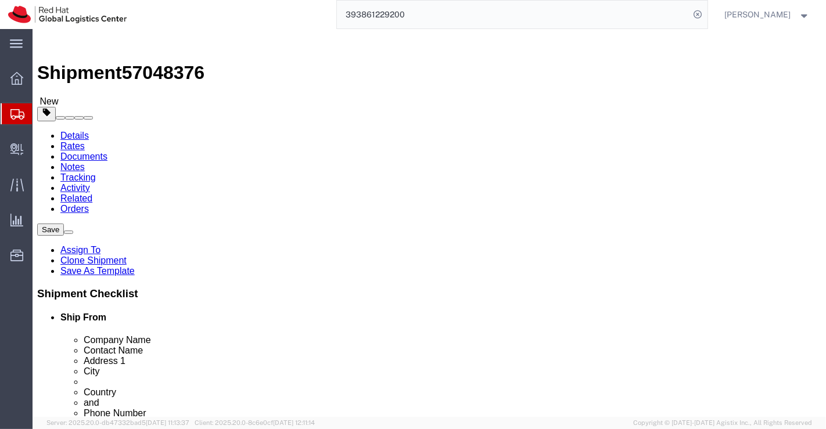
type input "Be"
select select "69331"
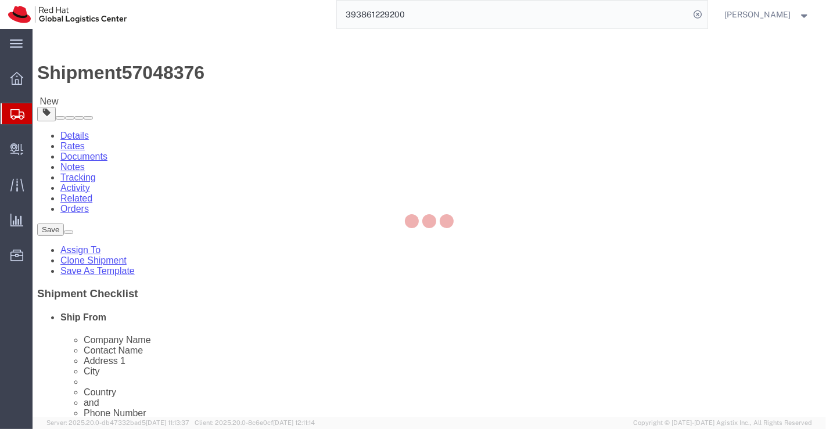
type input "BEIJMSO"
type input "Red Hat"
type input "07-110, 7F, IF center"
type input "[STREET_ADDRESS][PERSON_NAME]"
type input "[GEOGRAPHIC_DATA]"
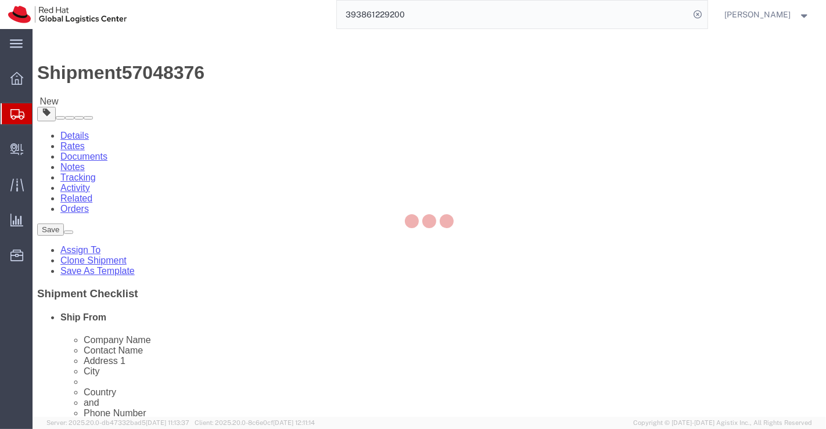
select select "CN"
type input "100086"
checkbox input "false"
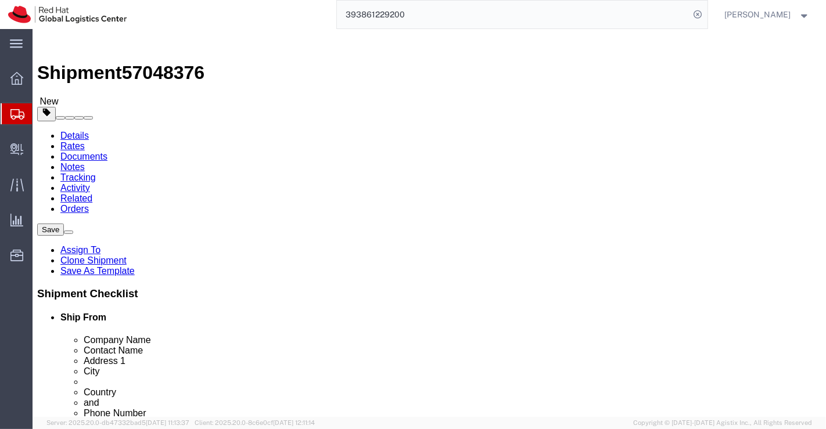
click input "text"
paste input "[PERSON_NAME]"
type input "[PERSON_NAME]"
click div "Ship To Location Location RH - Beijing - MSO My Profile Location RH - Amsterdam…"
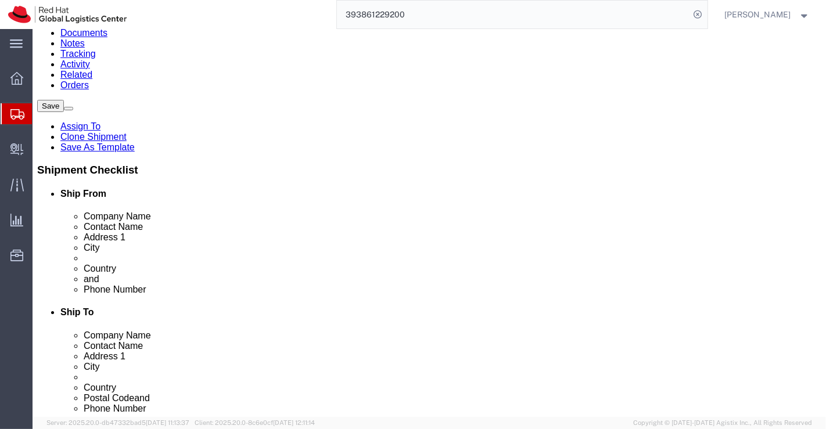
scroll to position [129, 0]
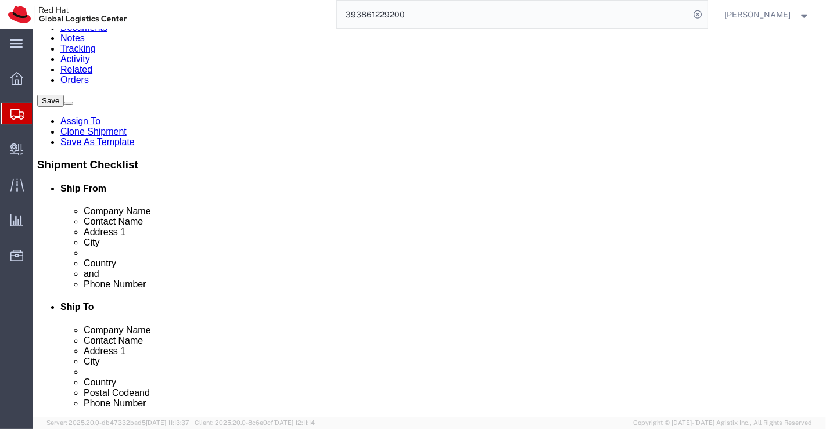
click div "Location RH - Beijing - MSO My Profile Location RH - Amsterdam - MSO RH - Amste…"
click input "text"
paste input "8613501142676"
type input "8613501142676"
click div "Location RH - Beijing - MSO My Profile Location RH - Amsterdam - MSO RH - Amste…"
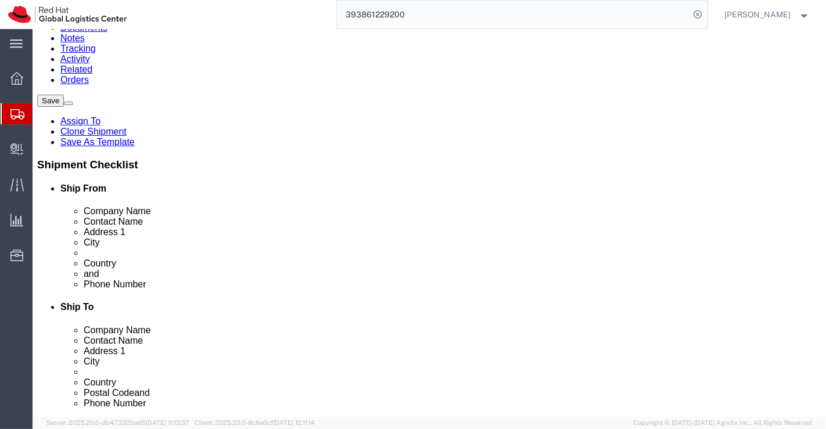
click input "text"
paste input "shmao@redhat.com"
type input "shmao@redhat.com"
checkbox input "true"
click div "Location RH - Beijing - MSO My Profile Location RH - Amsterdam - MSO RH - Amste…"
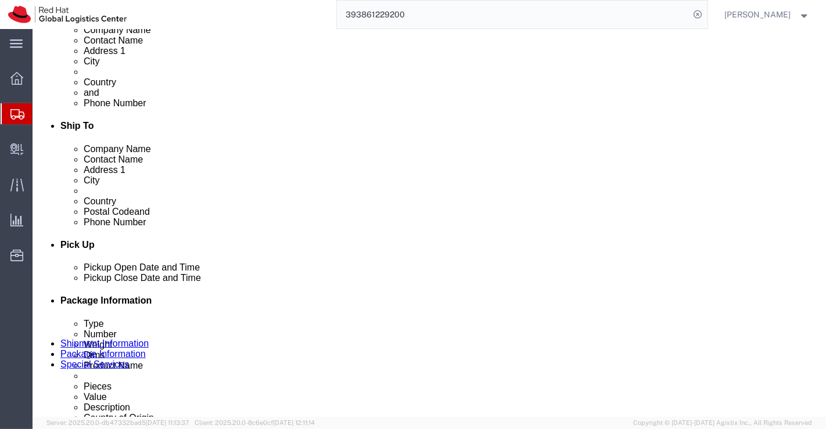
scroll to position [322, 0]
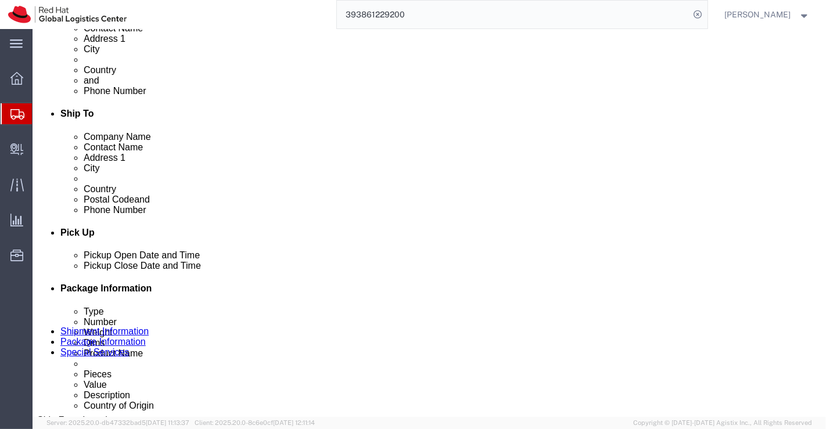
click div "Oct 07 2025 3:42 PM"
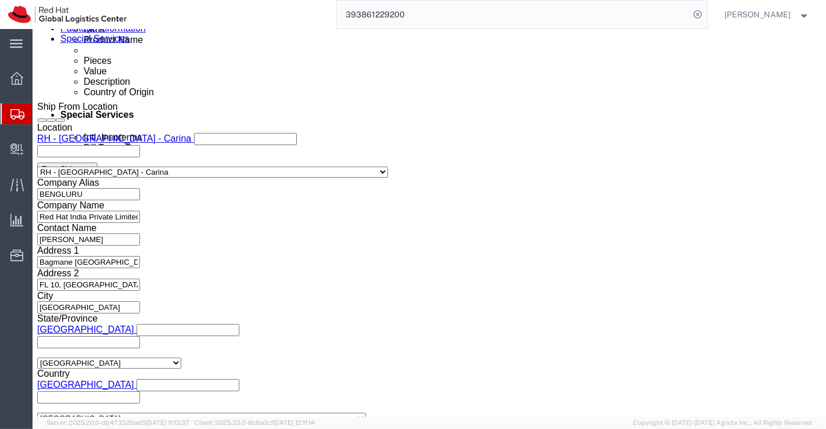
click input "3:42 PM"
type input "6:00 PM"
click button "Apply"
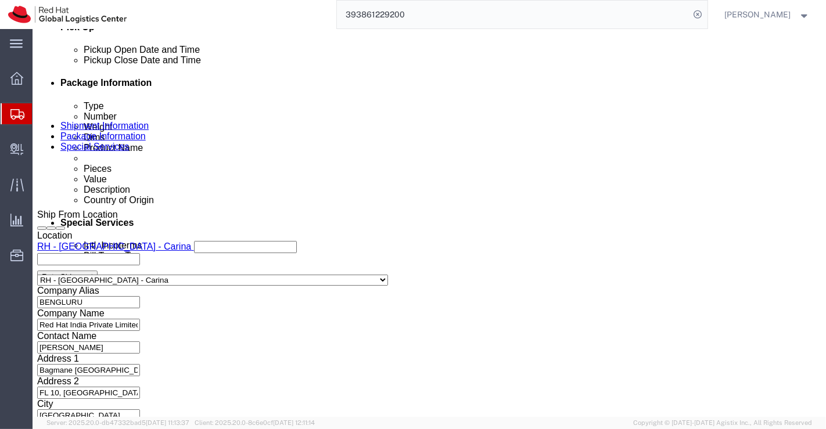
scroll to position [507, 0]
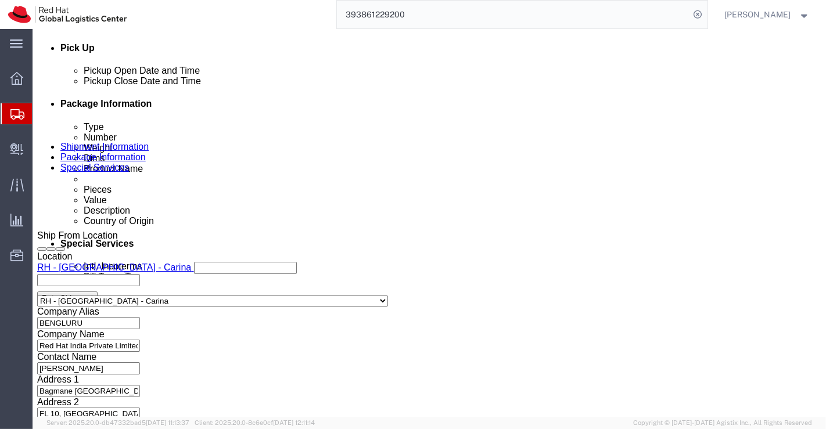
click icon "button"
click select "Select Account Type Activity ID Airline Appointment Number ASN Batch Request # …"
select select
click select "Select Account Type Activity ID Airline Appointment Number ASN Batch Request # …"
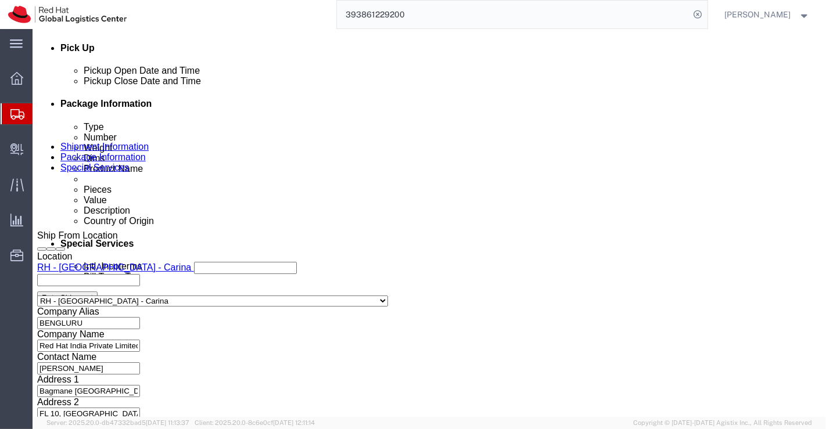
click select "Select Account Type Activity ID Airline Appointment Number ASN Batch Request # …"
click div "Select Account Type Activity ID Airline Appointment Number ASN Batch Request # …"
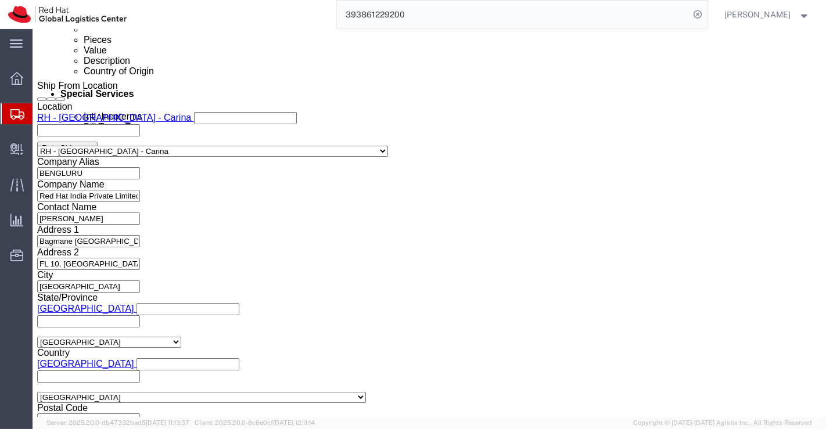
scroll to position [700, 0]
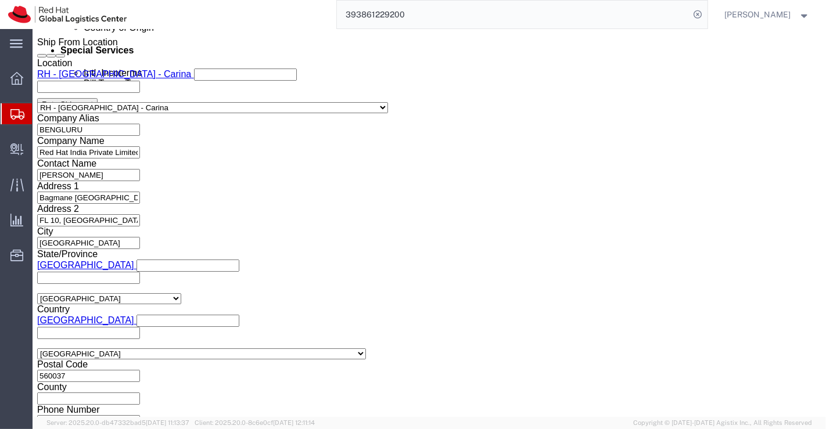
click icon
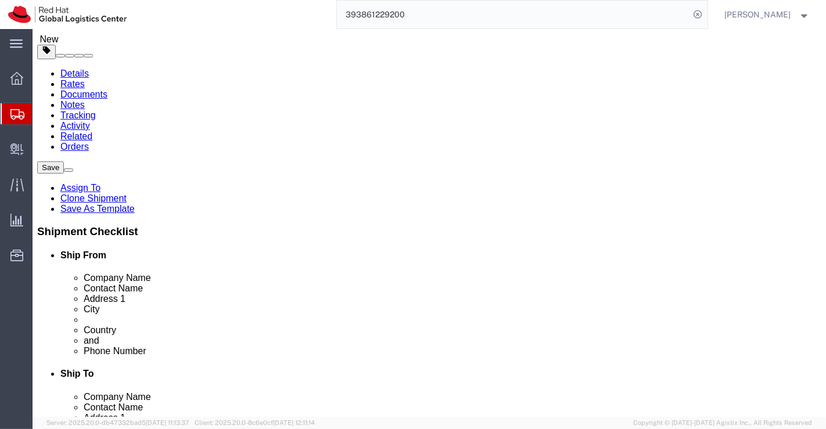
click input "37.50"
type input "3"
type input "56.00"
click input "29.85"
type input "20.00"
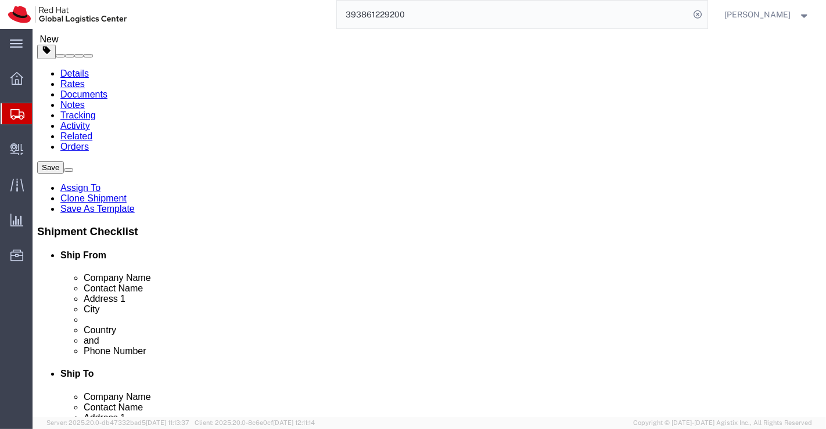
click input "1.00"
type input "1"
type input "36.00"
click input "0.50"
type input "0"
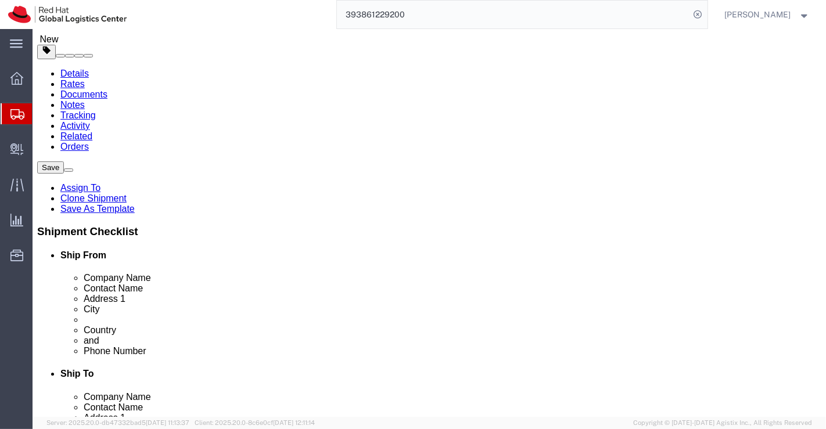
type input "5.470"
click div "1 x Your Packaging Package Type Select Case(s) Crate(s) Envelope Large Box Medi…"
click div "Pieces: 1.00 Each Total value: 55.00 USD"
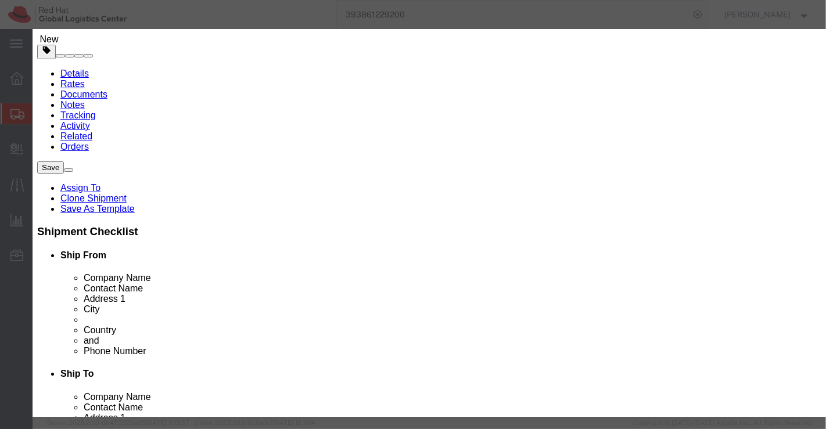
click input "55.00"
type input "25.00"
click div "Model"
click input "1.00"
type input "10.00"
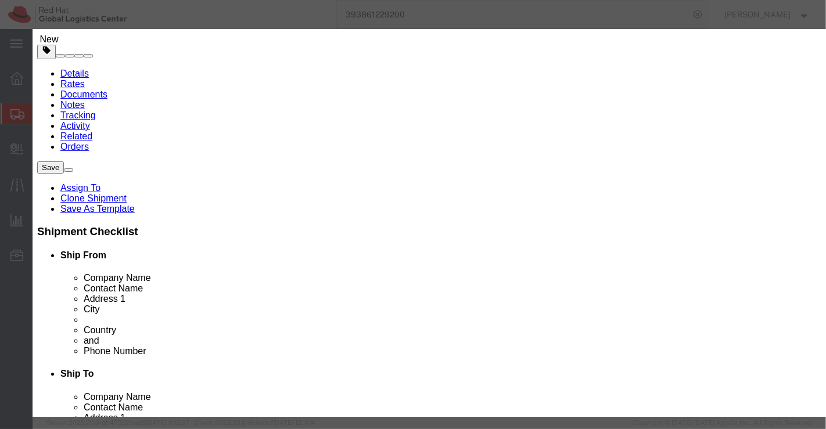
click div "Commodity library"
click input "250"
type input "25"
click input "10.00"
type input "1.00"
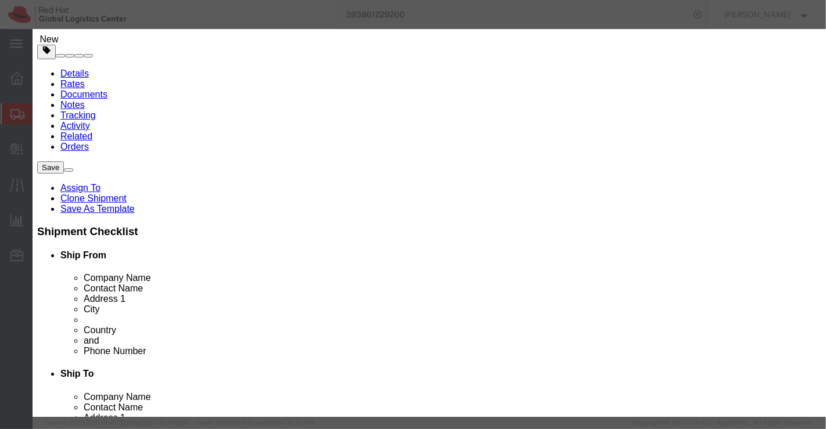
click div "Commodity library"
click input "2.5"
type input "25"
click div "Commodity library Product Name Award Pieces 1.00 Select Bag Barrels 100Board Fe…"
drag, startPoint x: 198, startPoint y: 107, endPoint x: 220, endPoint y: 81, distance: 34.2
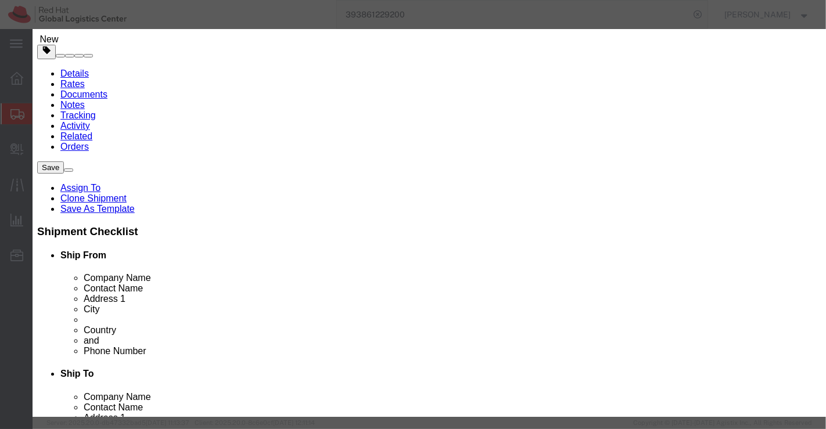
click input "1.00"
type input "10.00"
type input "250"
click h3 "Edit content"
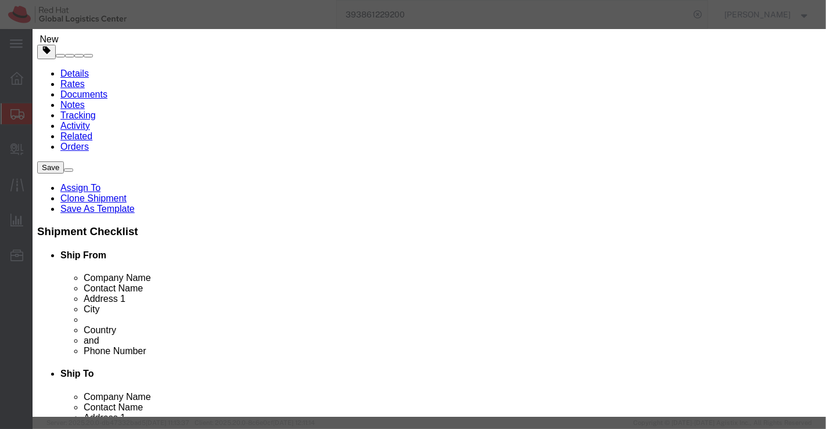
click button "Save & Close"
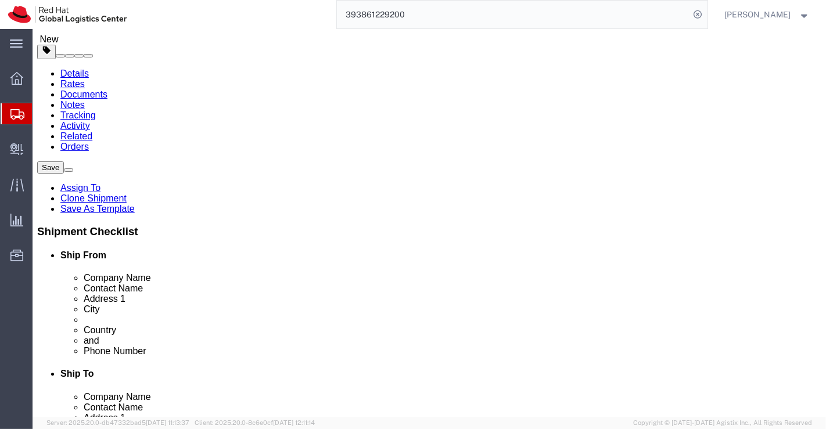
click icon
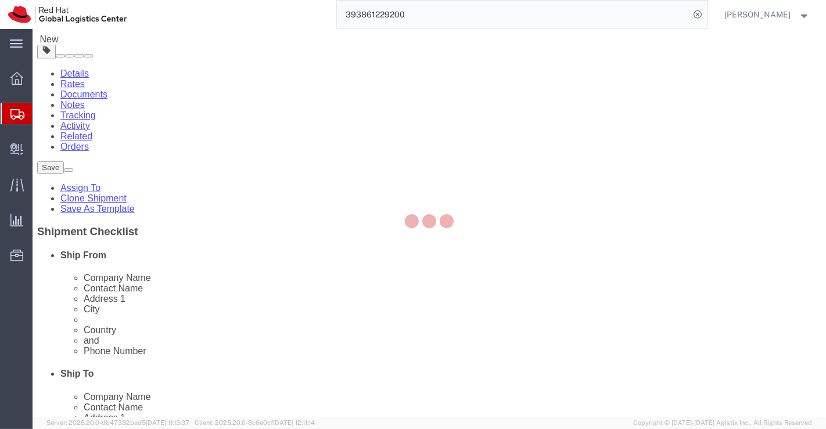
select select "COSTCENTER"
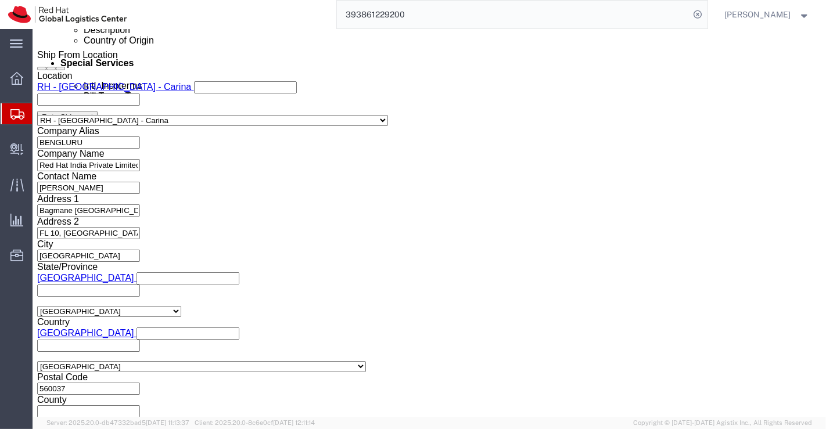
scroll to position [700, 0]
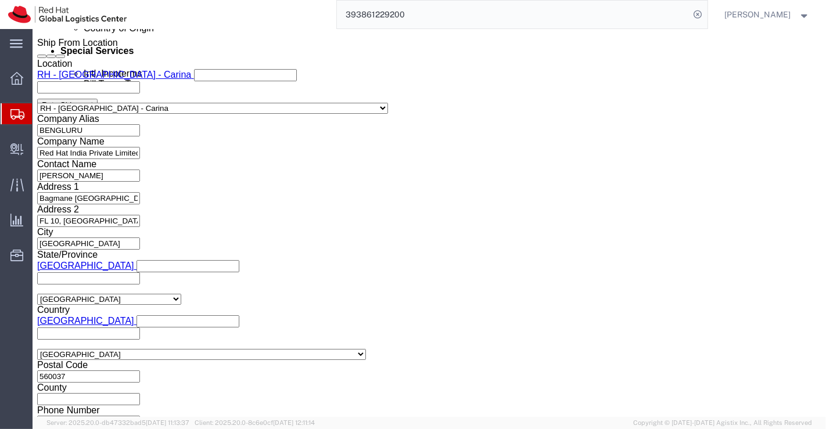
click button "Rate Shipment"
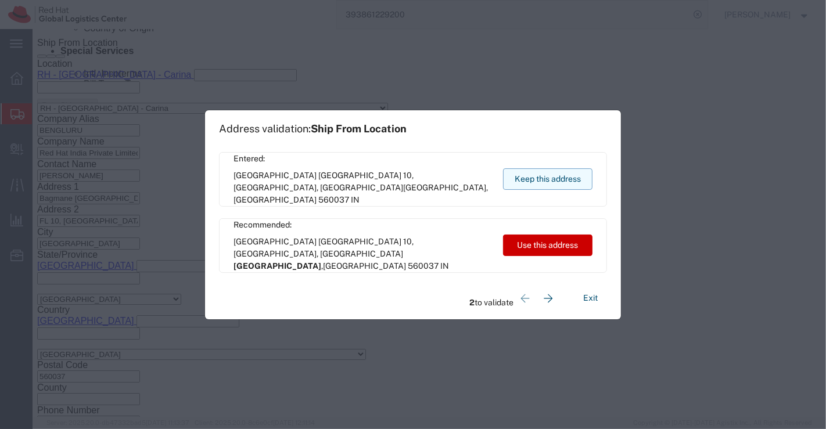
click at [527, 180] on button "Keep this address" at bounding box center [547, 178] width 89 height 21
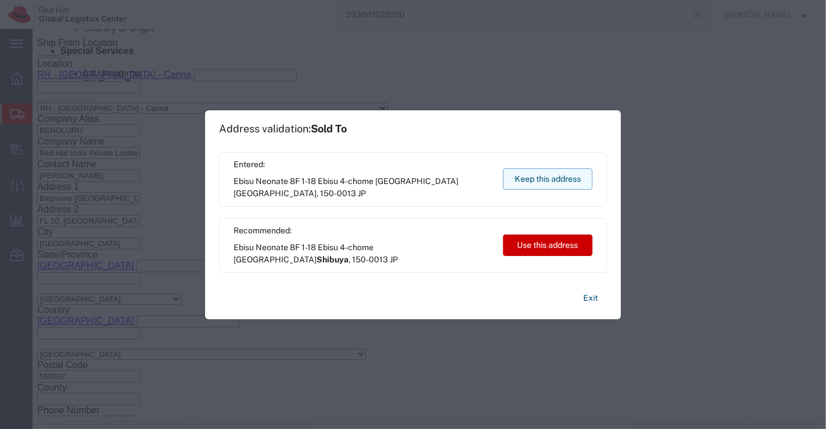
click at [527, 180] on button "Keep this address" at bounding box center [547, 178] width 89 height 21
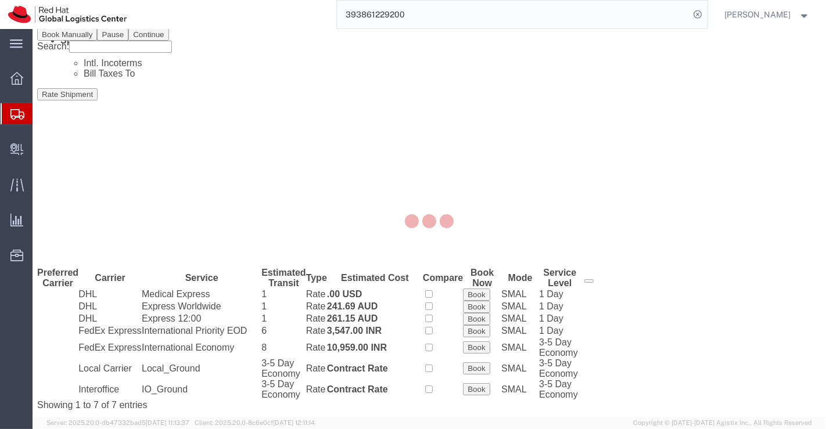
scroll to position [0, 0]
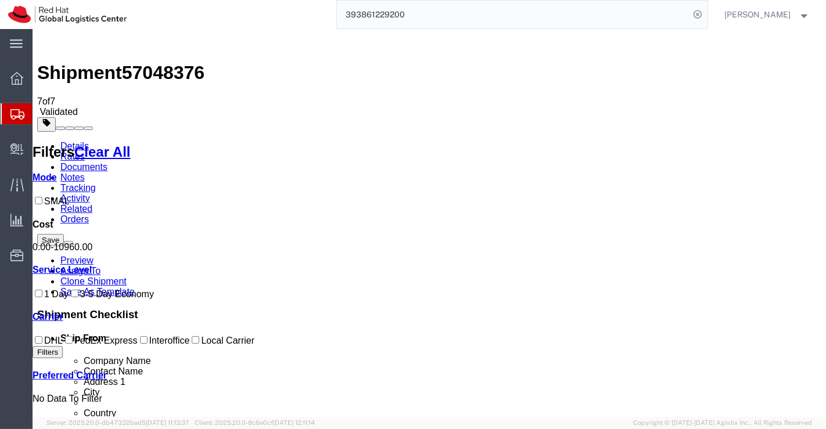
click at [60, 141] on link "Details" at bounding box center [74, 146] width 28 height 10
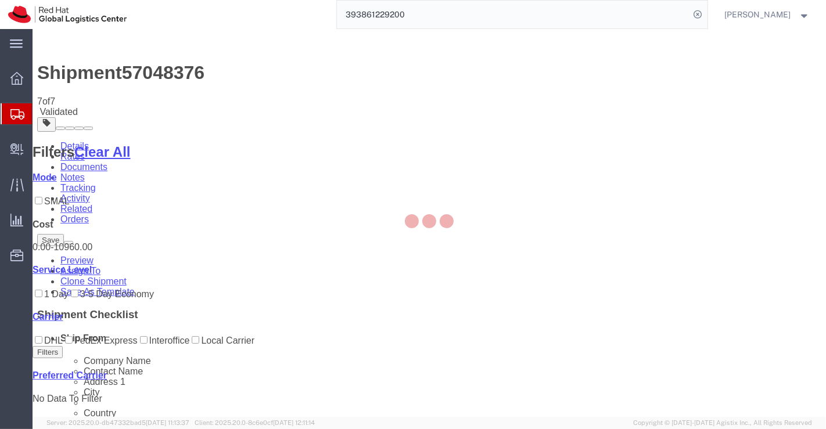
select select "37925"
select select "69331"
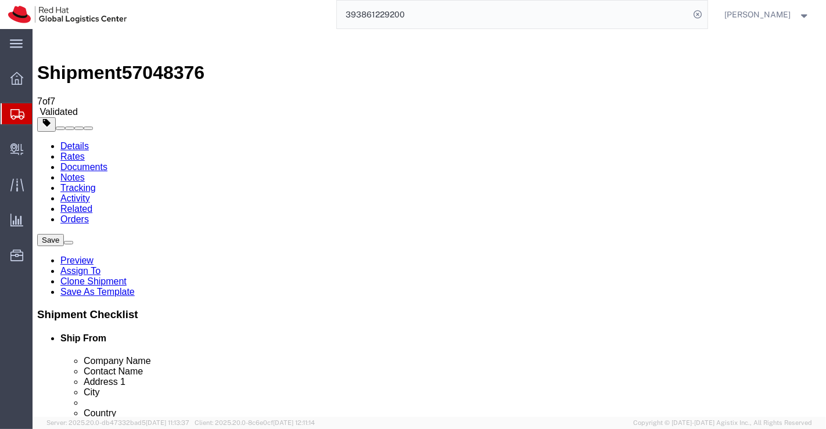
click div "Shipment 57048376 7 of 7 Validated"
drag, startPoint x: 96, startPoint y: 11, endPoint x: 168, endPoint y: 12, distance: 72.0
click div "Shipment 57048376 7 of 7 Validated"
copy div "57048376 7 of 7"
click div "Shipment Information Package Information Special Services"
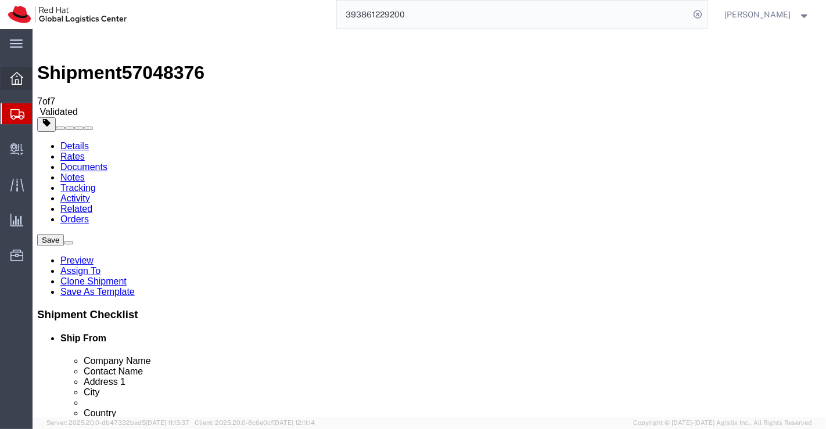
click at [20, 77] on icon at bounding box center [16, 78] width 13 height 13
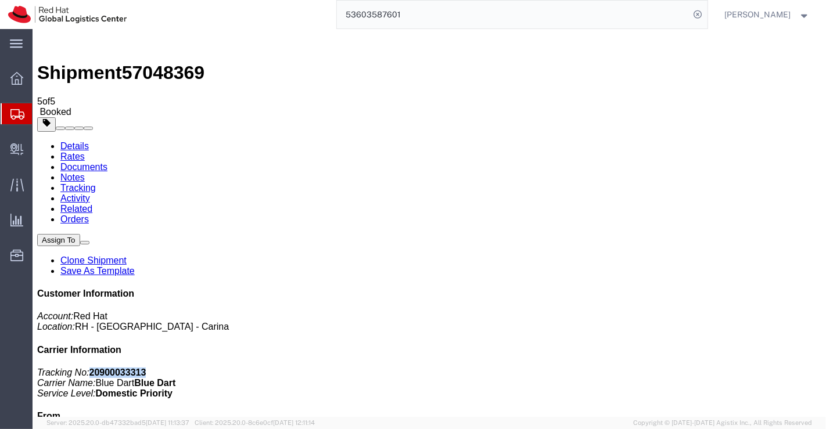
click at [79, 141] on link "Details" at bounding box center [74, 146] width 28 height 10
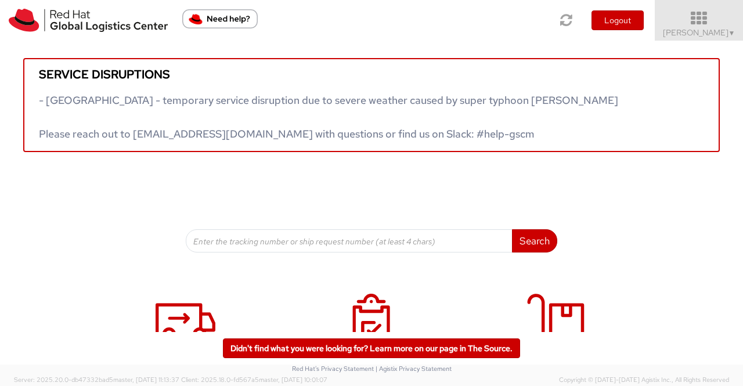
click at [729, 31] on span "▼" at bounding box center [732, 32] width 7 height 9
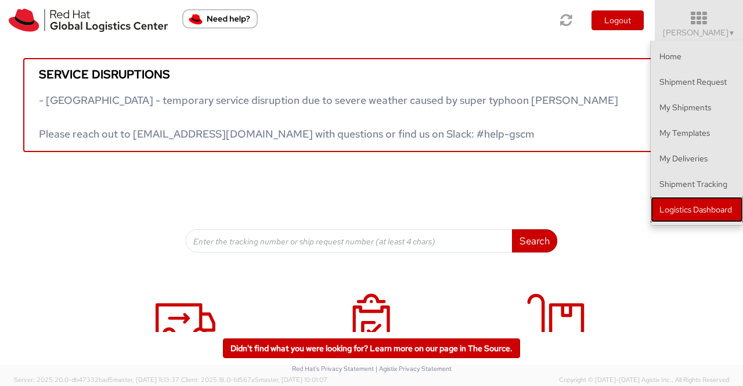
click at [693, 211] on link "Logistics Dashboard" at bounding box center [697, 210] width 92 height 26
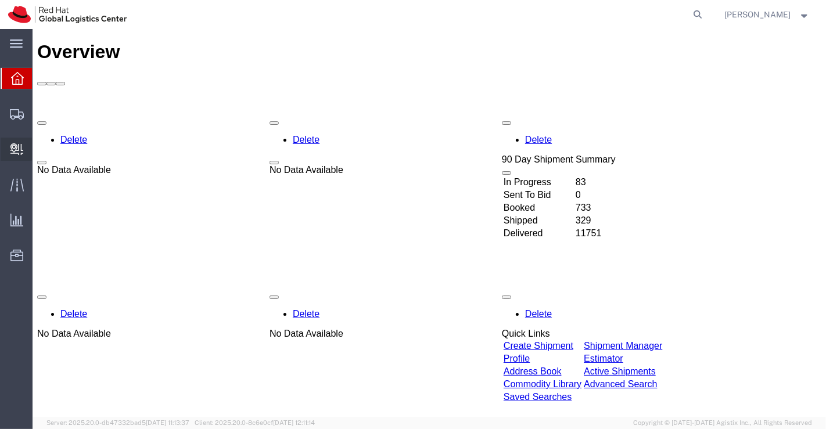
click at [0, 0] on span "Create Delivery" at bounding box center [0, 0] width 0 height 0
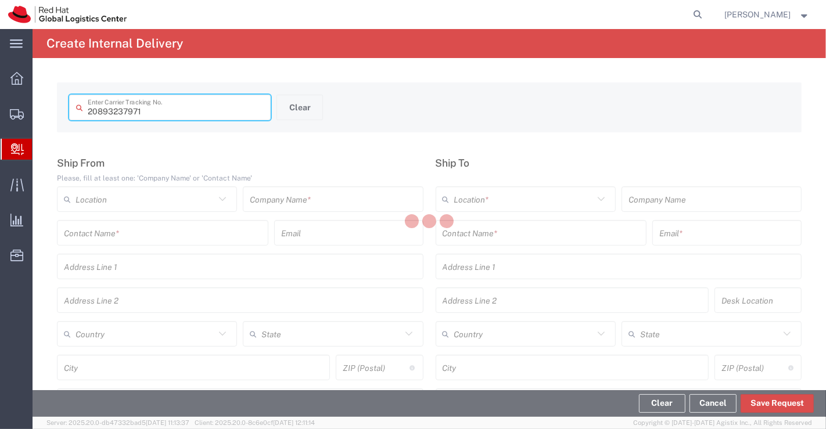
type input "20893237971"
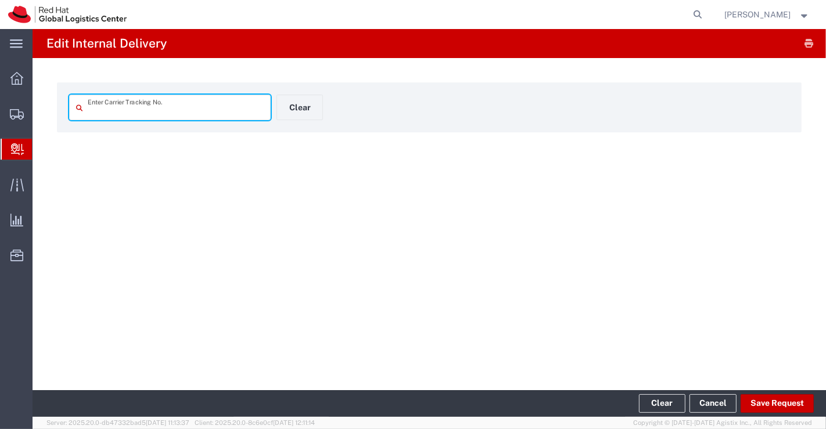
type input "20893237971"
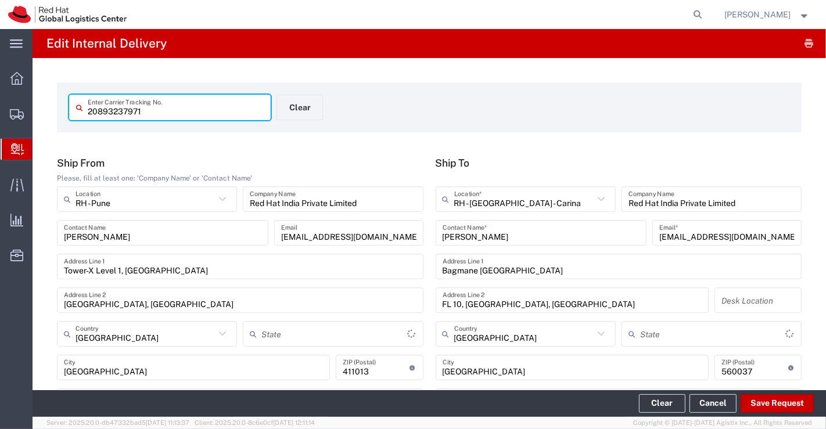
type input "Your Packaging"
type input "Mahārāshtra"
type input "Domestic Priority"
type input "Karnataka"
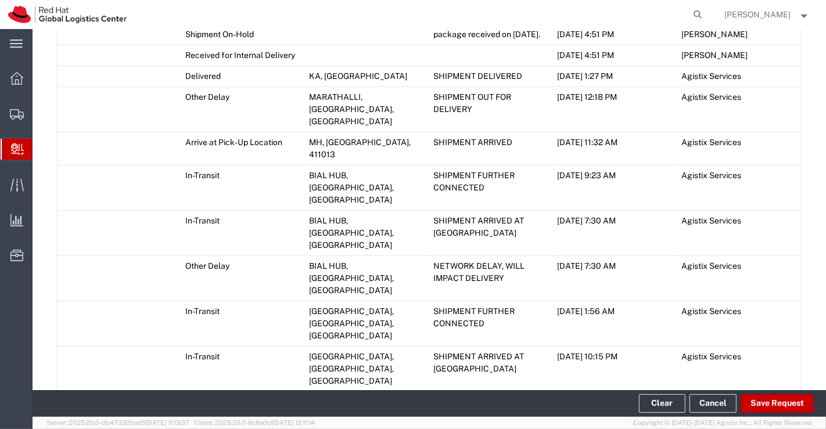
scroll to position [834, 0]
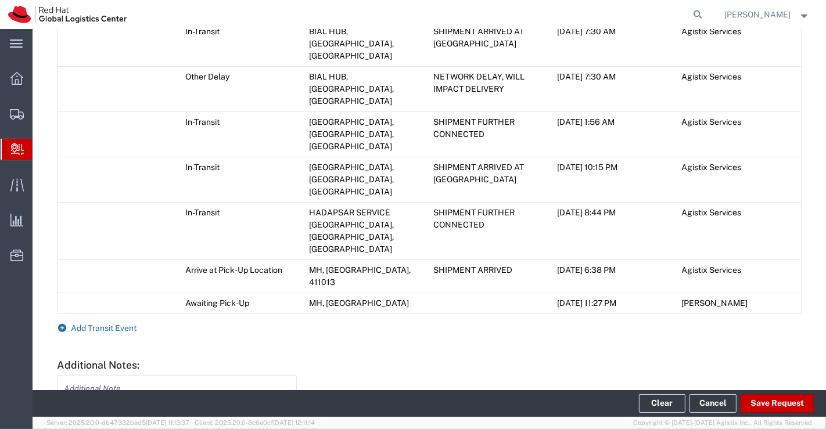
click at [63, 324] on icon at bounding box center [62, 328] width 10 height 8
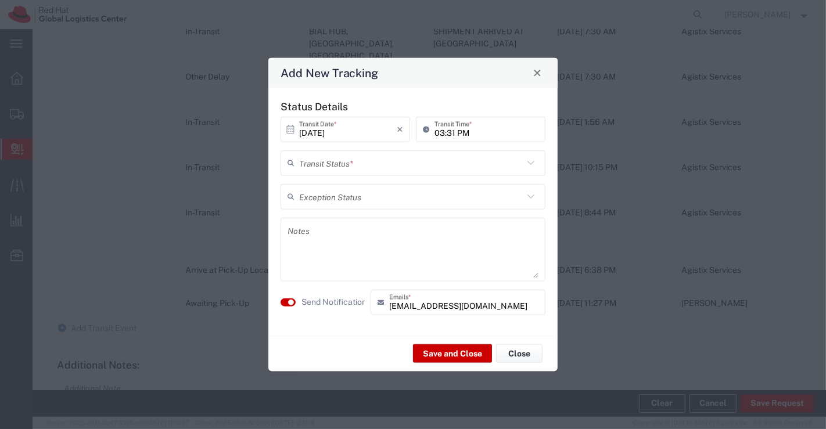
click at [531, 161] on icon at bounding box center [530, 162] width 15 height 15
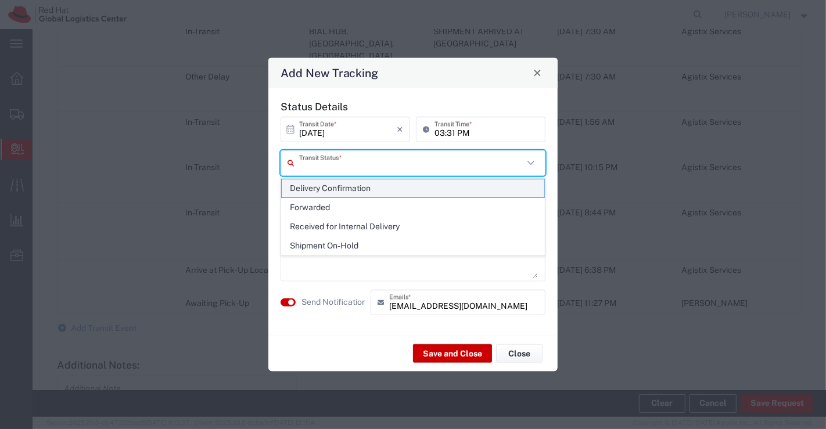
click at [512, 186] on span "Delivery Confirmation" at bounding box center [413, 188] width 263 height 18
type input "Delivery Confirmation"
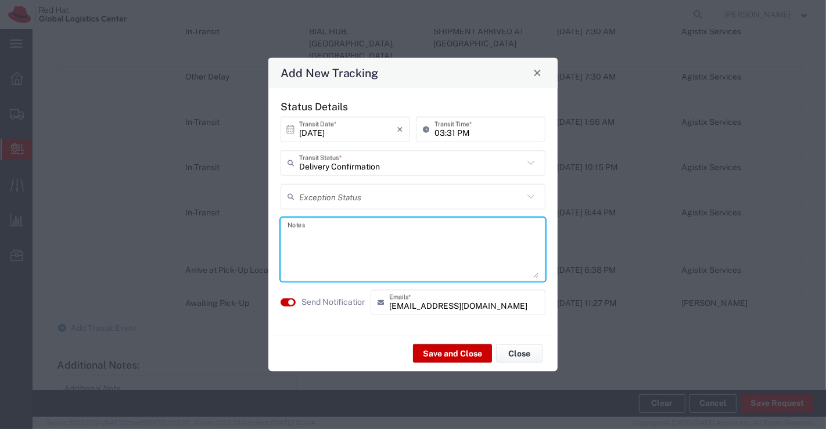
click at [423, 251] on textarea at bounding box center [412, 249] width 251 height 57
type textarea "package collected on 07th Oct 2025."
click at [432, 354] on button "Save and Close" at bounding box center [452, 353] width 79 height 19
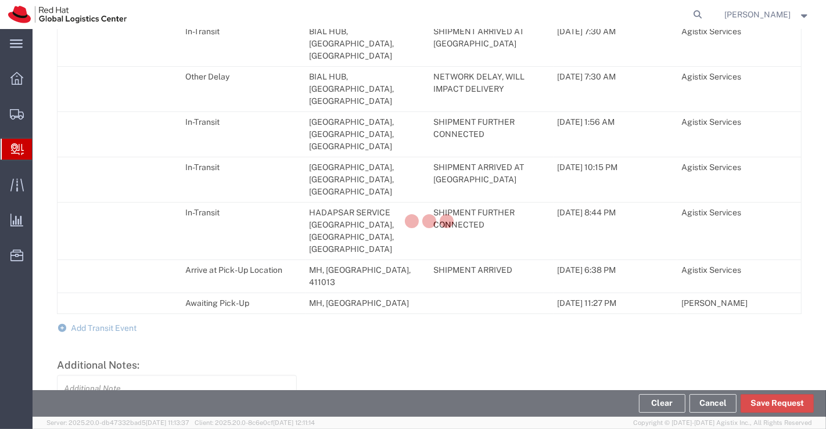
scroll to position [867, 0]
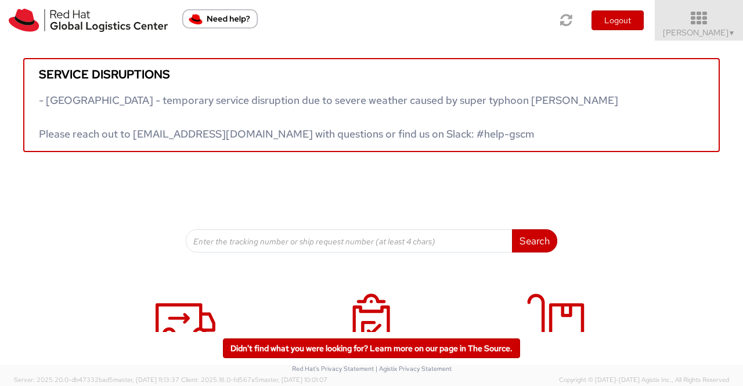
click at [717, 31] on span "Sumitra Hansdah ▼" at bounding box center [699, 32] width 73 height 10
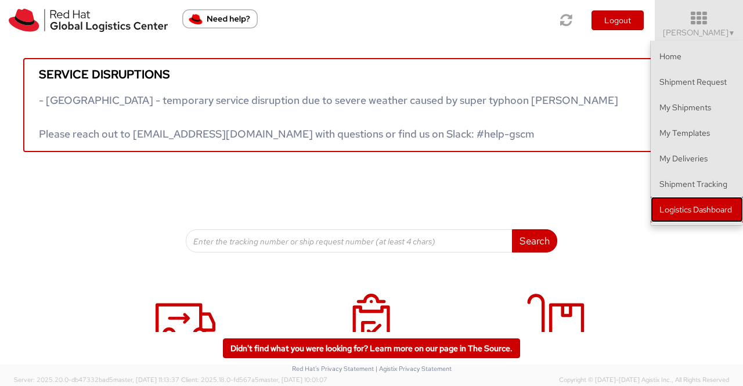
click at [668, 208] on link "Logistics Dashboard" at bounding box center [697, 210] width 92 height 26
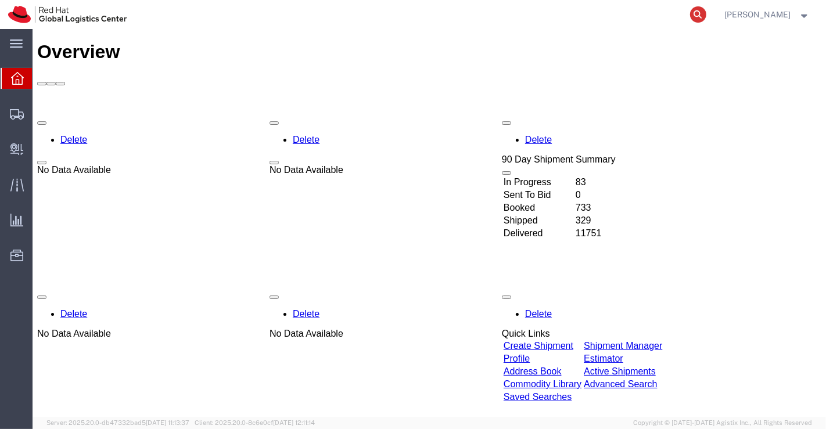
click at [697, 19] on icon at bounding box center [698, 14] width 16 height 16
paste input "393979522480"
type input "393979522480"
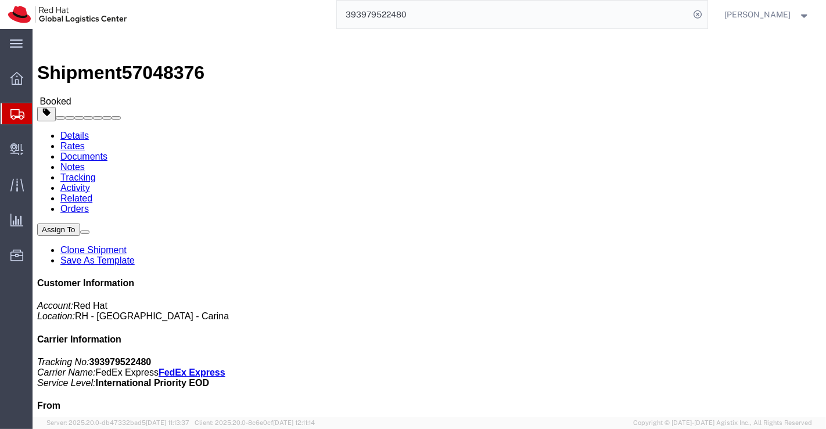
click link "Documents"
